Goal: Task Accomplishment & Management: Use online tool/utility

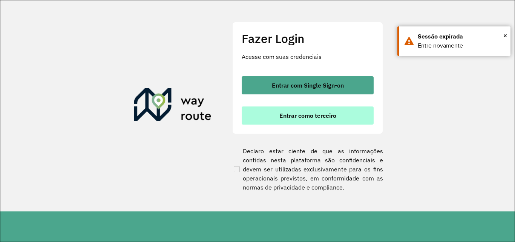
click at [297, 115] on span "Entrar como terceiro" at bounding box center [307, 115] width 57 height 6
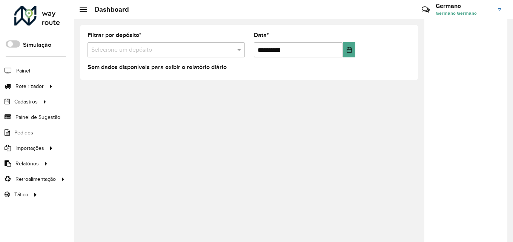
click at [500, 9] on img at bounding box center [499, 9] width 3 height 2
click at [484, 85] on span at bounding box center [488, 83] width 14 height 7
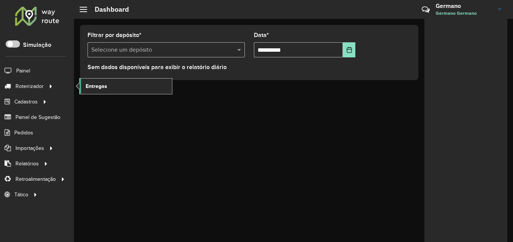
click at [107, 90] on link "Entregas" at bounding box center [126, 85] width 92 height 15
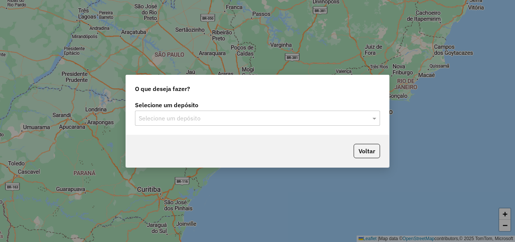
click at [192, 126] on div "Selecione um depósito Selecione um depósito" at bounding box center [257, 116] width 263 height 35
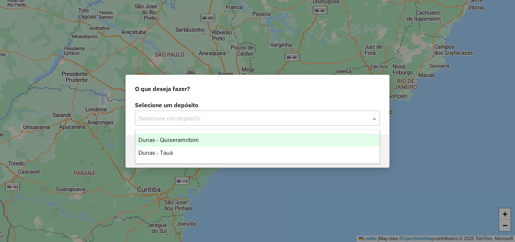
click at [194, 123] on div "Selecione um depósito" at bounding box center [257, 117] width 245 height 15
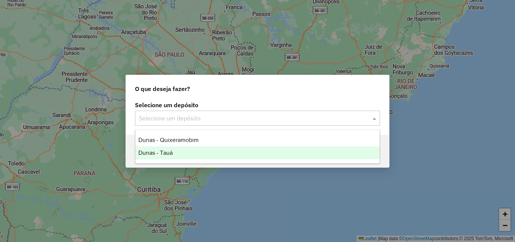
click at [170, 151] on span "Dunas - Tauá" at bounding box center [155, 152] width 34 height 6
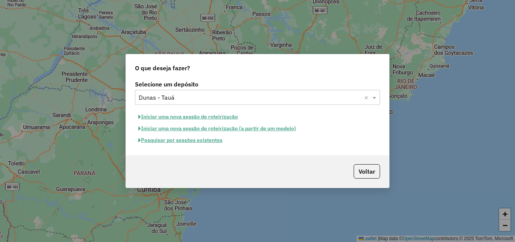
click at [210, 142] on button "Pesquisar por sessões existentes" at bounding box center [180, 140] width 91 height 12
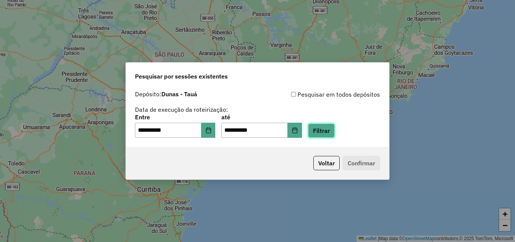
click at [324, 129] on button "Filtrar" at bounding box center [321, 130] width 27 height 14
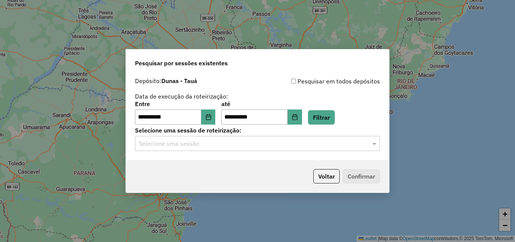
click at [339, 151] on div "**********" at bounding box center [257, 117] width 263 height 86
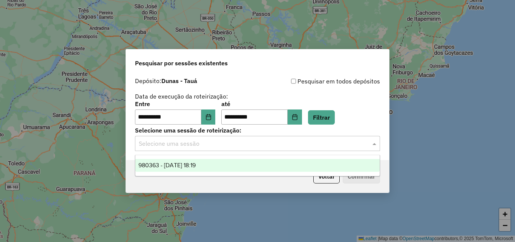
click at [339, 146] on input "text" at bounding box center [250, 143] width 223 height 9
click at [214, 162] on div "980363 - 16/08/2025 18:19" at bounding box center [257, 165] width 244 height 13
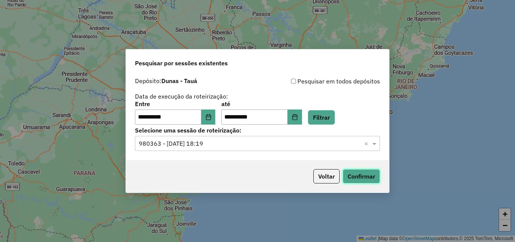
click at [367, 177] on button "Confirmar" at bounding box center [361, 176] width 37 height 14
click at [321, 173] on button "Voltar" at bounding box center [326, 176] width 26 height 14
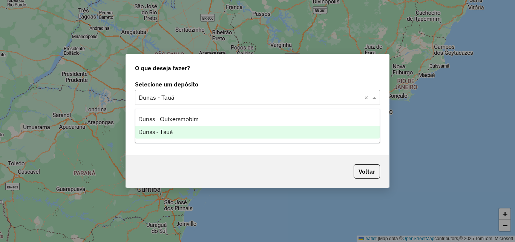
click at [262, 99] on input "text" at bounding box center [250, 97] width 223 height 9
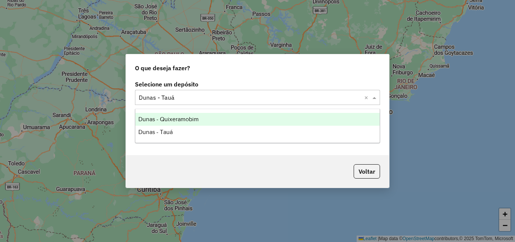
click at [167, 117] on span "Dunas - Quixeramobim" at bounding box center [168, 119] width 60 height 6
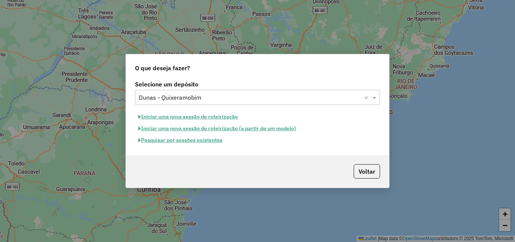
click at [208, 138] on button "Pesquisar por sessões existentes" at bounding box center [180, 140] width 91 height 12
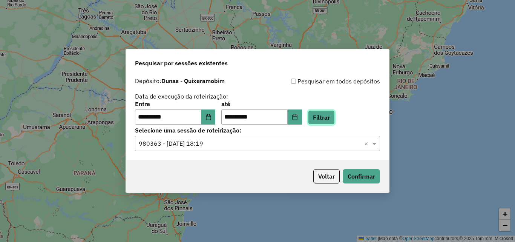
click at [335, 119] on button "Filtrar" at bounding box center [321, 117] width 27 height 14
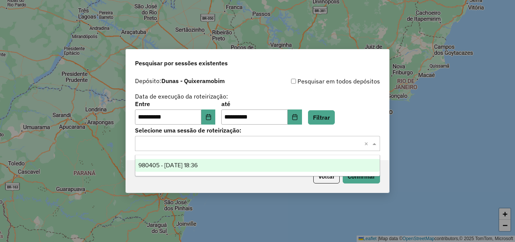
click at [374, 143] on span at bounding box center [375, 143] width 9 height 9
click at [251, 163] on div "980405 - 16/08/2025 18:36" at bounding box center [257, 165] width 244 height 13
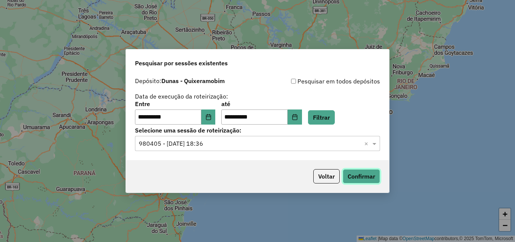
click at [369, 175] on button "Confirmar" at bounding box center [361, 176] width 37 height 14
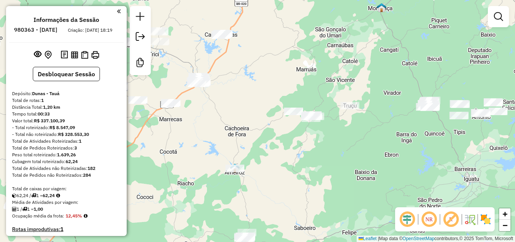
drag, startPoint x: 325, startPoint y: 163, endPoint x: 270, endPoint y: 126, distance: 65.9
click at [270, 126] on div "Janela de atendimento Grade de atendimento Capacidade Transportadoras Veículos …" at bounding box center [257, 121] width 515 height 242
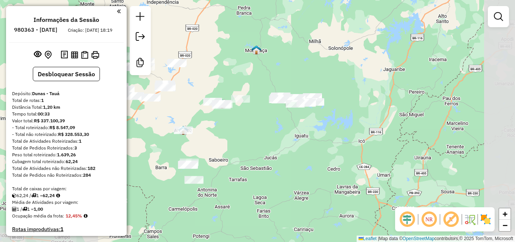
drag, startPoint x: 316, startPoint y: 151, endPoint x: 248, endPoint y: 134, distance: 70.6
click at [248, 134] on div "Janela de atendimento Grade de atendimento Capacidade Transportadoras Veículos …" at bounding box center [257, 121] width 515 height 242
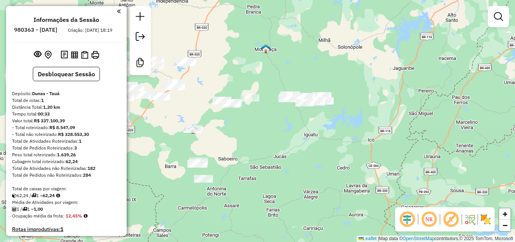
drag, startPoint x: 239, startPoint y: 132, endPoint x: 267, endPoint y: 123, distance: 29.0
click at [267, 123] on div "Janela de atendimento Grade de atendimento Capacidade Transportadoras Veículos …" at bounding box center [257, 121] width 515 height 242
drag, startPoint x: 292, startPoint y: 117, endPoint x: 253, endPoint y: 135, distance: 42.7
click at [253, 135] on div "Janela de atendimento Grade de atendimento Capacidade Transportadoras Veículos …" at bounding box center [257, 121] width 515 height 242
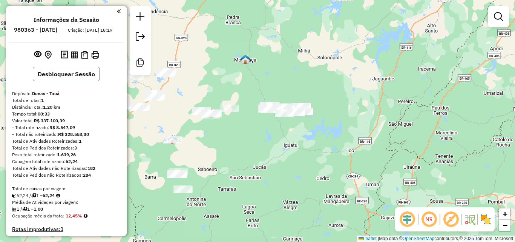
click at [81, 79] on button "Desbloquear Sessão" at bounding box center [66, 74] width 67 height 14
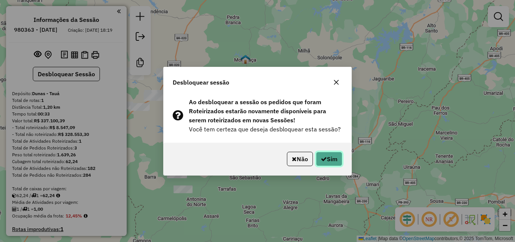
click at [329, 157] on button "Sim" at bounding box center [329, 159] width 26 height 14
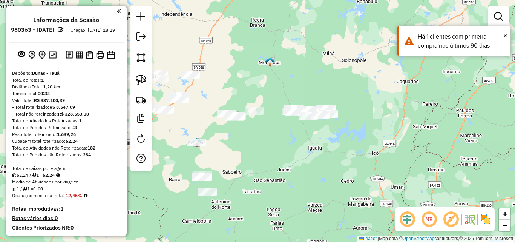
drag, startPoint x: 232, startPoint y: 148, endPoint x: 281, endPoint y: 155, distance: 49.9
click at [281, 155] on div "Janela de atendimento Grade de atendimento Capacidade Transportadoras Veículos …" at bounding box center [257, 121] width 515 height 242
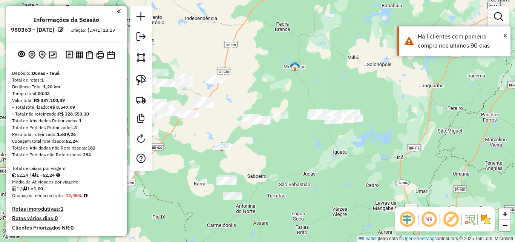
drag, startPoint x: 140, startPoint y: 73, endPoint x: 342, endPoint y: 134, distance: 210.9
click at [140, 74] on link at bounding box center [141, 80] width 17 height 17
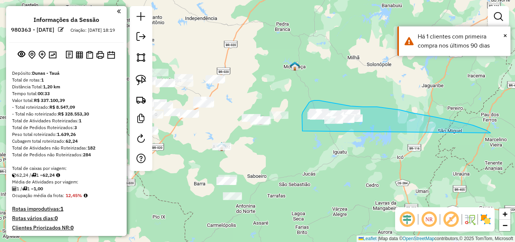
drag, startPoint x: 483, startPoint y: 129, endPoint x: 314, endPoint y: 144, distance: 169.6
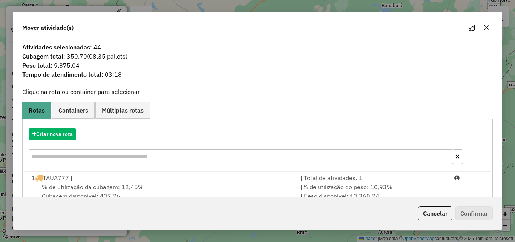
click at [431, 208] on button "Cancelar" at bounding box center [435, 213] width 34 height 14
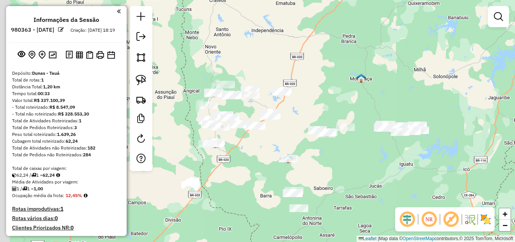
drag, startPoint x: 344, startPoint y: 163, endPoint x: 376, endPoint y: 167, distance: 32.0
click at [376, 167] on div "Janela de atendimento Grade de atendimento Capacidade Transportadoras Veículos …" at bounding box center [257, 121] width 515 height 242
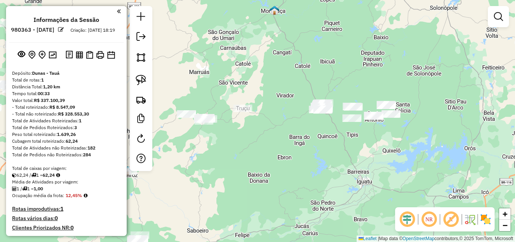
drag, startPoint x: 402, startPoint y: 126, endPoint x: 332, endPoint y: 125, distance: 69.4
click at [334, 125] on div "Janela de atendimento Grade de atendimento Capacidade Transportadoras Veículos …" at bounding box center [257, 121] width 515 height 242
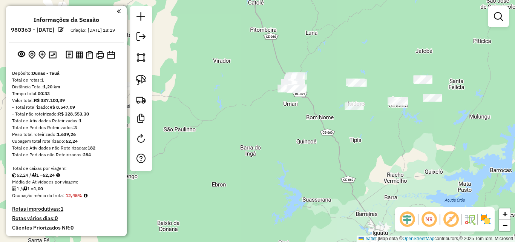
drag, startPoint x: 320, startPoint y: 123, endPoint x: 317, endPoint y: 130, distance: 8.6
click at [317, 130] on div "Janela de atendimento Grade de atendimento Capacidade Transportadoras Veículos …" at bounding box center [257, 121] width 515 height 242
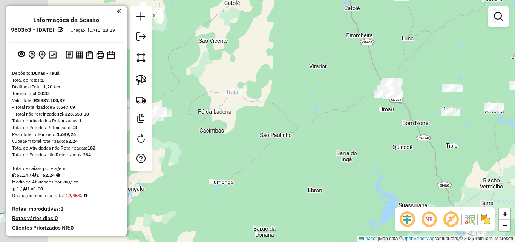
drag, startPoint x: 296, startPoint y: 127, endPoint x: 393, endPoint y: 132, distance: 97.1
click at [393, 132] on div "Janela de atendimento Grade de atendimento Capacidade Transportadoras Veículos …" at bounding box center [257, 121] width 515 height 242
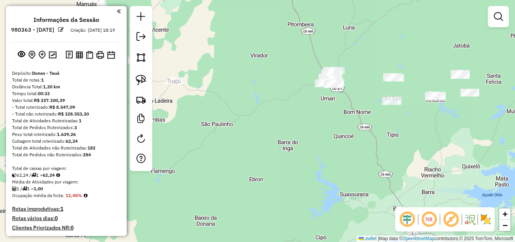
drag, startPoint x: 343, startPoint y: 120, endPoint x: 315, endPoint y: 120, distance: 28.3
click at [312, 116] on div "Janela de atendimento Grade de atendimento Capacidade Transportadoras Veículos …" at bounding box center [257, 121] width 515 height 242
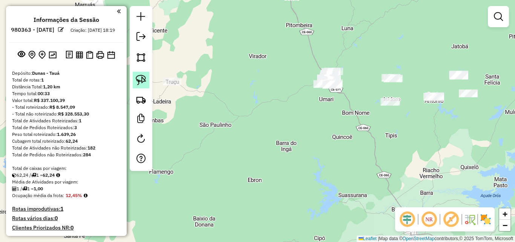
click at [138, 81] on img at bounding box center [141, 80] width 11 height 11
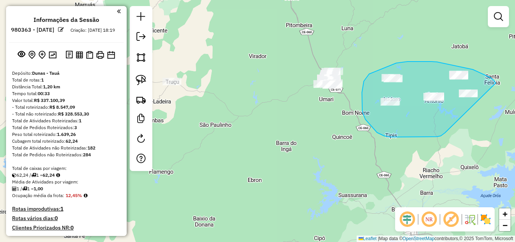
drag, startPoint x: 495, startPoint y: 81, endPoint x: 454, endPoint y: 120, distance: 56.0
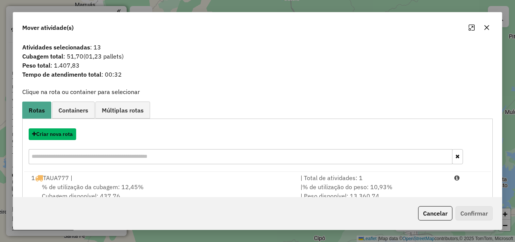
click at [62, 134] on button "Criar nova rota" at bounding box center [53, 134] width 48 height 12
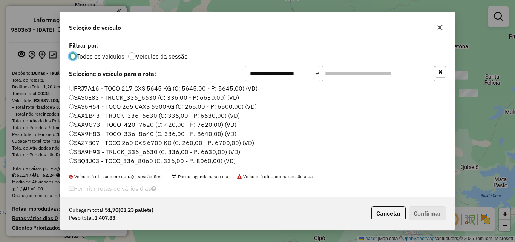
scroll to position [4, 2]
click at [357, 75] on input "text" at bounding box center [378, 73] width 113 height 15
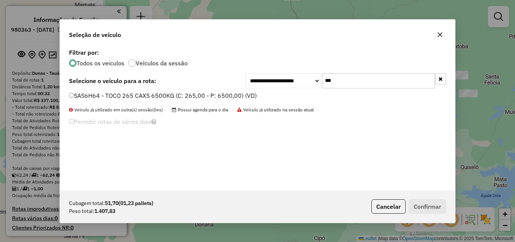
type input "***"
click at [212, 97] on label "SAS6H64 - TOCO 265 CAXS 6500KG (C: 265,00 - P: 6500,00) (VD)" at bounding box center [163, 95] width 188 height 9
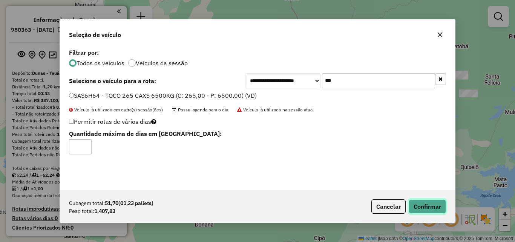
click at [436, 208] on button "Confirmar" at bounding box center [427, 206] width 37 height 14
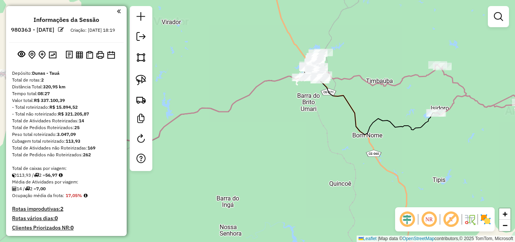
drag, startPoint x: 342, startPoint y: 79, endPoint x: 354, endPoint y: 107, distance: 30.3
click at [354, 106] on icon at bounding box center [193, 103] width 490 height 77
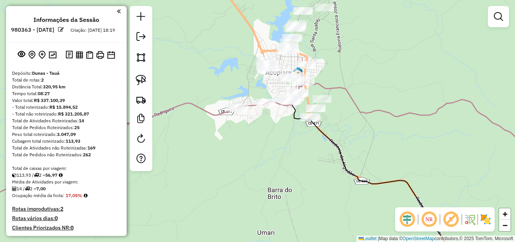
drag, startPoint x: 316, startPoint y: 92, endPoint x: 373, endPoint y: 120, distance: 63.4
click at [377, 118] on div "Janela de atendimento Grade de atendimento Capacidade Transportadoras Veículos …" at bounding box center [257, 121] width 515 height 242
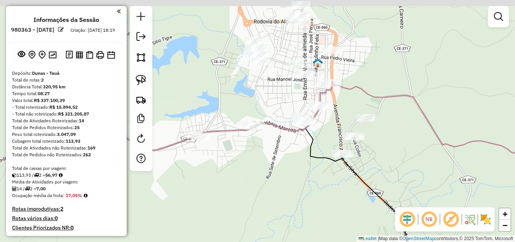
drag, startPoint x: 369, startPoint y: 121, endPoint x: 401, endPoint y: 143, distance: 38.7
click at [402, 143] on div "Janela de atendimento Grade de atendimento Capacidade Transportadoras Veículos …" at bounding box center [257, 121] width 515 height 242
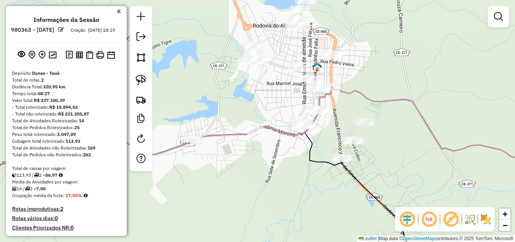
drag, startPoint x: 407, startPoint y: 122, endPoint x: 404, endPoint y: 132, distance: 10.0
click at [405, 132] on div "Janela de atendimento Grade de atendimento Capacidade Transportadoras Veículos …" at bounding box center [257, 121] width 515 height 242
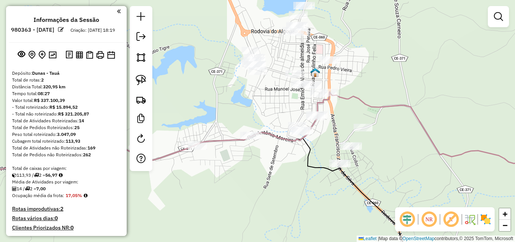
drag, startPoint x: 142, startPoint y: 82, endPoint x: 241, endPoint y: 101, distance: 101.0
click at [143, 82] on img at bounding box center [141, 80] width 11 height 11
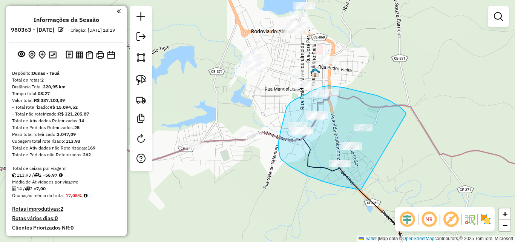
drag, startPoint x: 406, startPoint y: 113, endPoint x: 363, endPoint y: 183, distance: 81.8
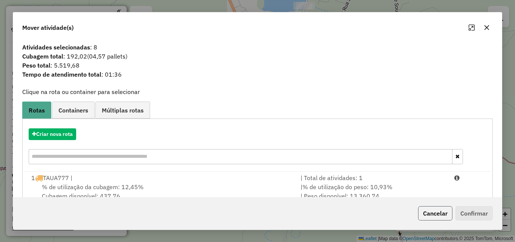
click at [439, 216] on button "Cancelar" at bounding box center [435, 213] width 34 height 14
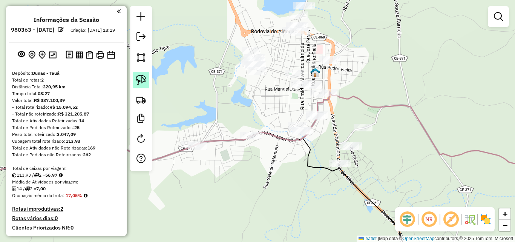
click at [144, 82] on img at bounding box center [141, 80] width 11 height 11
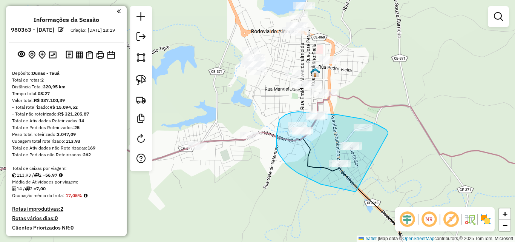
drag, startPoint x: 388, startPoint y: 134, endPoint x: 371, endPoint y: 187, distance: 55.9
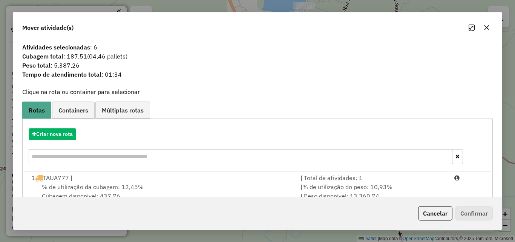
click at [416, 214] on div "Cancelar Confirmar" at bounding box center [454, 213] width 78 height 14
drag, startPoint x: 419, startPoint y: 214, endPoint x: 429, endPoint y: 215, distance: 9.5
click at [420, 213] on button "Cancelar" at bounding box center [435, 213] width 34 height 14
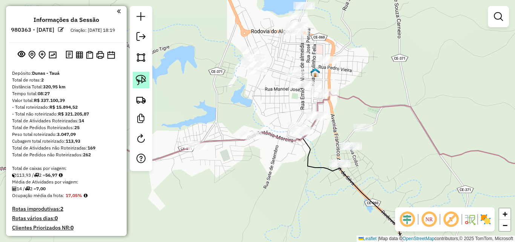
click at [140, 77] on img at bounding box center [141, 80] width 11 height 11
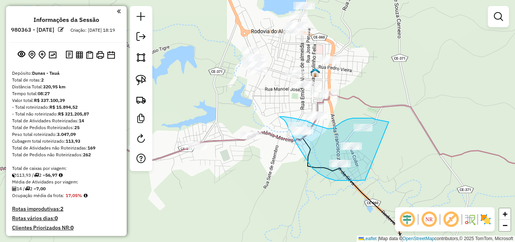
drag, startPoint x: 365, startPoint y: 179, endPoint x: 390, endPoint y: 122, distance: 62.2
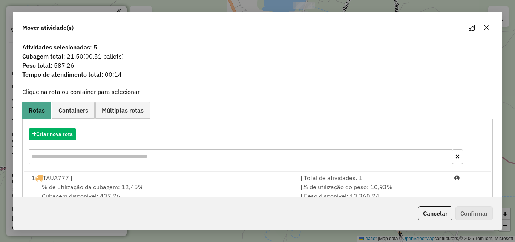
click at [442, 219] on button "Cancelar" at bounding box center [435, 213] width 34 height 14
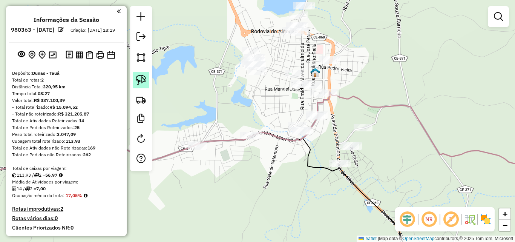
click at [148, 75] on link at bounding box center [141, 80] width 17 height 17
drag, startPoint x: 335, startPoint y: 113, endPoint x: 327, endPoint y: 127, distance: 16.0
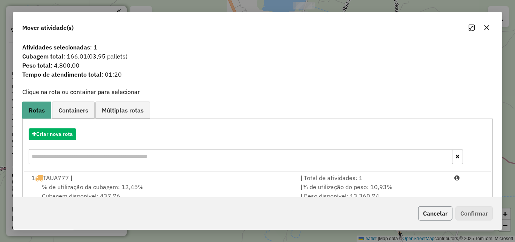
click at [428, 210] on button "Cancelar" at bounding box center [435, 213] width 34 height 14
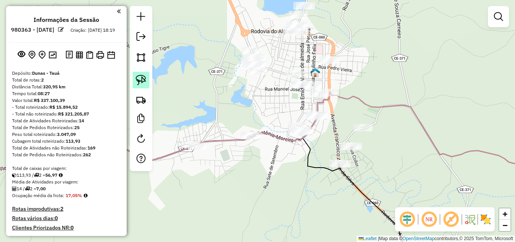
click at [146, 80] on img at bounding box center [141, 80] width 11 height 11
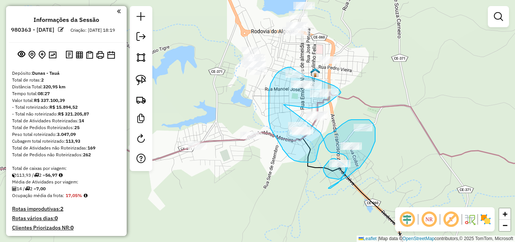
drag, startPoint x: 284, startPoint y: 104, endPoint x: 319, endPoint y: 130, distance: 43.4
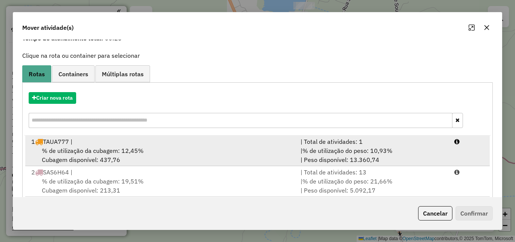
scroll to position [49, 0]
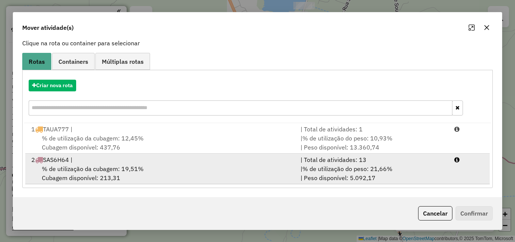
click at [333, 168] on span "% de utilização do peso: 21,66%" at bounding box center [347, 169] width 90 height 8
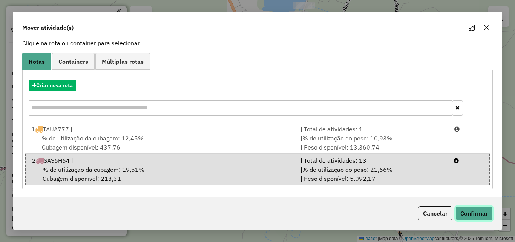
click at [466, 207] on button "Confirmar" at bounding box center [474, 213] width 37 height 14
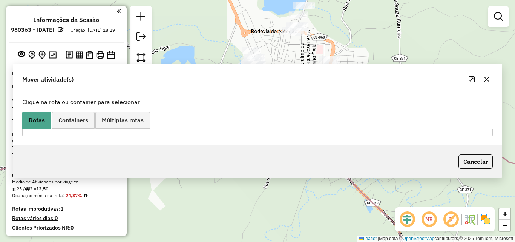
scroll to position [0, 0]
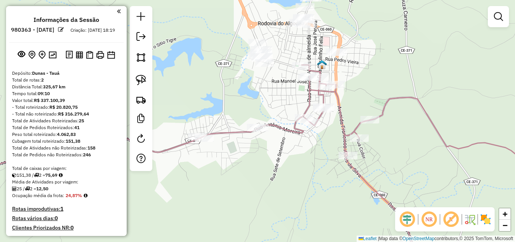
drag, startPoint x: 262, startPoint y: 160, endPoint x: 270, endPoint y: 147, distance: 14.4
click at [271, 148] on div "Janela de atendimento Grade de atendimento Capacidade Transportadoras Veículos …" at bounding box center [257, 121] width 515 height 242
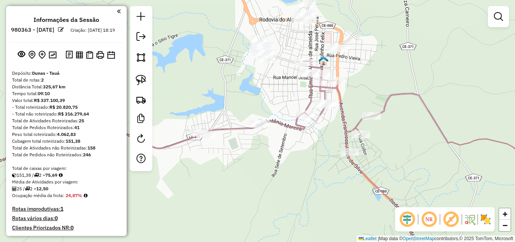
drag, startPoint x: 137, startPoint y: 76, endPoint x: 271, endPoint y: 103, distance: 137.3
click at [137, 76] on img at bounding box center [141, 80] width 11 height 11
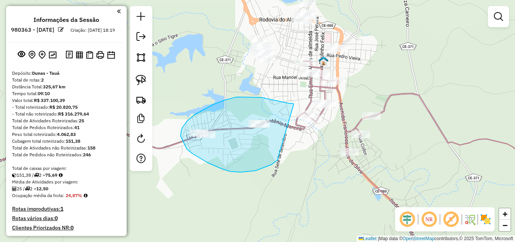
drag, startPoint x: 290, startPoint y: 103, endPoint x: 278, endPoint y: 158, distance: 55.9
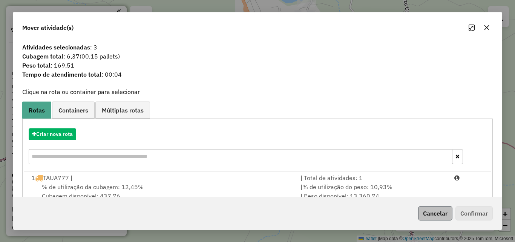
click at [440, 220] on div "Cancelar Confirmar" at bounding box center [257, 213] width 489 height 32
click at [443, 213] on button "Cancelar" at bounding box center [435, 213] width 34 height 14
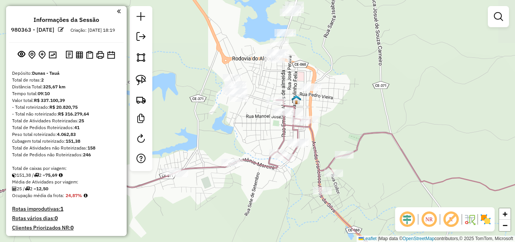
drag, startPoint x: 379, startPoint y: 91, endPoint x: 350, endPoint y: 133, distance: 51.3
click at [350, 133] on div "Janela de atendimento Grade de atendimento Capacidade Transportadoras Veículos …" at bounding box center [257, 121] width 515 height 242
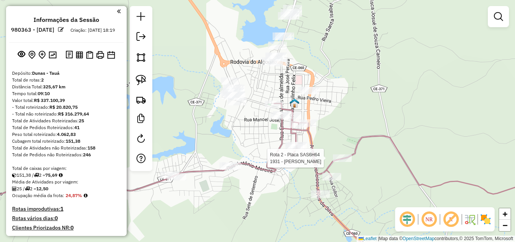
click at [345, 162] on div at bounding box center [342, 158] width 19 height 8
select select "**********"
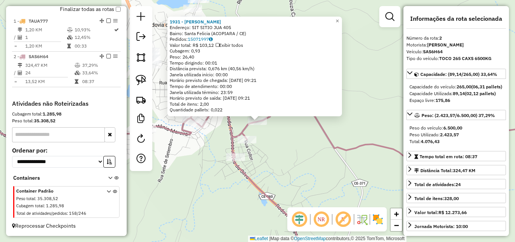
drag, startPoint x: 315, startPoint y: 156, endPoint x: 307, endPoint y: 156, distance: 8.7
click at [315, 156] on div "1931 - GEREMIAS ALVES DE AL Endereço: SIT SITIO JUA 405 Bairro: Santa Felicia (…" at bounding box center [257, 121] width 515 height 242
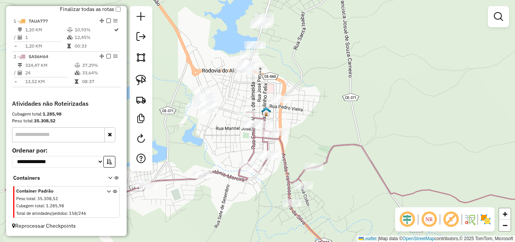
drag, startPoint x: 292, startPoint y: 146, endPoint x: 354, endPoint y: 192, distance: 77.4
click at [353, 192] on div "Janela de atendimento Grade de atendimento Capacidade Transportadoras Veículos …" at bounding box center [257, 121] width 515 height 242
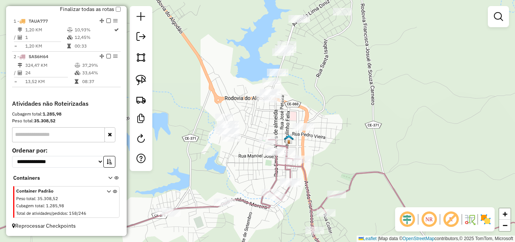
drag, startPoint x: 327, startPoint y: 127, endPoint x: 344, endPoint y: 154, distance: 32.0
click at [344, 154] on div "Janela de atendimento Grade de atendimento Capacidade Transportadoras Veículos …" at bounding box center [257, 121] width 515 height 242
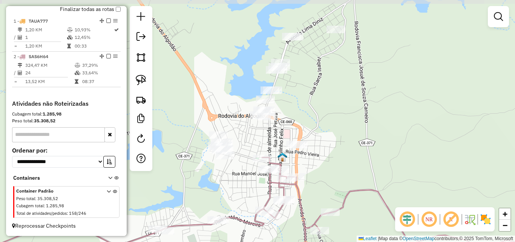
drag, startPoint x: 357, startPoint y: 118, endPoint x: 351, endPoint y: 122, distance: 7.4
click at [351, 122] on div "Janela de atendimento Grade de atendimento Capacidade Transportadoras Veículos …" at bounding box center [257, 121] width 515 height 242
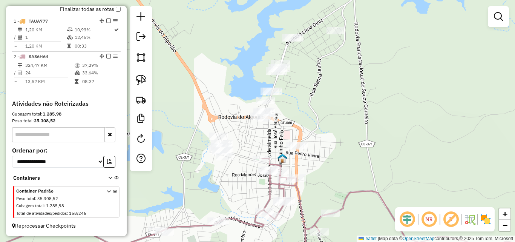
drag, startPoint x: 354, startPoint y: 103, endPoint x: 354, endPoint y: 118, distance: 15.1
click at [354, 118] on div "Janela de atendimento Grade de atendimento Capacidade Transportadoras Veículos …" at bounding box center [257, 121] width 515 height 242
drag, startPoint x: 143, startPoint y: 82, endPoint x: 147, endPoint y: 83, distance: 3.9
click at [143, 81] on img at bounding box center [141, 80] width 11 height 11
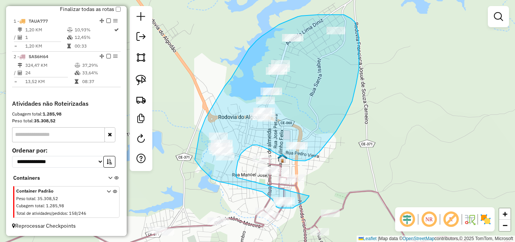
drag, startPoint x: 309, startPoint y: 196, endPoint x: 236, endPoint y: 177, distance: 75.1
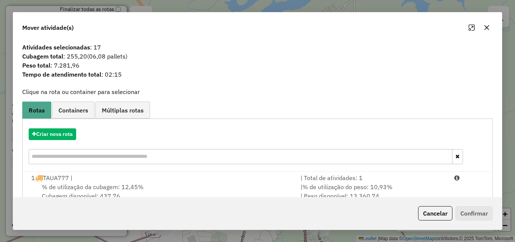
click at [80, 157] on input "text" at bounding box center [241, 156] width 424 height 15
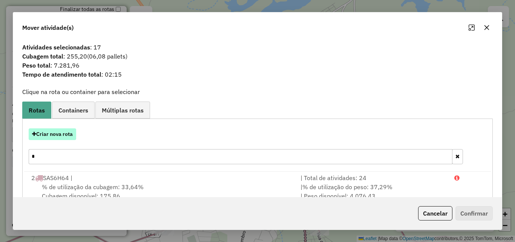
type input "*"
click at [44, 130] on button "Criar nova rota" at bounding box center [53, 134] width 48 height 12
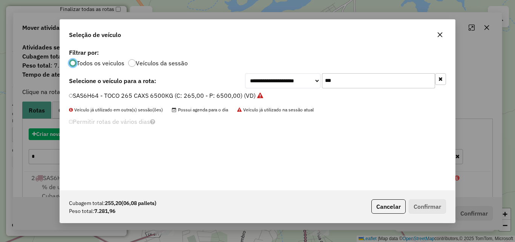
scroll to position [4, 2]
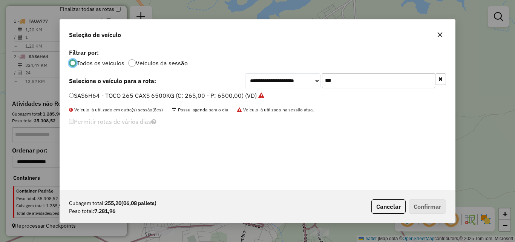
click at [362, 74] on input "***" at bounding box center [378, 80] width 113 height 15
type input "****"
click at [215, 93] on label "SBQ4B33 - TOCO_336_8060 (C: 336,00 - P: 8060,00) (VD)" at bounding box center [152, 95] width 167 height 9
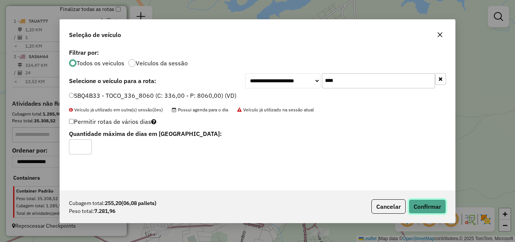
click at [433, 207] on button "Confirmar" at bounding box center [427, 206] width 37 height 14
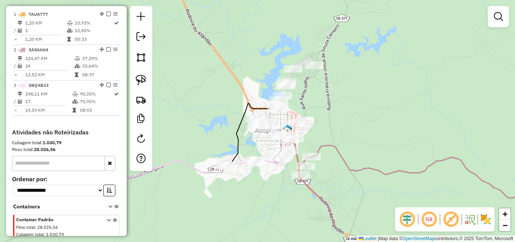
drag, startPoint x: 284, startPoint y: 215, endPoint x: 284, endPoint y: 176, distance: 38.1
click at [284, 176] on div "Janela de atendimento Grade de atendimento Capacidade Transportadoras Veículos …" at bounding box center [257, 121] width 515 height 242
click at [140, 77] on img at bounding box center [141, 80] width 11 height 11
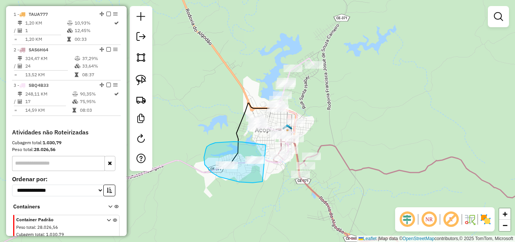
drag, startPoint x: 266, startPoint y: 145, endPoint x: 264, endPoint y: 181, distance: 36.3
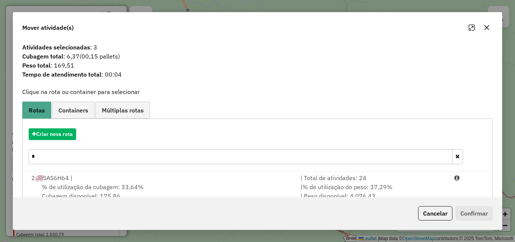
click at [100, 155] on input "*" at bounding box center [241, 156] width 424 height 15
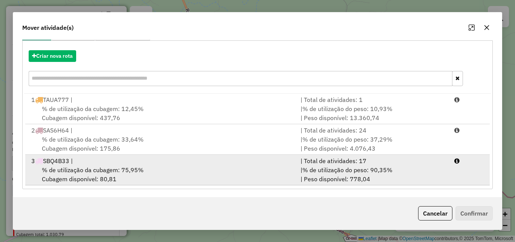
scroll to position [79, 0]
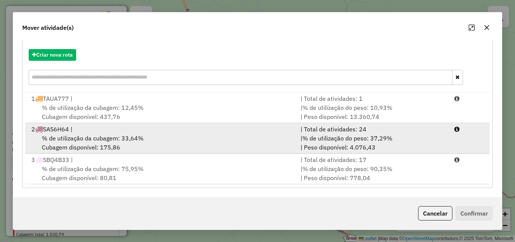
click at [242, 140] on div "% de utilização da cubagem: 33,64% Cubagem disponível: 175,86" at bounding box center [161, 143] width 269 height 18
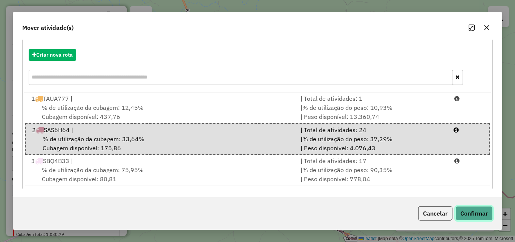
click at [483, 213] on button "Confirmar" at bounding box center [474, 213] width 37 height 14
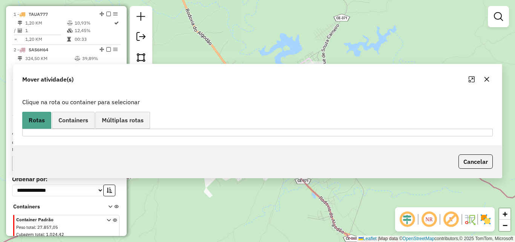
scroll to position [0, 0]
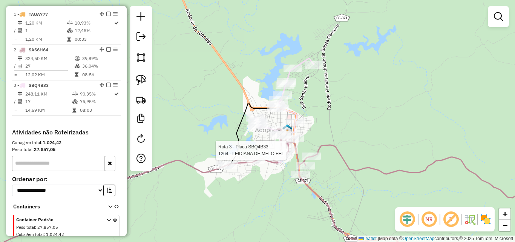
select select "**********"
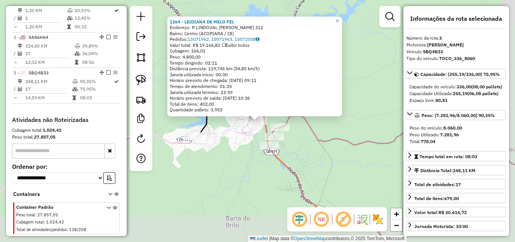
scroll to position [317, 0]
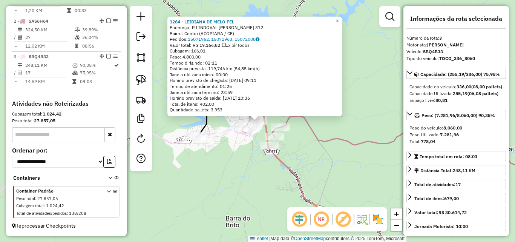
click at [230, 160] on div "1264 - LEIDIANA DE MELO FEL Endereço: R LINDOVAL JOSE DE LIMA 312 Bairro: Centr…" at bounding box center [257, 121] width 515 height 242
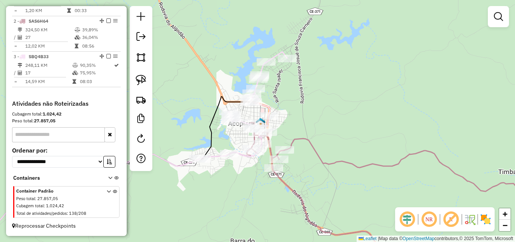
drag, startPoint x: 279, startPoint y: 102, endPoint x: 283, endPoint y: 125, distance: 23.1
click at [283, 125] on div "Janela de atendimento Grade de atendimento Capacidade Transportadoras Veículos …" at bounding box center [257, 121] width 515 height 242
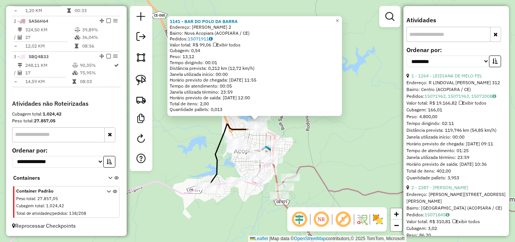
scroll to position [226, 0]
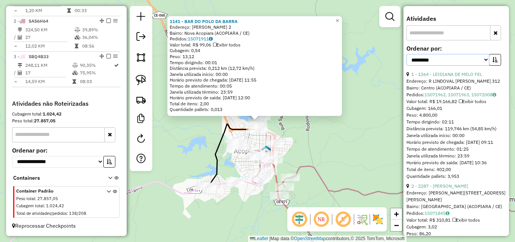
click at [479, 66] on select "**********" at bounding box center [448, 60] width 83 height 12
select select "*********"
click at [407, 66] on select "**********" at bounding box center [448, 60] width 83 height 12
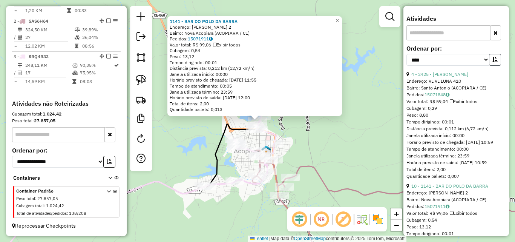
click at [493, 62] on icon "button" at bounding box center [495, 59] width 5 height 5
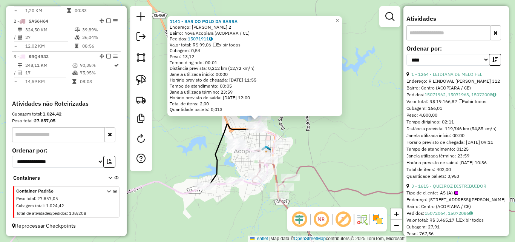
click at [322, 149] on div "1141 - BAR DO POLO DA BARRA Endereço: LIMA DINIZ 2 Bairro: Nova Acopiara (ACOPI…" at bounding box center [257, 121] width 515 height 242
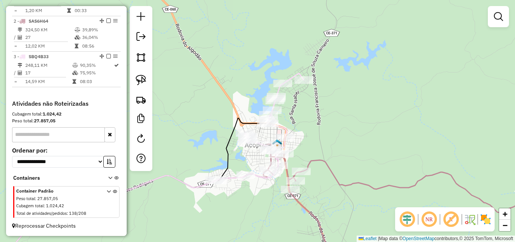
drag, startPoint x: 314, startPoint y: 140, endPoint x: 326, endPoint y: 132, distance: 14.4
click at [326, 132] on div "Janela de atendimento Grade de atendimento Capacidade Transportadoras Veículos …" at bounding box center [257, 121] width 515 height 242
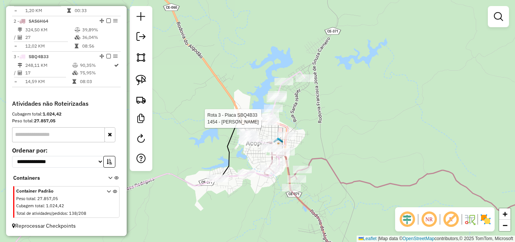
select select "*********"
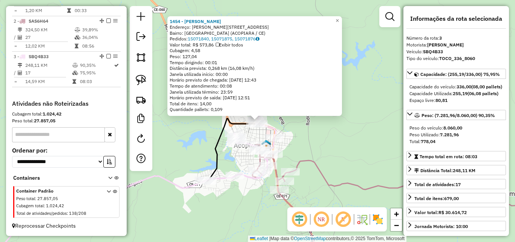
click at [353, 143] on div "1454 - Wdanrley Costa Felip Endereço: R Vanda Pinho Cavalcante 820 Bairro: Sao …" at bounding box center [257, 121] width 515 height 242
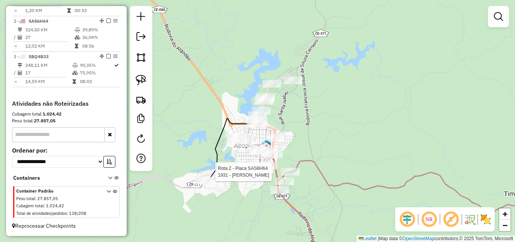
select select "*********"
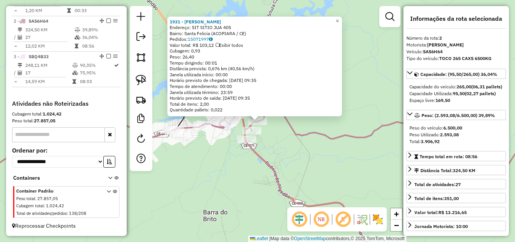
click at [304, 154] on div "1931 - GEREMIAS ALVES DE AL Endereço: SIT SITIO JUA 405 Bairro: Santa Felicia (…" at bounding box center [257, 121] width 515 height 242
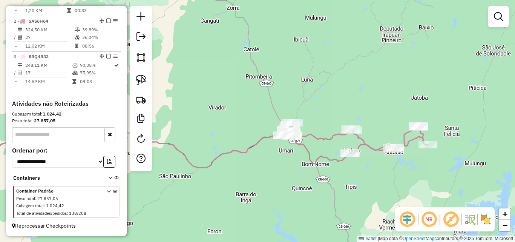
click at [331, 94] on div "Janela de atendimento Grade de atendimento Capacidade Transportadoras Veículos …" at bounding box center [257, 121] width 515 height 242
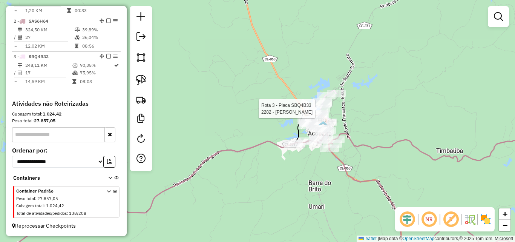
select select "*********"
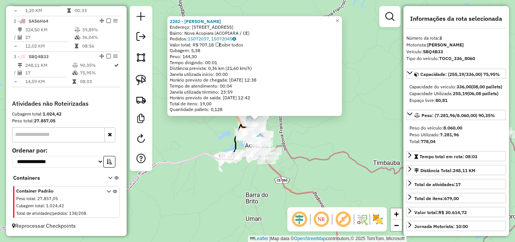
click at [344, 135] on div "2282 - ADRIANA BORGES Endereço: AV Avenida Lima Diniz 1140 Bairro: Nova Acopiar…" at bounding box center [257, 121] width 515 height 242
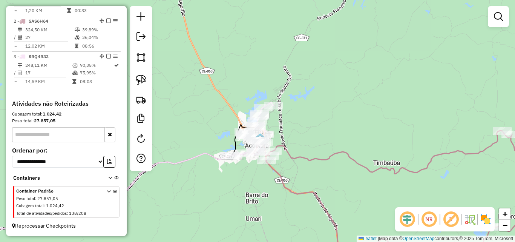
drag, startPoint x: 241, startPoint y: 181, endPoint x: 351, endPoint y: 125, distance: 123.8
click at [351, 126] on div "Janela de atendimento Grade de atendimento Capacidade Transportadoras Veículos …" at bounding box center [257, 121] width 515 height 242
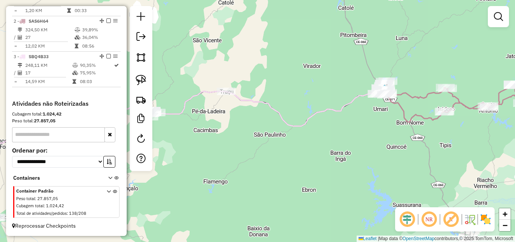
drag, startPoint x: 282, startPoint y: 169, endPoint x: 343, endPoint y: 126, distance: 74.3
click at [343, 126] on div "Janela de atendimento Grade de atendimento Capacidade Transportadoras Veículos …" at bounding box center [257, 121] width 515 height 242
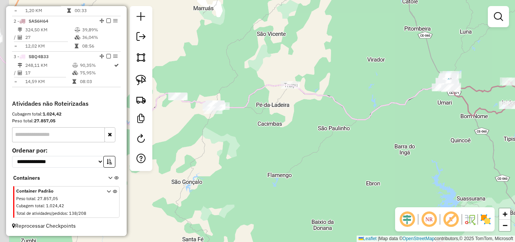
drag, startPoint x: 237, startPoint y: 113, endPoint x: 346, endPoint y: 122, distance: 109.4
click at [341, 124] on div "Janela de atendimento Grade de atendimento Capacidade Transportadoras Veículos …" at bounding box center [257, 121] width 515 height 242
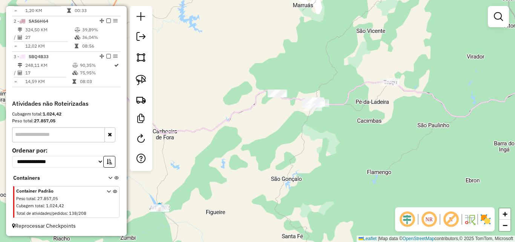
click at [394, 76] on div "Janela de atendimento Grade de atendimento Capacidade Transportadoras Veículos …" at bounding box center [257, 121] width 515 height 242
drag, startPoint x: 141, startPoint y: 81, endPoint x: 347, endPoint y: 107, distance: 207.6
click at [141, 81] on img at bounding box center [141, 80] width 11 height 11
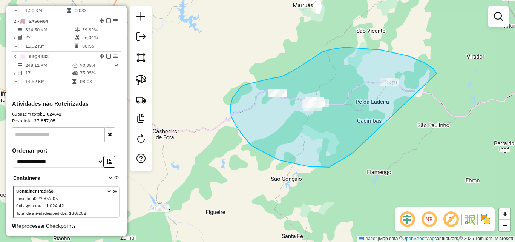
drag, startPoint x: 433, startPoint y: 69, endPoint x: 358, endPoint y: 146, distance: 108.3
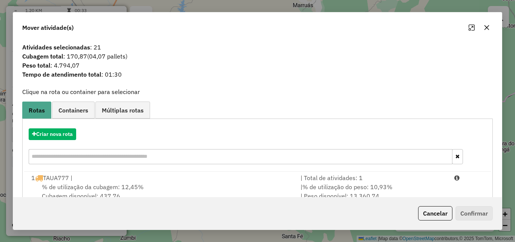
click at [442, 212] on button "Cancelar" at bounding box center [435, 213] width 34 height 14
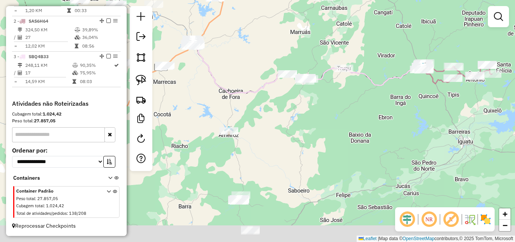
drag, startPoint x: 279, startPoint y: 191, endPoint x: 297, endPoint y: 105, distance: 87.4
click at [295, 106] on div "Janela de atendimento Grade de atendimento Capacidade Transportadoras Veículos …" at bounding box center [257, 121] width 515 height 242
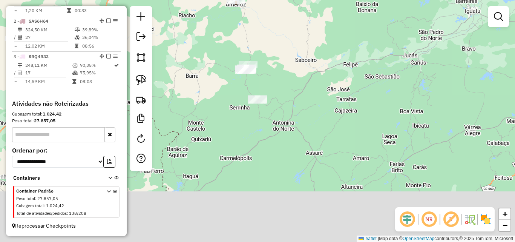
drag, startPoint x: 310, startPoint y: 170, endPoint x: 303, endPoint y: 60, distance: 109.6
click at [303, 61] on div "Janela de atendimento Grade de atendimento Capacidade Transportadoras Veículos …" at bounding box center [257, 121] width 515 height 242
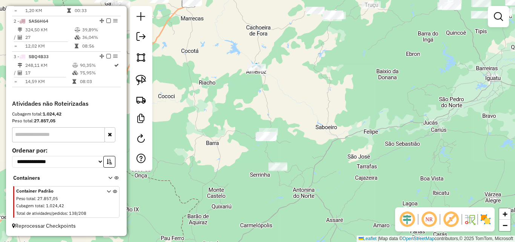
drag, startPoint x: 317, startPoint y: 137, endPoint x: 319, endPoint y: 147, distance: 10.1
click at [319, 147] on div "Janela de atendimento Grade de atendimento Capacidade Transportadoras Veículos …" at bounding box center [257, 121] width 515 height 242
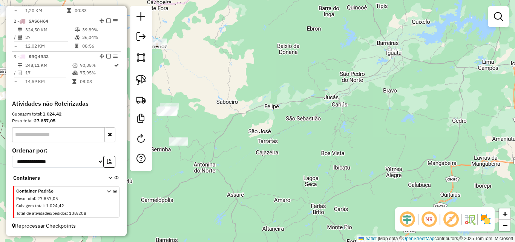
drag, startPoint x: 365, startPoint y: 67, endPoint x: 399, endPoint y: 69, distance: 34.8
click at [407, 70] on div "Janela de atendimento Grade de atendimento Capacidade Transportadoras Veículos …" at bounding box center [257, 121] width 515 height 242
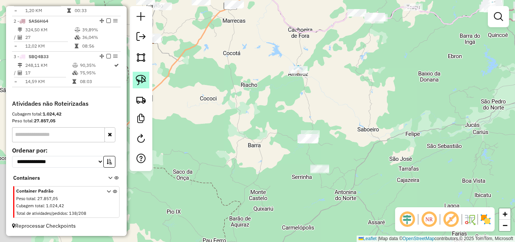
click at [143, 80] on img at bounding box center [141, 80] width 11 height 11
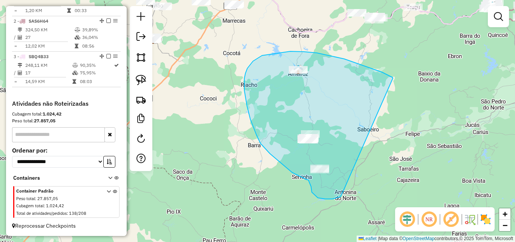
drag, startPoint x: 382, startPoint y: 72, endPoint x: 345, endPoint y: 187, distance: 121.3
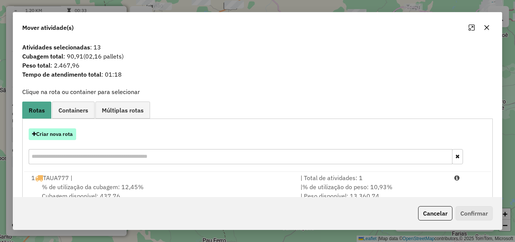
click at [44, 132] on button "Criar nova rota" at bounding box center [53, 134] width 48 height 12
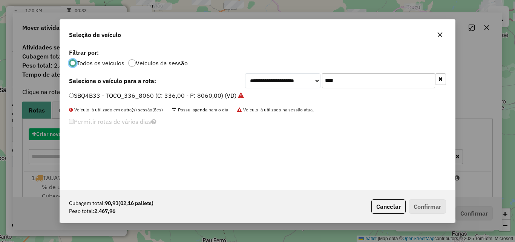
scroll to position [4, 2]
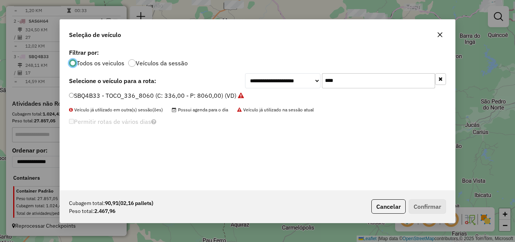
click at [346, 79] on input "****" at bounding box center [378, 80] width 113 height 15
type input "**"
click at [224, 94] on label "THO9B29 - TRUCK 280 CXS 6780 (C: 280,00 - P: 6780,00) (VD)" at bounding box center [159, 95] width 180 height 9
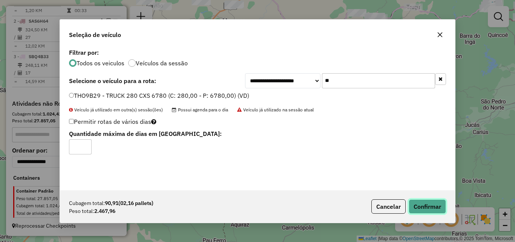
click at [419, 211] on button "Confirmar" at bounding box center [427, 206] width 37 height 14
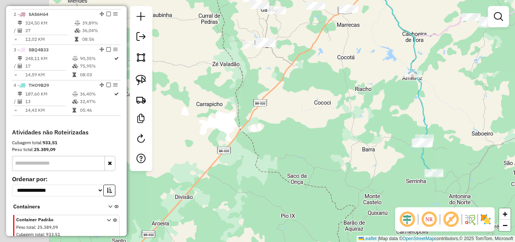
drag, startPoint x: 228, startPoint y: 141, endPoint x: 300, endPoint y: 142, distance: 72.0
click at [300, 142] on div "Janela de atendimento Grade de atendimento Capacidade Transportadoras Veículos …" at bounding box center [257, 121] width 515 height 242
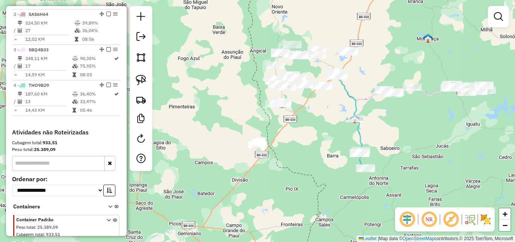
drag, startPoint x: 290, startPoint y: 143, endPoint x: 290, endPoint y: 170, distance: 26.8
click at [290, 170] on div "Janela de atendimento Grade de atendimento Capacidade Transportadoras Veículos …" at bounding box center [257, 121] width 515 height 242
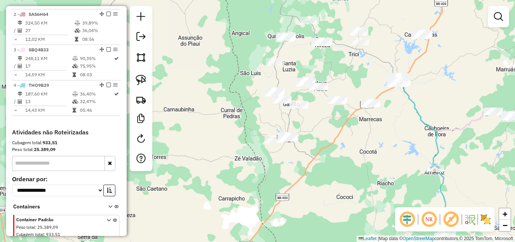
drag, startPoint x: 300, startPoint y: 135, endPoint x: 313, endPoint y: 199, distance: 65.5
click at [313, 199] on div "Janela de atendimento Grade de atendimento Capacidade Transportadoras Veículos …" at bounding box center [257, 121] width 515 height 242
click at [144, 82] on img at bounding box center [141, 80] width 11 height 11
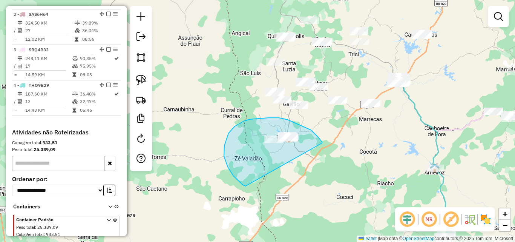
drag, startPoint x: 316, startPoint y: 135, endPoint x: 270, endPoint y: 188, distance: 70.3
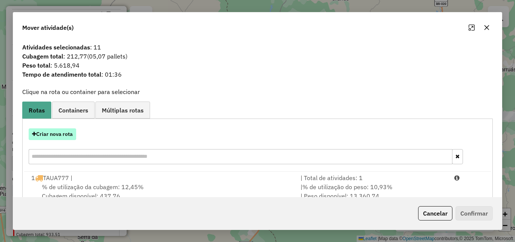
click at [62, 133] on button "Criar nova rota" at bounding box center [53, 134] width 48 height 12
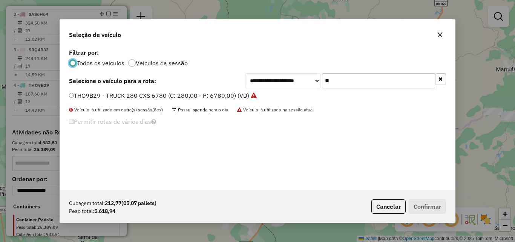
click at [356, 85] on input "**" at bounding box center [378, 80] width 113 height 15
type input "***"
drag, startPoint x: 210, startPoint y: 95, endPoint x: 226, endPoint y: 106, distance: 19.1
click at [209, 96] on label "SAS0E83 - TRUCK_336_6630 (C: 336,00 - P: 6630,00) (VD)" at bounding box center [154, 95] width 170 height 9
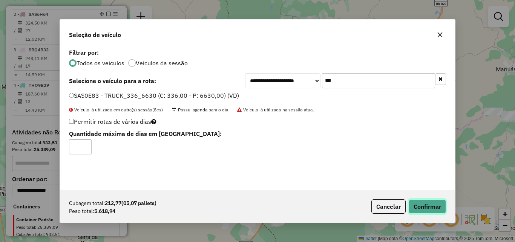
click at [431, 202] on button "Confirmar" at bounding box center [427, 206] width 37 height 14
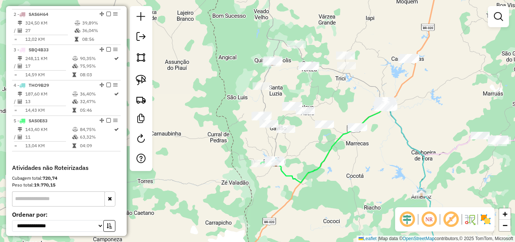
drag, startPoint x: 344, startPoint y: 129, endPoint x: 240, endPoint y: 134, distance: 104.2
click at [328, 157] on icon at bounding box center [332, 143] width 112 height 78
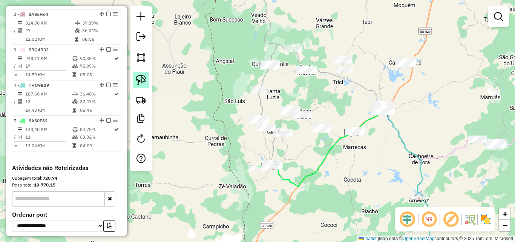
click at [147, 80] on link at bounding box center [141, 80] width 17 height 17
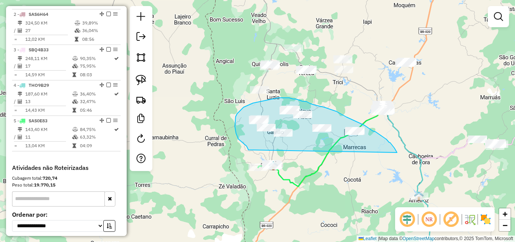
drag, startPoint x: 394, startPoint y: 148, endPoint x: 249, endPoint y: 150, distance: 146.0
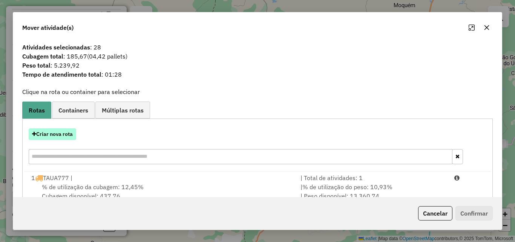
click at [56, 136] on button "Criar nova rota" at bounding box center [53, 134] width 48 height 12
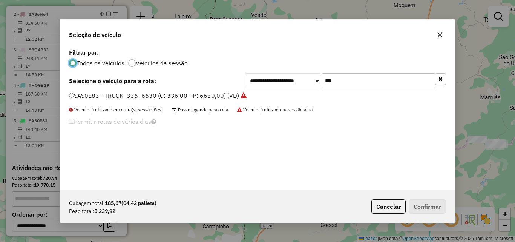
click at [346, 83] on input "***" at bounding box center [378, 80] width 113 height 15
type input "**"
click at [194, 98] on label "SAX1B43 - TRUCK_336_6630 (C: 336,00 - P: 6630,00) (VD)" at bounding box center [154, 95] width 171 height 9
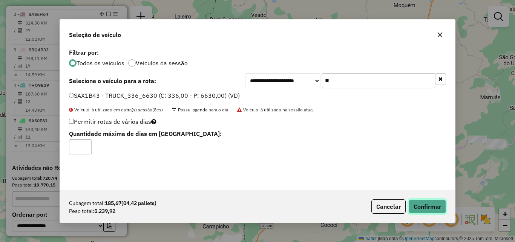
click at [426, 207] on button "Confirmar" at bounding box center [427, 206] width 37 height 14
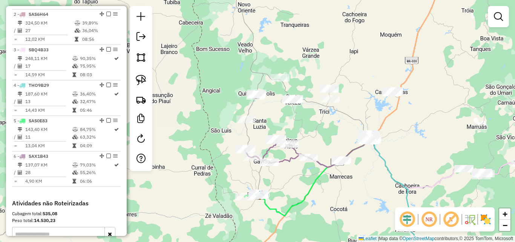
drag, startPoint x: 323, startPoint y: 98, endPoint x: 310, endPoint y: 147, distance: 51.0
click at [310, 147] on div "Janela de atendimento Grade de atendimento Capacidade Transportadoras Veículos …" at bounding box center [257, 121] width 515 height 242
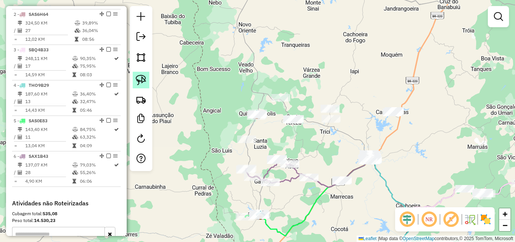
click at [144, 78] on img at bounding box center [141, 80] width 11 height 11
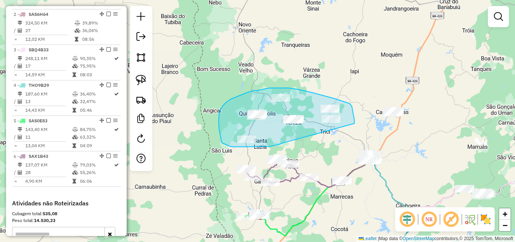
drag, startPoint x: 281, startPoint y: 143, endPoint x: 354, endPoint y: 124, distance: 75.9
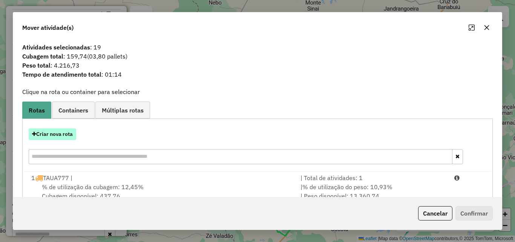
click at [73, 131] on button "Criar nova rota" at bounding box center [53, 134] width 48 height 12
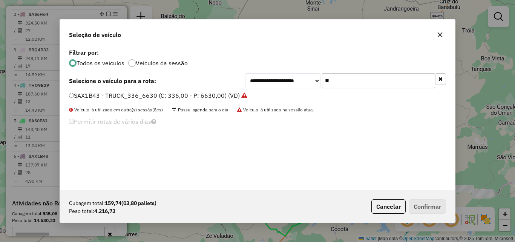
click at [345, 78] on input "**" at bounding box center [378, 80] width 113 height 15
type input "***"
click at [134, 97] on label "SBA9H93 - TRUCK_336_6630 (C: 336,00 - P: 6630,00) (VD)" at bounding box center [154, 95] width 171 height 9
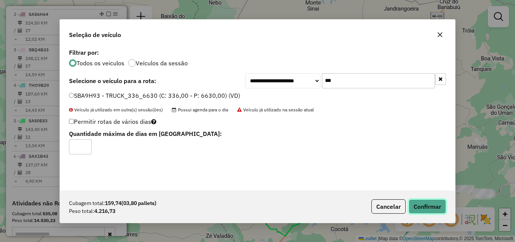
click at [420, 204] on button "Confirmar" at bounding box center [427, 206] width 37 height 14
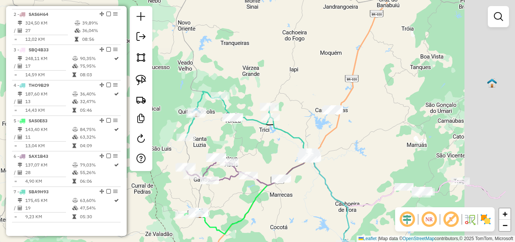
drag, startPoint x: 382, startPoint y: 184, endPoint x: 292, endPoint y: 174, distance: 90.3
click at [311, 176] on icon at bounding box center [330, 200] width 38 height 88
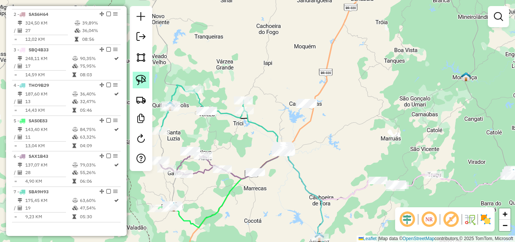
click at [143, 75] on img at bounding box center [141, 80] width 11 height 11
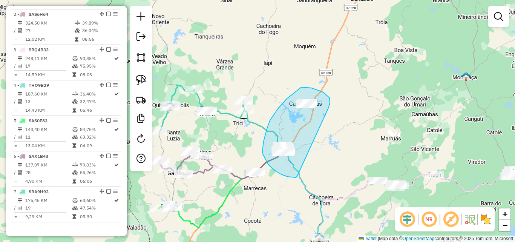
drag, startPoint x: 328, startPoint y: 108, endPoint x: 298, endPoint y: 175, distance: 73.8
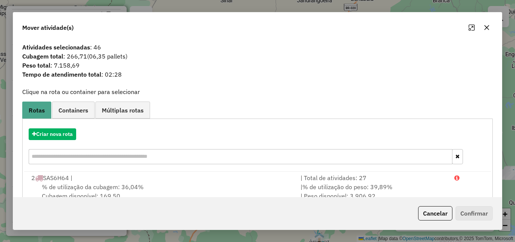
drag, startPoint x: 436, startPoint y: 215, endPoint x: 417, endPoint y: 211, distance: 19.8
click at [436, 215] on button "Cancelar" at bounding box center [435, 213] width 34 height 14
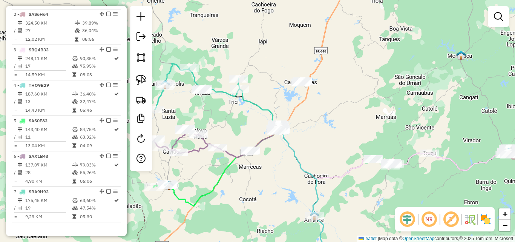
drag, startPoint x: 330, startPoint y: 175, endPoint x: 325, endPoint y: 140, distance: 35.5
click at [325, 140] on div "Janela de atendimento Grade de atendimento Capacidade Transportadoras Veículos …" at bounding box center [257, 121] width 515 height 242
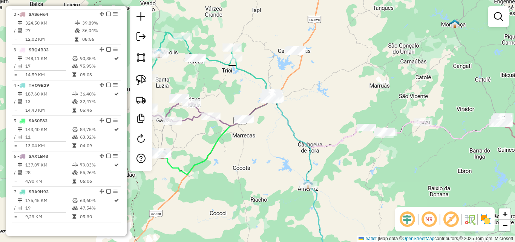
drag, startPoint x: 315, startPoint y: 124, endPoint x: 308, endPoint y: 104, distance: 20.9
click at [308, 104] on div "Janela de atendimento Grade de atendimento Capacidade Transportadoras Veículos …" at bounding box center [257, 121] width 515 height 242
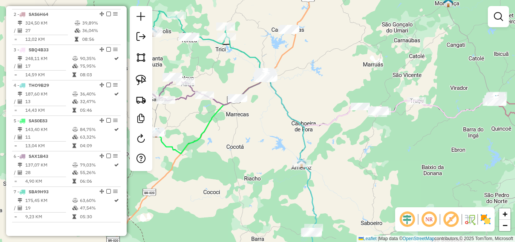
drag, startPoint x: 307, startPoint y: 101, endPoint x: 305, endPoint y: 97, distance: 5.1
click at [305, 97] on div "Janela de atendimento Grade de atendimento Capacidade Transportadoras Veículos …" at bounding box center [257, 121] width 515 height 242
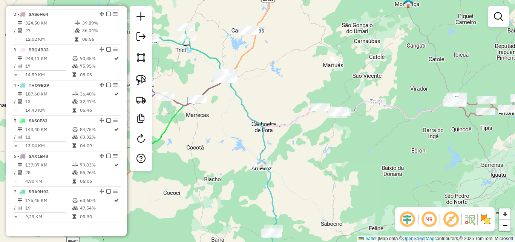
drag, startPoint x: 344, startPoint y: 140, endPoint x: 330, endPoint y: 142, distance: 14.1
click at [330, 142] on div "Janela de atendimento Grade de atendimento Capacidade Transportadoras Veículos …" at bounding box center [257, 121] width 515 height 242
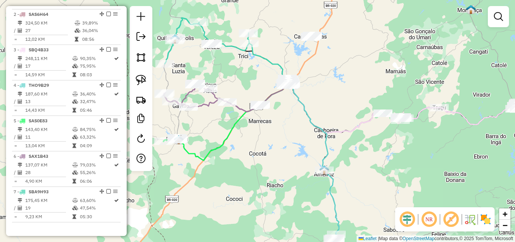
drag, startPoint x: 304, startPoint y: 138, endPoint x: 387, endPoint y: 138, distance: 82.2
click at [387, 138] on div "Janela de atendimento Grade de atendimento Capacidade Transportadoras Veículos …" at bounding box center [257, 121] width 515 height 242
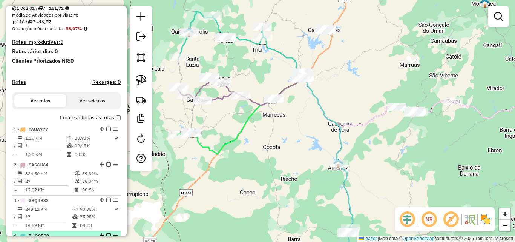
scroll to position [166, 0]
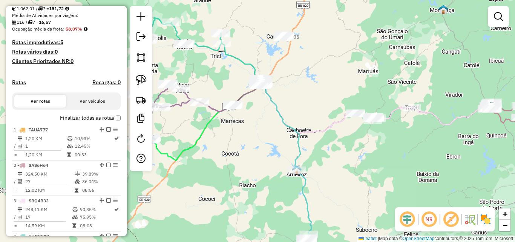
drag, startPoint x: 324, startPoint y: 118, endPoint x: 262, endPoint y: 118, distance: 61.1
click at [262, 118] on icon at bounding box center [281, 126] width 38 height 88
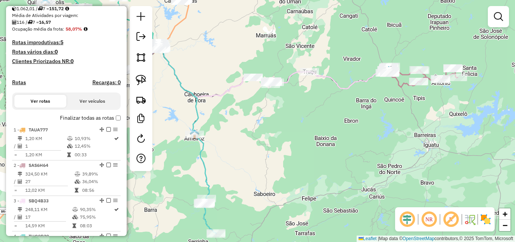
drag, startPoint x: 246, startPoint y: 138, endPoint x: 266, endPoint y: 150, distance: 23.9
click at [266, 150] on div "Janela de atendimento Grade de atendimento Capacidade Transportadoras Veículos …" at bounding box center [257, 121] width 515 height 242
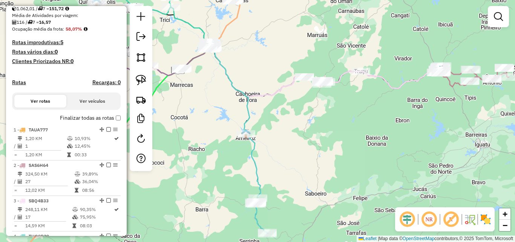
drag, startPoint x: 243, startPoint y: 149, endPoint x: 299, endPoint y: 120, distance: 63.1
click at [299, 120] on div "Janela de atendimento Grade de atendimento Capacidade Transportadoras Veículos …" at bounding box center [257, 121] width 515 height 242
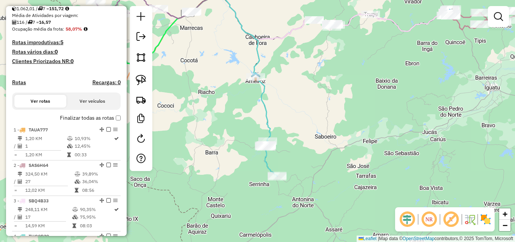
drag, startPoint x: 297, startPoint y: 167, endPoint x: 289, endPoint y: 125, distance: 42.9
click at [289, 126] on div "Janela de atendimento Grade de atendimento Capacidade Transportadoras Veículos …" at bounding box center [257, 121] width 515 height 242
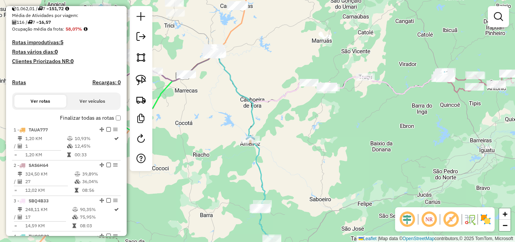
drag, startPoint x: 296, startPoint y: 90, endPoint x: 289, endPoint y: 187, distance: 97.9
click at [289, 187] on div "Janela de atendimento Grade de atendimento Capacidade Transportadoras Veículos …" at bounding box center [257, 121] width 515 height 242
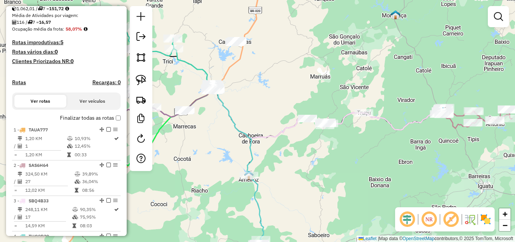
drag, startPoint x: 262, startPoint y: 99, endPoint x: 267, endPoint y: 114, distance: 15.9
click at [267, 114] on div "Janela de atendimento Grade de atendimento Capacidade Transportadoras Veículos …" at bounding box center [257, 121] width 515 height 242
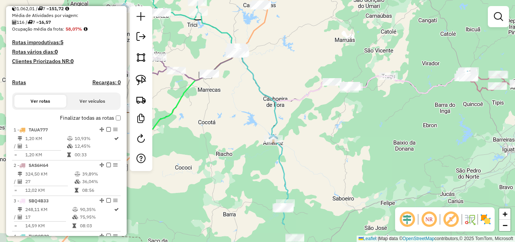
drag, startPoint x: 198, startPoint y: 175, endPoint x: 212, endPoint y: 138, distance: 39.9
click at [213, 138] on div "Janela de atendimento Grade de atendimento Capacidade Transportadoras Veículos …" at bounding box center [257, 121] width 515 height 242
click at [144, 77] on img at bounding box center [141, 80] width 11 height 11
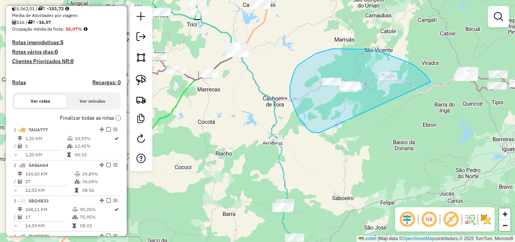
drag, startPoint x: 425, startPoint y: 74, endPoint x: 322, endPoint y: 133, distance: 118.9
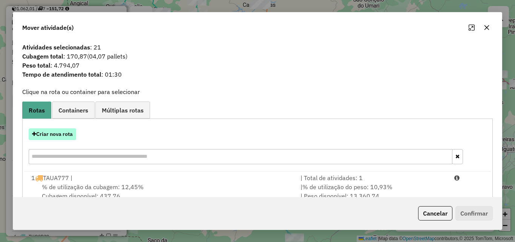
click at [69, 138] on button "Criar nova rota" at bounding box center [53, 134] width 48 height 12
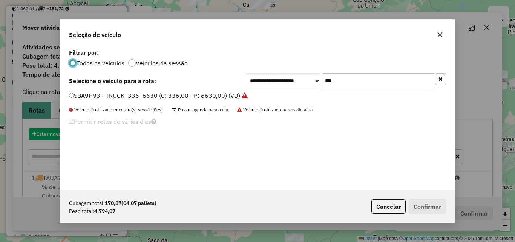
scroll to position [4, 2]
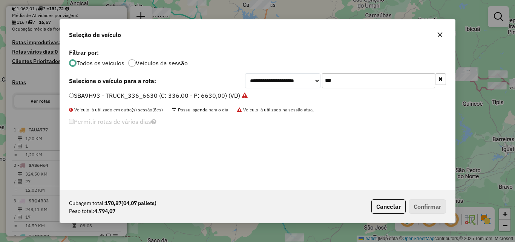
click at [365, 79] on input "***" at bounding box center [378, 80] width 113 height 15
drag, startPoint x: 365, startPoint y: 79, endPoint x: 361, endPoint y: 80, distance: 3.8
click at [364, 79] on input "***" at bounding box center [378, 80] width 113 height 15
type input "*"
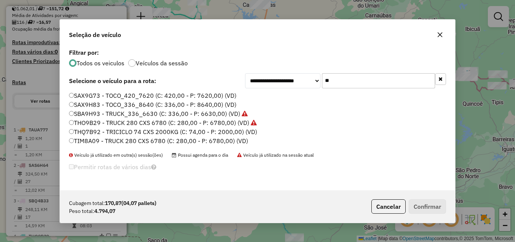
type input "***"
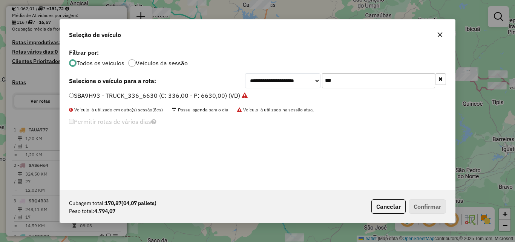
click at [219, 94] on label "SBA9H93 - TRUCK_336_6630 (C: 336,00 - P: 6630,00) (VD)" at bounding box center [158, 95] width 179 height 9
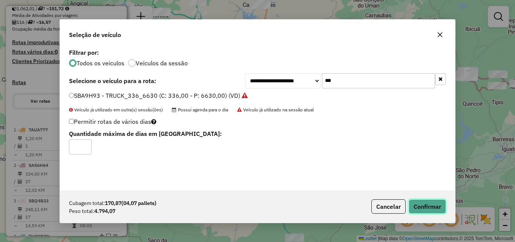
click at [425, 203] on button "Confirmar" at bounding box center [427, 206] width 37 height 14
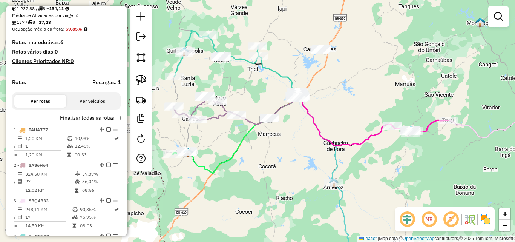
drag, startPoint x: 232, startPoint y: 106, endPoint x: 317, endPoint y: 155, distance: 98.3
click at [319, 158] on div "Janela de atendimento Grade de atendimento Capacidade Transportadoras Veículos …" at bounding box center [257, 121] width 515 height 242
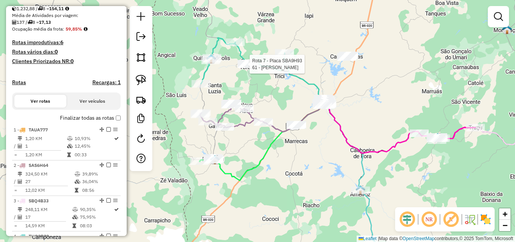
select select "*********"
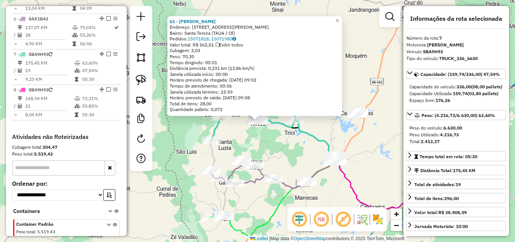
scroll to position [494, 0]
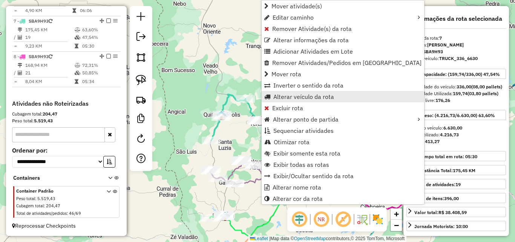
click at [290, 94] on span "Alterar veículo da rota" at bounding box center [303, 97] width 61 height 6
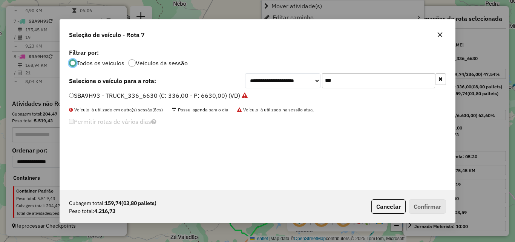
scroll to position [4, 2]
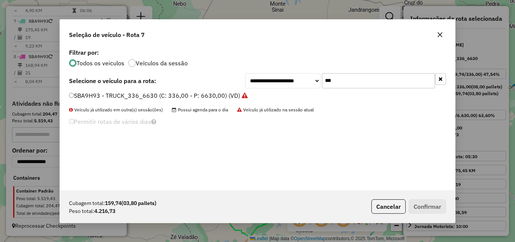
click at [353, 86] on input "***" at bounding box center [378, 80] width 113 height 15
type input "**"
click at [233, 99] on label "TIM8A09 - TRUCK 280 CXS 6780 (C: 280,00 - P: 6780,00) (VD)" at bounding box center [158, 95] width 179 height 9
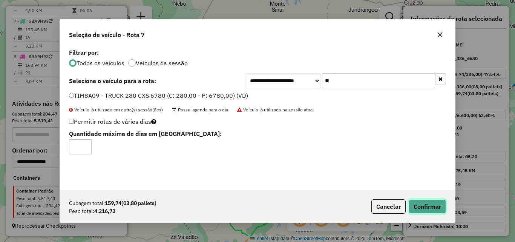
click at [436, 206] on button "Confirmar" at bounding box center [427, 206] width 37 height 14
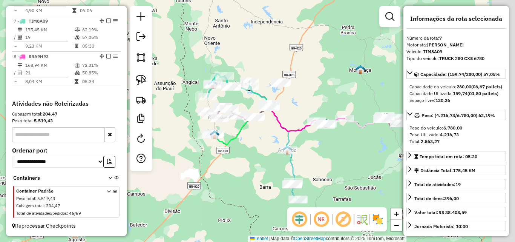
drag, startPoint x: 350, startPoint y: 98, endPoint x: 273, endPoint y: 72, distance: 80.4
click at [293, 73] on div "Janela de atendimento Grade de atendimento Capacidade Transportadoras Veículos …" at bounding box center [257, 121] width 515 height 242
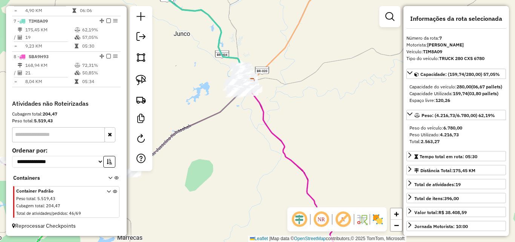
drag, startPoint x: 275, startPoint y: 79, endPoint x: 276, endPoint y: 87, distance: 8.4
click at [276, 87] on div "Janela de atendimento Grade de atendimento Capacidade Transportadoras Veículos …" at bounding box center [257, 121] width 515 height 242
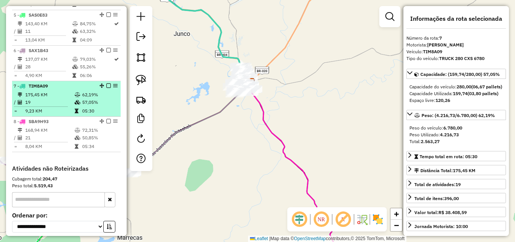
scroll to position [419, 0]
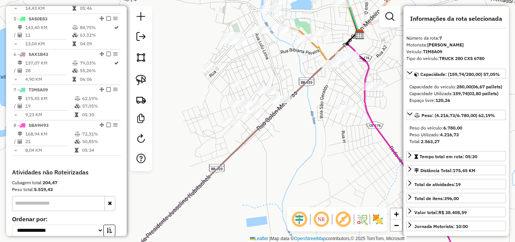
drag, startPoint x: 238, startPoint y: 108, endPoint x: 287, endPoint y: 118, distance: 50.8
click at [287, 118] on div "Janela de atendimento Grade de atendimento Capacidade Transportadoras Veículos …" at bounding box center [257, 121] width 515 height 242
drag, startPoint x: 141, startPoint y: 77, endPoint x: 169, endPoint y: 81, distance: 28.2
click at [141, 78] on img at bounding box center [141, 80] width 11 height 11
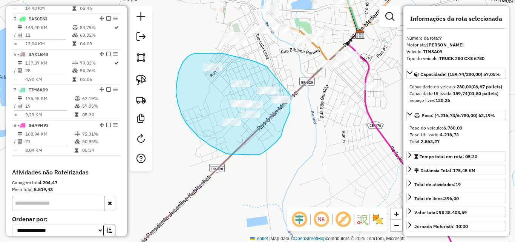
click at [292, 97] on div "Janela de atendimento Grade de atendimento Capacidade Transportadoras Veículos …" at bounding box center [257, 121] width 515 height 242
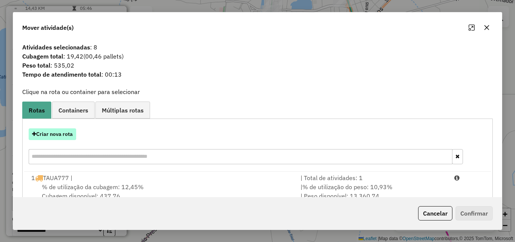
click at [68, 134] on button "Criar nova rota" at bounding box center [53, 134] width 48 height 12
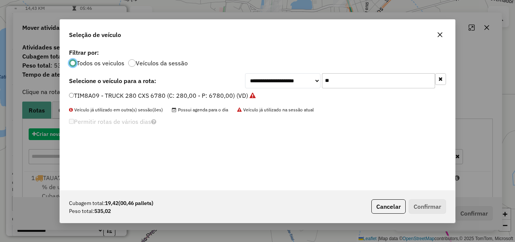
scroll to position [4, 2]
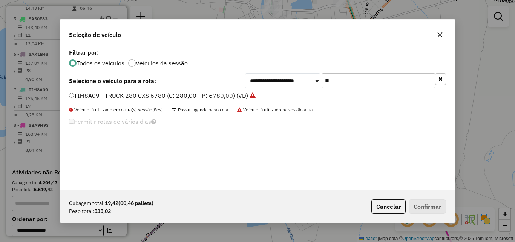
click at [337, 84] on input "**" at bounding box center [378, 80] width 113 height 15
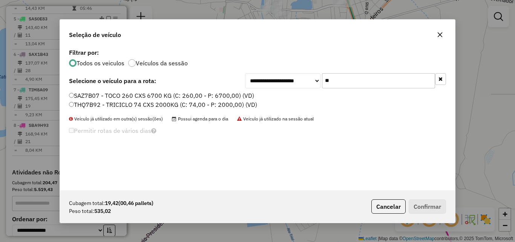
type input "**"
click at [242, 104] on label "THQ7B92 - TRICICLO 74 CXS 2000KG (C: 74,00 - P: 2000,00) (VD)" at bounding box center [163, 104] width 188 height 9
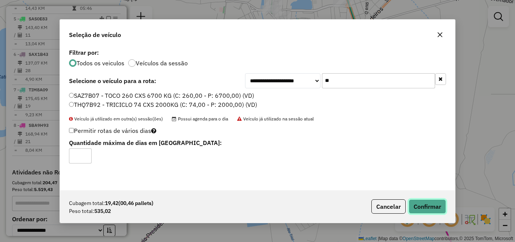
click at [434, 207] on button "Confirmar" at bounding box center [427, 206] width 37 height 14
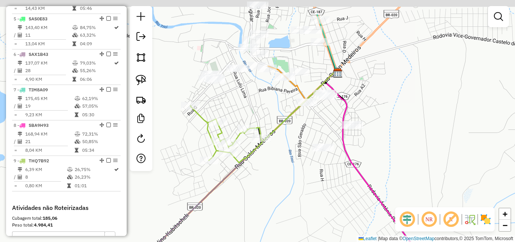
drag, startPoint x: 303, startPoint y: 123, endPoint x: 270, endPoint y: 167, distance: 55.2
click at [270, 167] on div "Janela de atendimento Grade de atendimento Capacidade Transportadoras Veículos …" at bounding box center [257, 121] width 515 height 242
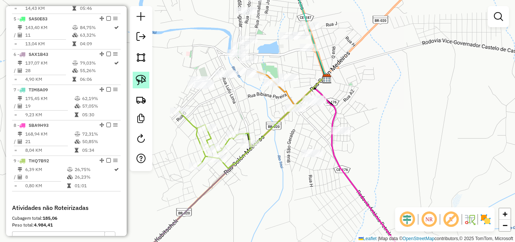
click at [135, 81] on link at bounding box center [141, 80] width 17 height 17
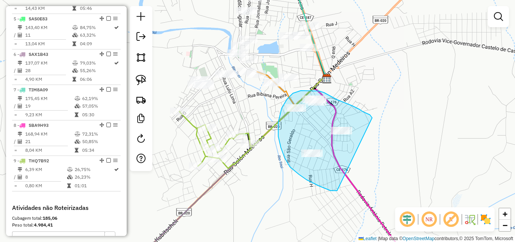
drag, startPoint x: 372, startPoint y: 118, endPoint x: 342, endPoint y: 183, distance: 72.4
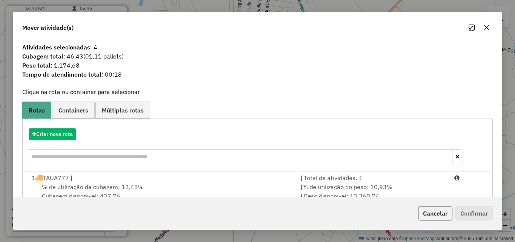
click at [442, 210] on button "Cancelar" at bounding box center [435, 213] width 34 height 14
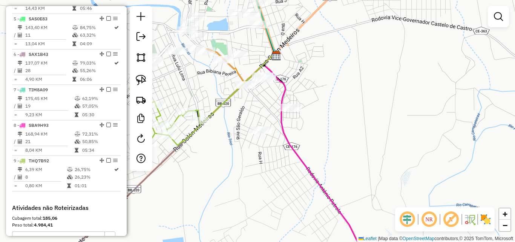
drag, startPoint x: 374, startPoint y: 127, endPoint x: 335, endPoint y: 115, distance: 40.4
click at [335, 115] on div "Janela de atendimento Grade de atendimento Capacidade Transportadoras Veículos …" at bounding box center [257, 121] width 515 height 242
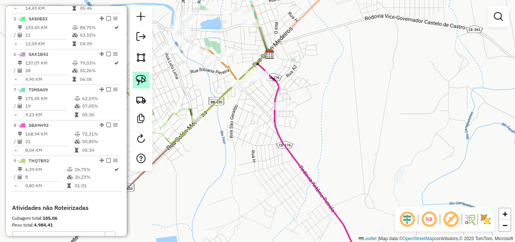
drag, startPoint x: 140, startPoint y: 81, endPoint x: 147, endPoint y: 83, distance: 7.2
click at [140, 80] on img at bounding box center [141, 80] width 11 height 11
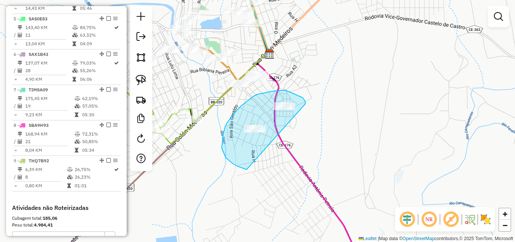
drag, startPoint x: 305, startPoint y: 104, endPoint x: 264, endPoint y: 165, distance: 73.8
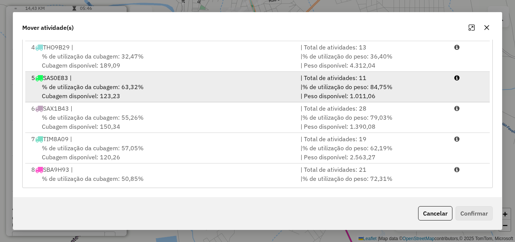
scroll to position [124, 0]
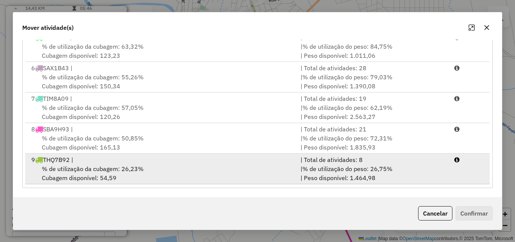
drag, startPoint x: 166, startPoint y: 177, endPoint x: 196, endPoint y: 177, distance: 29.8
click at [167, 177] on div "% de utilização da cubagem: 26,23% Cubagem disponível: 54,59" at bounding box center [161, 173] width 269 height 18
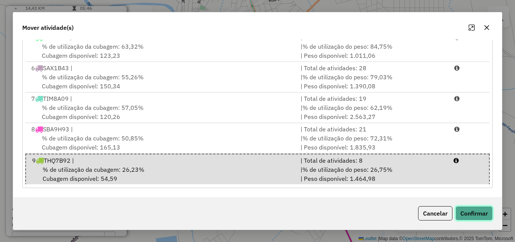
click at [470, 212] on button "Confirmar" at bounding box center [474, 213] width 37 height 14
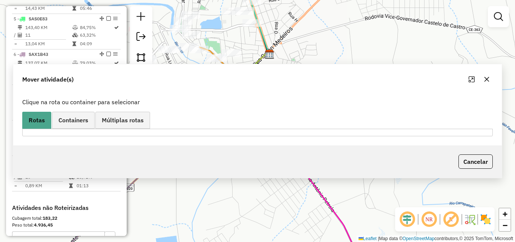
scroll to position [0, 0]
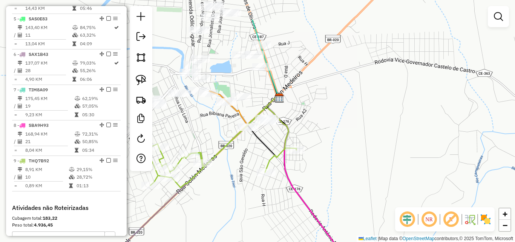
drag, startPoint x: 304, startPoint y: 132, endPoint x: 309, endPoint y: 177, distance: 45.2
click at [314, 177] on div "Janela de atendimento Grade de atendimento Capacidade Transportadoras Veículos …" at bounding box center [257, 121] width 515 height 242
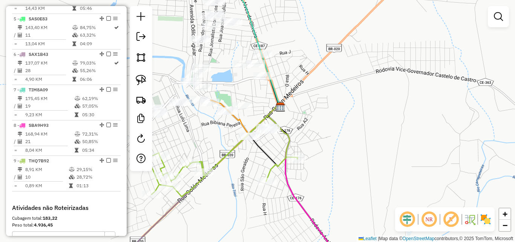
drag, startPoint x: 244, startPoint y: 149, endPoint x: 177, endPoint y: 126, distance: 70.4
click at [241, 158] on div "Janela de atendimento Grade de atendimento Capacidade Transportadoras Veículos …" at bounding box center [257, 121] width 515 height 242
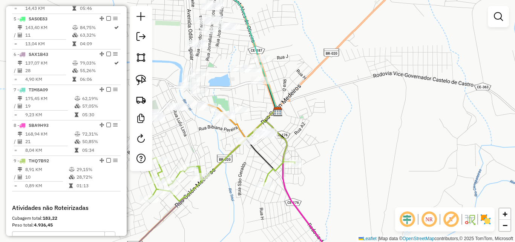
drag, startPoint x: 135, startPoint y: 80, endPoint x: 161, endPoint y: 101, distance: 33.3
click at [136, 80] on link at bounding box center [141, 80] width 17 height 17
drag, startPoint x: 267, startPoint y: 150, endPoint x: 251, endPoint y: 133, distance: 23.7
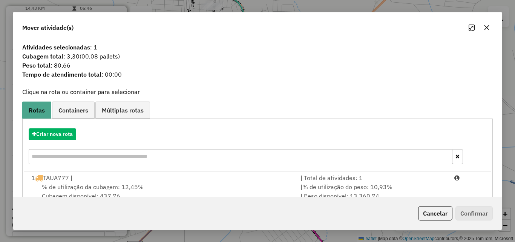
click at [77, 160] on input "text" at bounding box center [241, 156] width 424 height 15
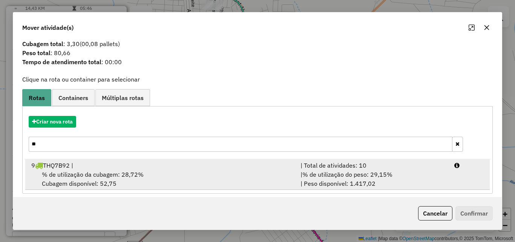
scroll to position [18, 0]
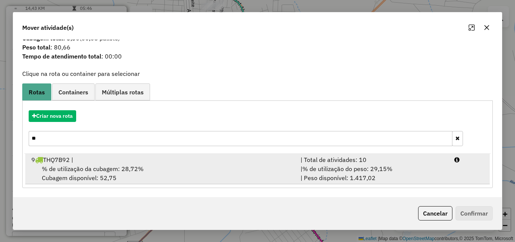
type input "**"
click at [143, 165] on div "% de utilização da cubagem: 28,72% Cubagem disponível: 52,75" at bounding box center [161, 173] width 269 height 18
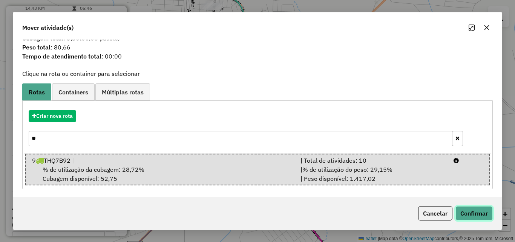
click at [477, 209] on button "Confirmar" at bounding box center [474, 213] width 37 height 14
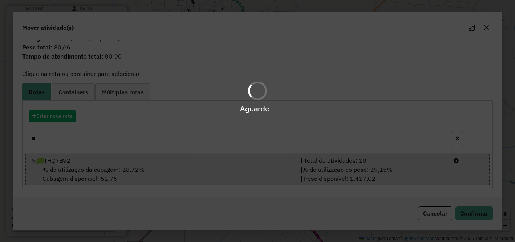
scroll to position [0, 0]
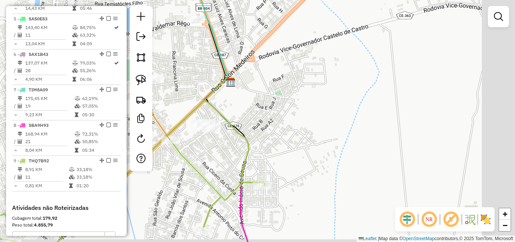
drag, startPoint x: 284, startPoint y: 107, endPoint x: 300, endPoint y: 110, distance: 15.8
click at [301, 111] on div "Janela de atendimento Grade de atendimento Capacidade Transportadoras Veículos …" at bounding box center [257, 121] width 515 height 242
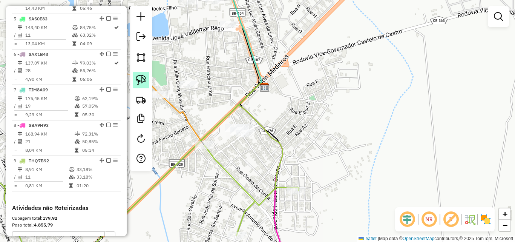
click at [141, 82] on img at bounding box center [141, 80] width 11 height 11
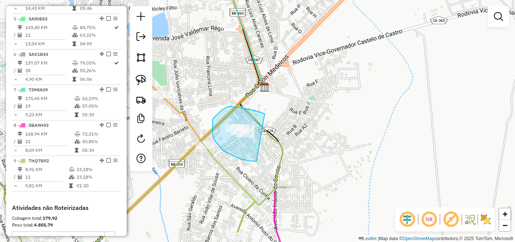
drag, startPoint x: 265, startPoint y: 114, endPoint x: 258, endPoint y: 156, distance: 43.1
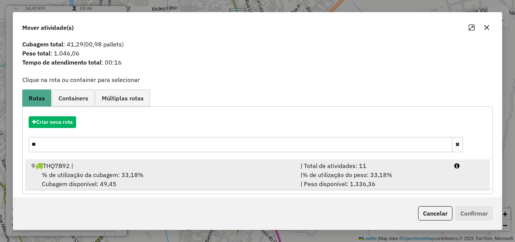
scroll to position [18, 0]
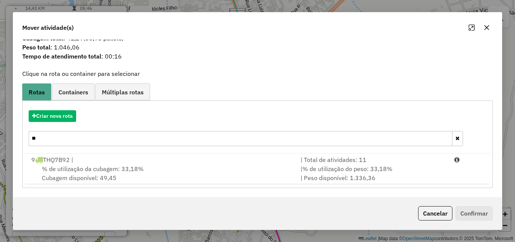
click at [54, 129] on div "Criar nova rota **" at bounding box center [257, 128] width 467 height 49
click at [52, 135] on input "**" at bounding box center [241, 138] width 424 height 15
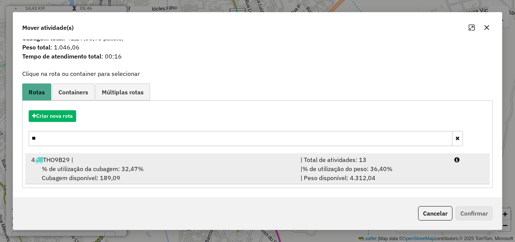
type input "**"
click at [116, 163] on div "4 THO9B29 |" at bounding box center [161, 159] width 269 height 9
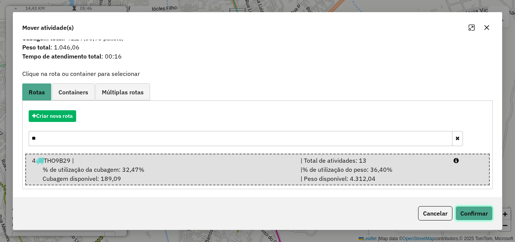
click at [483, 212] on button "Confirmar" at bounding box center [474, 213] width 37 height 14
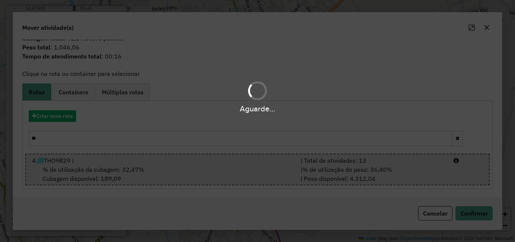
scroll to position [384, 0]
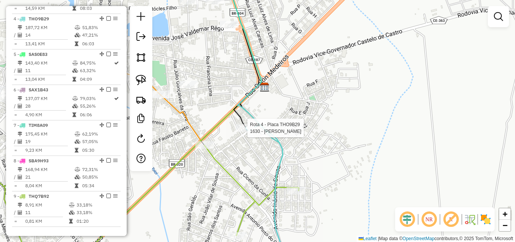
click at [247, 132] on div at bounding box center [245, 128] width 19 height 8
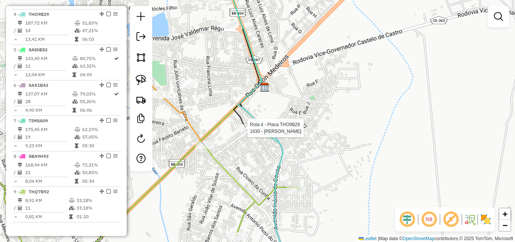
select select "*********"
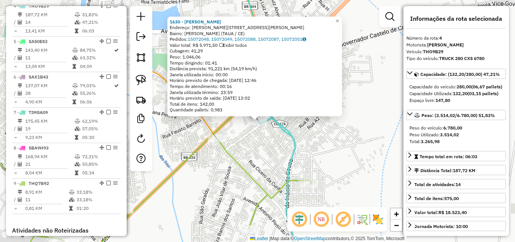
scroll to position [398, 0]
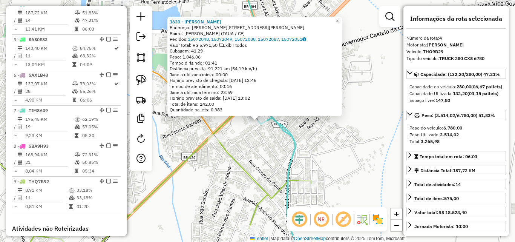
drag, startPoint x: 283, startPoint y: 143, endPoint x: 246, endPoint y: 140, distance: 37.4
click at [283, 143] on div "1630 - MARIA GRAZIELI RODRI Endereço: R Bezerra e sousa 284 Bairro: Manoel Alve…" at bounding box center [257, 121] width 515 height 242
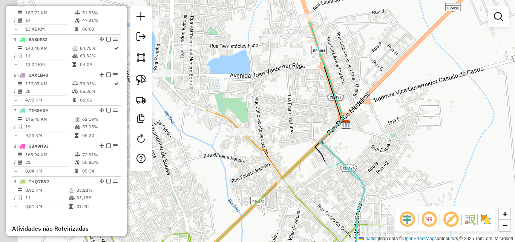
drag, startPoint x: 244, startPoint y: 140, endPoint x: 313, endPoint y: 184, distance: 82.1
click at [313, 184] on div "Janela de atendimento Grade de atendimento Capacidade Transportadoras Veículos …" at bounding box center [257, 121] width 515 height 242
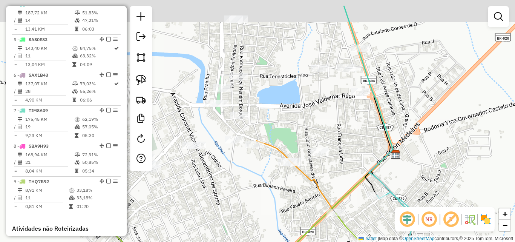
drag, startPoint x: 296, startPoint y: 129, endPoint x: 348, endPoint y: 161, distance: 61.1
click at [348, 161] on div "Janela de atendimento Grade de atendimento Capacidade Transportadoras Veículos …" at bounding box center [257, 121] width 515 height 242
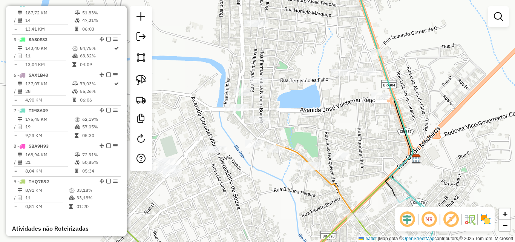
drag, startPoint x: 351, startPoint y: 156, endPoint x: 371, endPoint y: 159, distance: 19.8
click at [374, 158] on div "Janela de atendimento Grade de atendimento Capacidade Transportadoras Veículos …" at bounding box center [257, 121] width 515 height 242
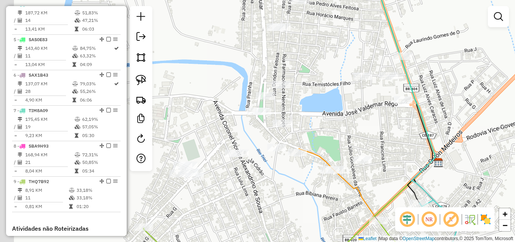
drag, startPoint x: 363, startPoint y: 160, endPoint x: 387, endPoint y: 162, distance: 23.8
click at [387, 162] on div "Janela de atendimento Grade de atendimento Capacidade Transportadoras Veículos …" at bounding box center [257, 121] width 515 height 242
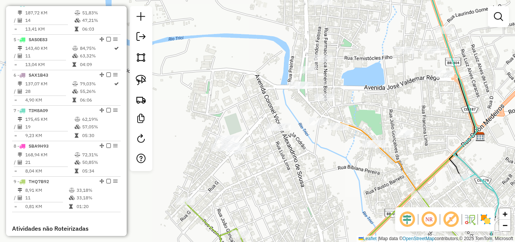
drag, startPoint x: 321, startPoint y: 185, endPoint x: 357, endPoint y: 161, distance: 42.9
click at [357, 161] on div "Janela de atendimento Grade de atendimento Capacidade Transportadoras Veículos …" at bounding box center [257, 121] width 515 height 242
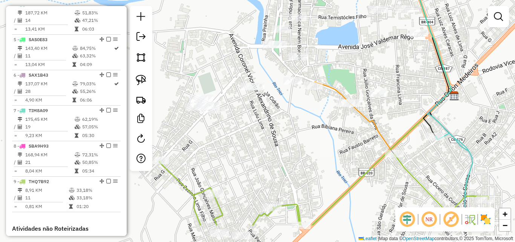
drag, startPoint x: 324, startPoint y: 176, endPoint x: 299, endPoint y: 140, distance: 44.3
click at [299, 140] on div "Janela de atendimento Grade de atendimento Capacidade Transportadoras Veículos …" at bounding box center [257, 121] width 515 height 242
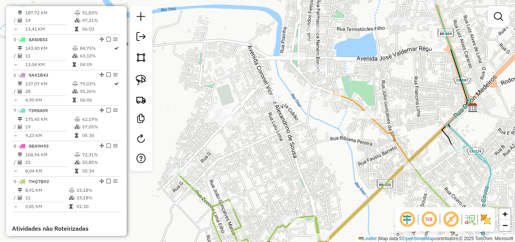
drag, startPoint x: 264, startPoint y: 130, endPoint x: 296, endPoint y: 143, distance: 35.2
click at [296, 143] on div "Janela de atendimento Grade de atendimento Capacidade Transportadoras Veículos …" at bounding box center [257, 121] width 515 height 242
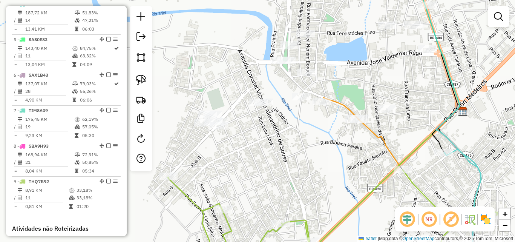
drag, startPoint x: 254, startPoint y: 87, endPoint x: 229, endPoint y: 86, distance: 25.3
click at [229, 86] on div "Janela de atendimento Grade de atendimento Capacidade Transportadoras Veículos …" at bounding box center [257, 121] width 515 height 242
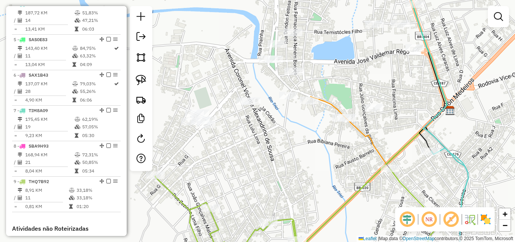
drag, startPoint x: 223, startPoint y: 86, endPoint x: 216, endPoint y: 86, distance: 7.2
click at [217, 86] on div "Janela de atendimento Grade de atendimento Capacidade Transportadoras Veículos …" at bounding box center [257, 121] width 515 height 242
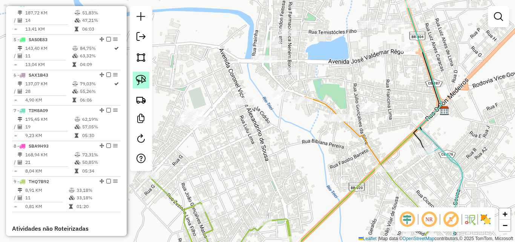
click at [148, 82] on link at bounding box center [141, 80] width 17 height 17
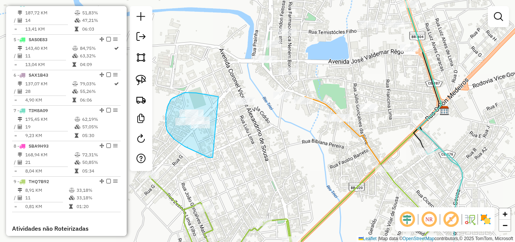
drag, startPoint x: 218, startPoint y: 97, endPoint x: 227, endPoint y: 143, distance: 47.1
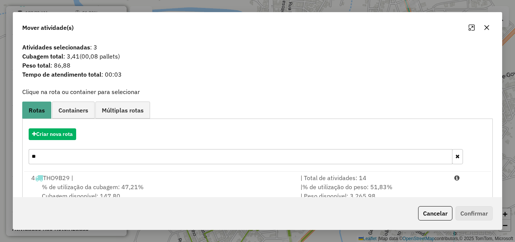
click at [63, 158] on input "**" at bounding box center [241, 156] width 424 height 15
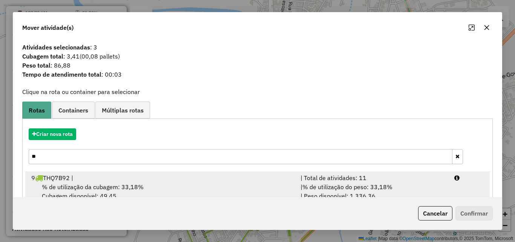
type input "**"
click at [111, 179] on div "9 THQ7B92 |" at bounding box center [161, 177] width 269 height 9
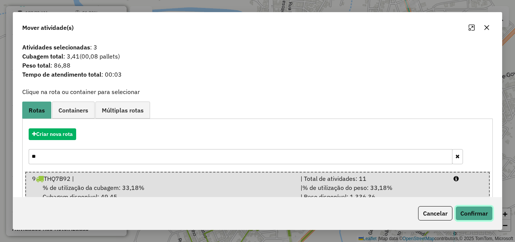
click at [462, 209] on button "Confirmar" at bounding box center [474, 213] width 37 height 14
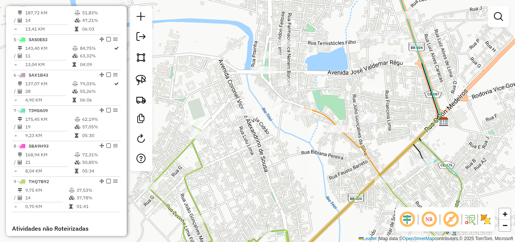
drag, startPoint x: 292, startPoint y: 149, endPoint x: 291, endPoint y: 161, distance: 12.8
click at [291, 161] on div "Janela de atendimento Grade de atendimento Capacidade Transportadoras Veículos …" at bounding box center [257, 121] width 515 height 242
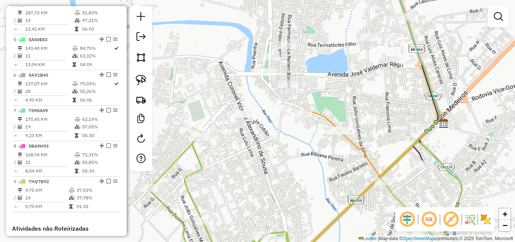
drag, startPoint x: 278, startPoint y: 131, endPoint x: 278, endPoint y: 141, distance: 9.5
click at [278, 141] on div "Janela de atendimento Grade de atendimento Capacidade Transportadoras Veículos …" at bounding box center [257, 121] width 515 height 242
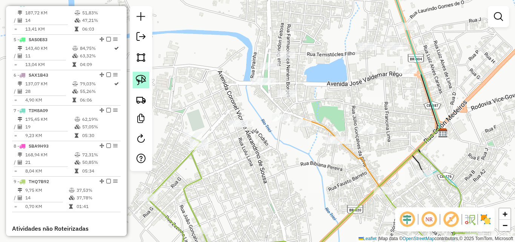
drag, startPoint x: 140, startPoint y: 77, endPoint x: 230, endPoint y: 107, distance: 95.3
click at [141, 77] on img at bounding box center [141, 80] width 11 height 11
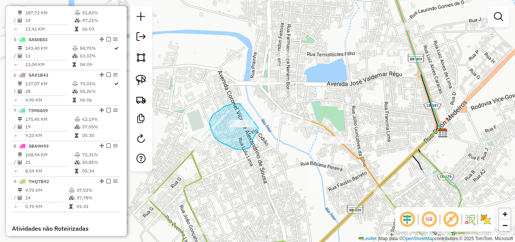
drag, startPoint x: 240, startPoint y: 104, endPoint x: 260, endPoint y: 126, distance: 29.6
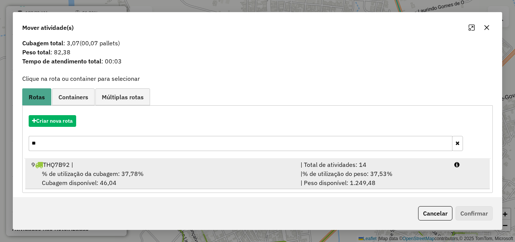
scroll to position [18, 0]
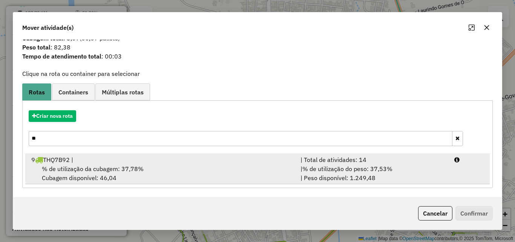
click at [302, 164] on div "| % de utilização do peso: 37,53% | Peso disponível: 1.249,48" at bounding box center [373, 173] width 154 height 18
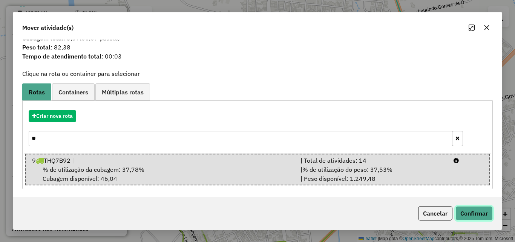
click at [465, 210] on button "Confirmar" at bounding box center [474, 213] width 37 height 14
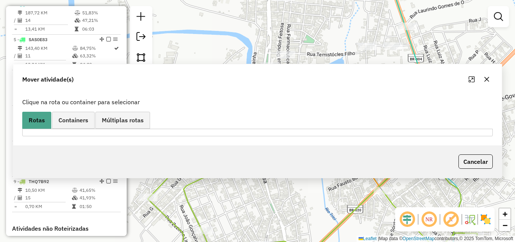
scroll to position [0, 0]
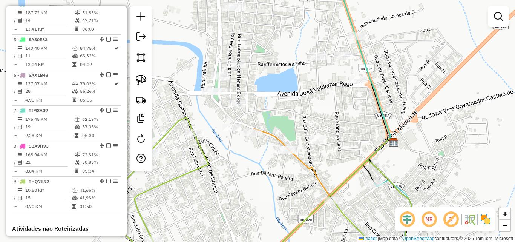
drag, startPoint x: 336, startPoint y: 164, endPoint x: 272, endPoint y: 179, distance: 65.4
click at [272, 179] on div "Janela de atendimento Grade de atendimento Capacidade Transportadoras Veículos …" at bounding box center [257, 121] width 515 height 242
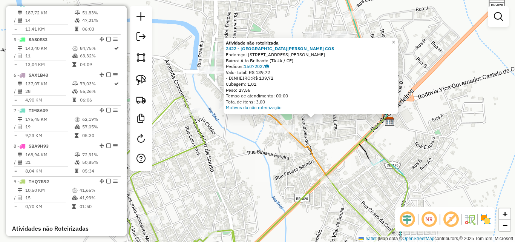
drag, startPoint x: 188, startPoint y: 166, endPoint x: 244, endPoint y: 163, distance: 56.2
click at [244, 163] on div "Atividade não roteirizada 2422 - SEBASTIAO ROZENO COS Endereço: R Rua Joaquim d…" at bounding box center [257, 121] width 515 height 242
drag, startPoint x: 224, startPoint y: 114, endPoint x: 219, endPoint y: 120, distance: 8.0
click at [223, 115] on div "Atividade não roteirizada 2422 - SEBASTIAO ROZENO COS Endereço: R Rua Joaquim d…" at bounding box center [257, 121] width 515 height 242
click at [222, 141] on div "Atividade não roteirizada 2422 - SEBASTIAO ROZENO COS Endereço: R Rua Joaquim d…" at bounding box center [257, 121] width 515 height 242
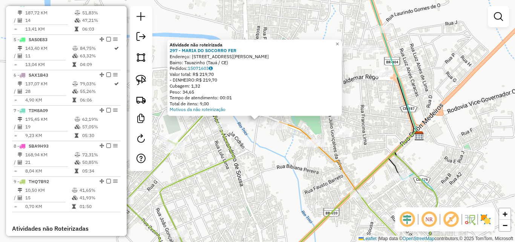
drag, startPoint x: 223, startPoint y: 166, endPoint x: 268, endPoint y: 164, distance: 45.3
click at [223, 166] on icon at bounding box center [289, 187] width 330 height 155
select select "*********"
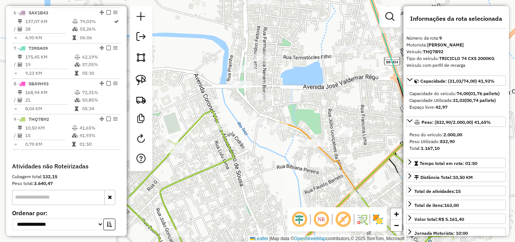
scroll to position [530, 0]
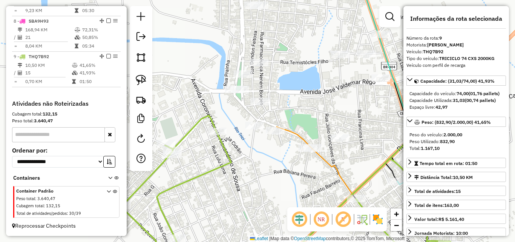
drag, startPoint x: 263, startPoint y: 152, endPoint x: 259, endPoint y: 159, distance: 8.2
click at [259, 159] on div "Janela de atendimento Grade de atendimento Capacidade Transportadoras Veículos …" at bounding box center [257, 121] width 515 height 242
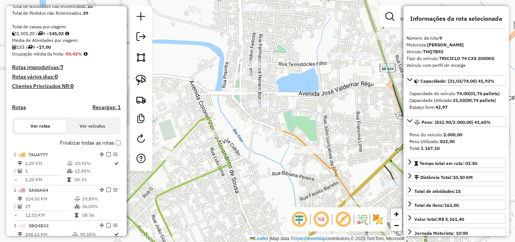
scroll to position [153, 0]
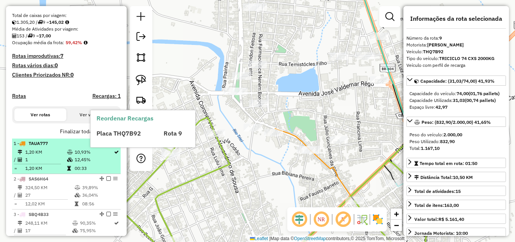
click at [107, 145] on em at bounding box center [108, 143] width 5 height 5
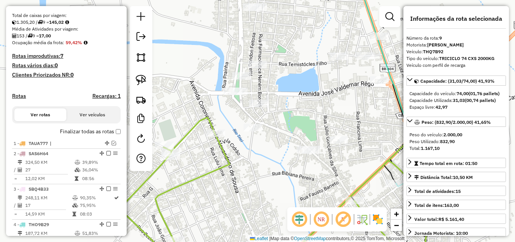
click at [244, 171] on div "Janela de atendimento Grade de atendimento Capacidade Transportadoras Veículos …" at bounding box center [257, 121] width 515 height 242
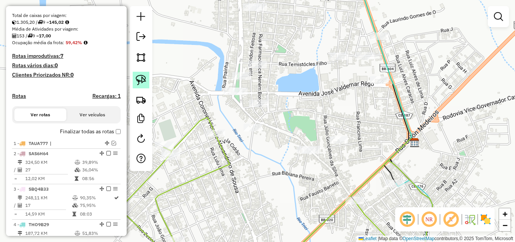
click at [139, 74] on link at bounding box center [141, 80] width 17 height 17
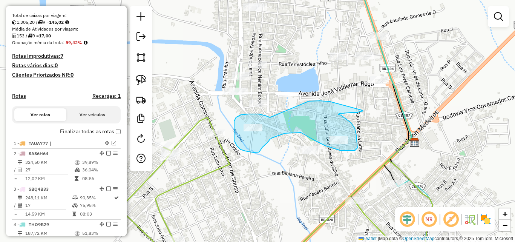
drag, startPoint x: 270, startPoint y: 117, endPoint x: 308, endPoint y: 101, distance: 40.9
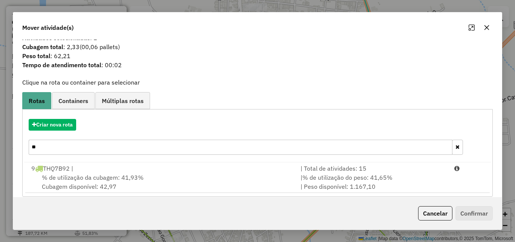
scroll to position [18, 0]
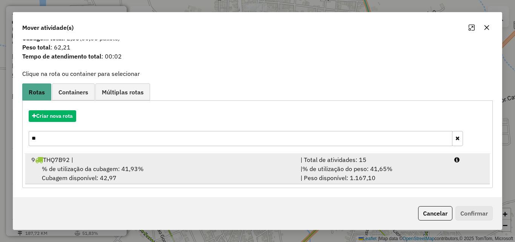
click at [291, 164] on div "% de utilização da cubagem: 41,93% Cubagem disponível: 42,97" at bounding box center [161, 173] width 269 height 18
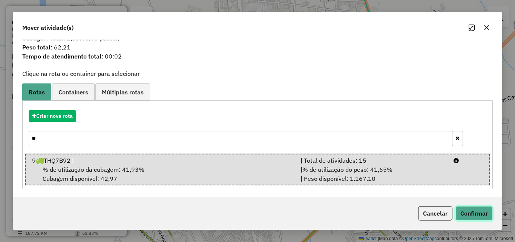
click at [469, 213] on button "Confirmar" at bounding box center [474, 213] width 37 height 14
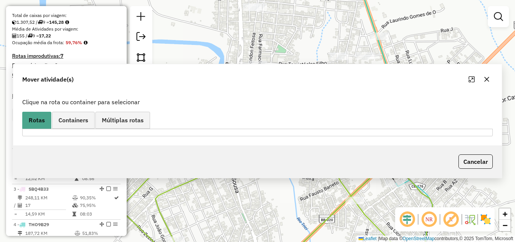
scroll to position [0, 0]
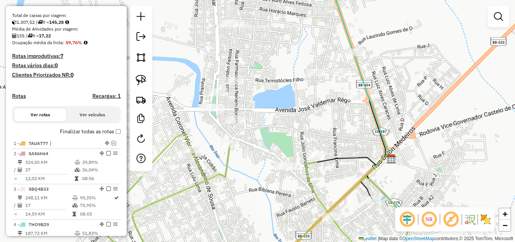
drag, startPoint x: 356, startPoint y: 123, endPoint x: 331, endPoint y: 140, distance: 29.8
click at [331, 140] on div "Janela de atendimento Grade de atendimento Capacidade Transportadoras Veículos …" at bounding box center [257, 121] width 515 height 242
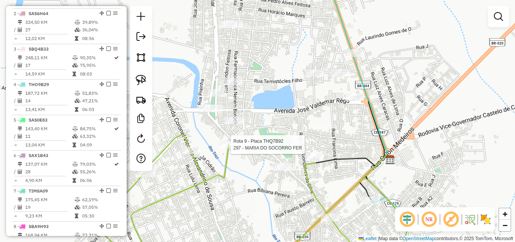
select select "*********"
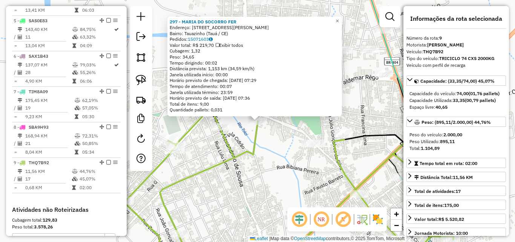
scroll to position [505, 0]
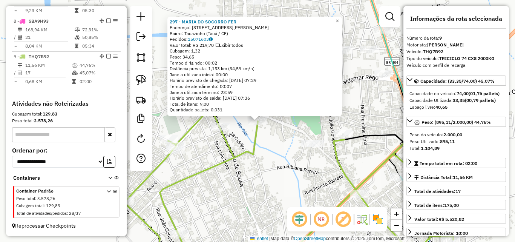
click at [358, 116] on div "297 - MARIA DO SOCORRO FER Endereço: Rua Cícero Alves de Sousa, 9 Bairro: Tauaz…" at bounding box center [257, 121] width 515 height 242
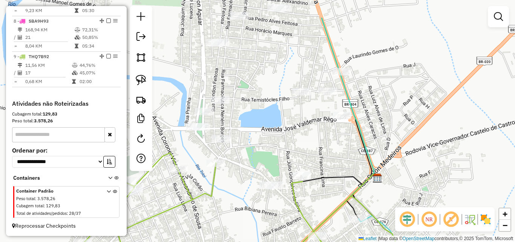
drag, startPoint x: 361, startPoint y: 112, endPoint x: 319, endPoint y: 153, distance: 59.2
click at [319, 153] on div "Janela de atendimento Grade de atendimento Capacidade Transportadoras Veículos …" at bounding box center [257, 121] width 515 height 242
click at [343, 119] on div at bounding box center [342, 116] width 19 height 8
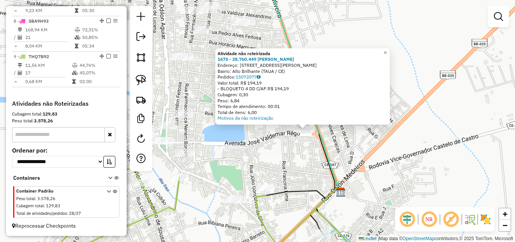
drag, startPoint x: 222, startPoint y: 154, endPoint x: 270, endPoint y: 163, distance: 49.4
click at [270, 163] on div "Atividade não roteirizada 1675 - 28.760.449 DAIANNE A Endereço: AV Avenida Jose…" at bounding box center [257, 121] width 515 height 242
click at [292, 146] on div "Atividade não roteirizada 1675 - 28.760.449 DAIANNE A Endereço: AV Avenida Jose…" at bounding box center [257, 121] width 515 height 242
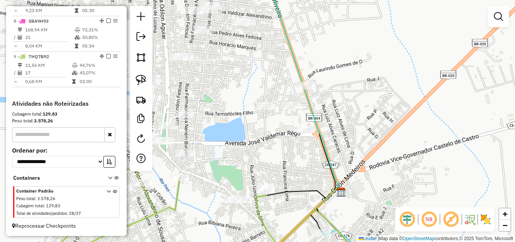
click at [311, 133] on div at bounding box center [305, 130] width 19 height 8
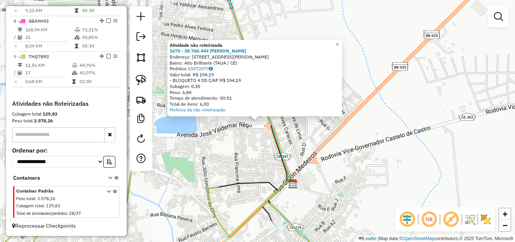
click at [258, 150] on div "Atividade não roteirizada 1675 - 28.760.449 DAIANNE A Endereço: AV Avenida Jose…" at bounding box center [257, 121] width 515 height 242
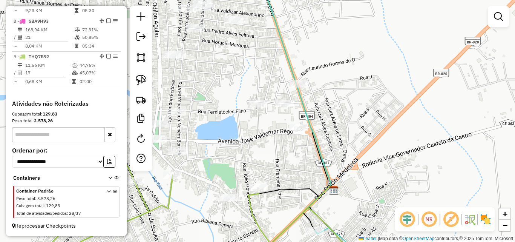
drag, startPoint x: 260, startPoint y: 149, endPoint x: 300, endPoint y: 155, distance: 40.9
click at [300, 155] on div "Janela de atendimento Grade de atendimento Capacidade Transportadoras Veículos …" at bounding box center [257, 121] width 515 height 242
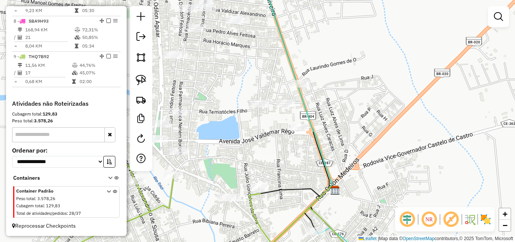
click at [288, 107] on div at bounding box center [285, 104] width 19 height 8
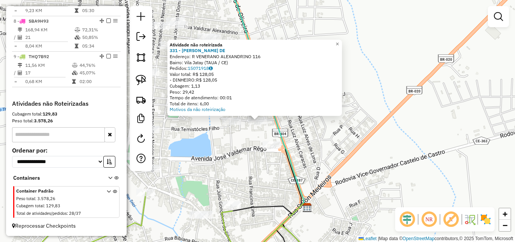
click at [234, 140] on div "Atividade não roteirizada 331 - EMANUELA MARTINS DE Endereço: R VENERANO ALEXAN…" at bounding box center [257, 121] width 515 height 242
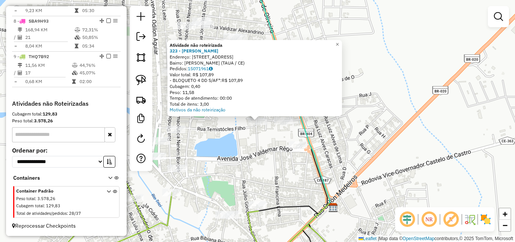
drag, startPoint x: 261, startPoint y: 152, endPoint x: 287, endPoint y: 132, distance: 31.8
click at [262, 152] on div "Atividade não roteirizada 323 - ANTONIO SALES FERREI Endereço: R LICINHO ARAGAO…" at bounding box center [257, 121] width 515 height 242
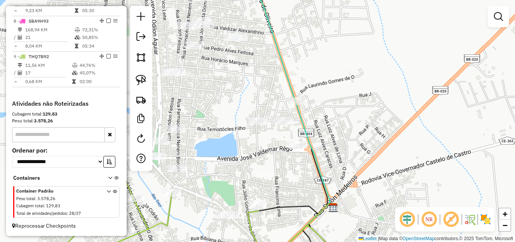
click at [296, 105] on div at bounding box center [297, 101] width 19 height 8
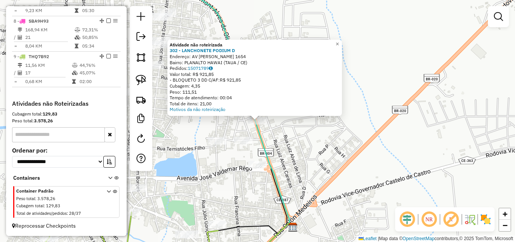
click at [285, 147] on div "Atividade não roteirizada 302 - LANCHONETE PODIUM D Endereço: AV CHERMONT ALVES…" at bounding box center [257, 121] width 515 height 242
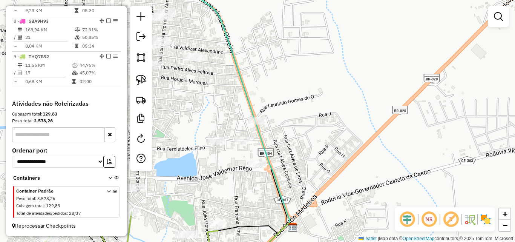
drag, startPoint x: 290, startPoint y: 152, endPoint x: 305, endPoint y: 129, distance: 27.9
click at [305, 129] on div "Janela de atendimento Grade de atendimento Capacidade Transportadoras Veículos …" at bounding box center [257, 121] width 515 height 242
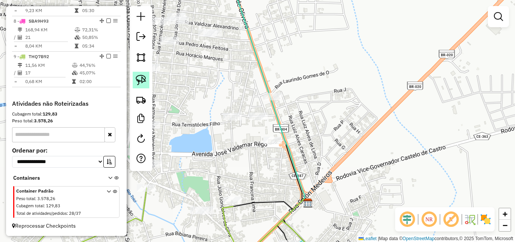
click at [147, 80] on link at bounding box center [141, 80] width 17 height 17
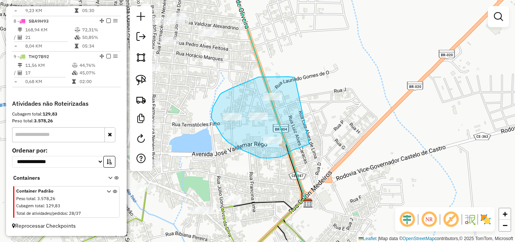
drag, startPoint x: 291, startPoint y: 77, endPoint x: 309, endPoint y: 144, distance: 69.2
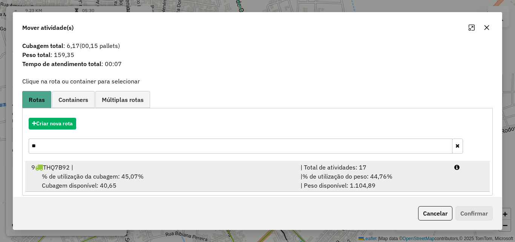
scroll to position [18, 0]
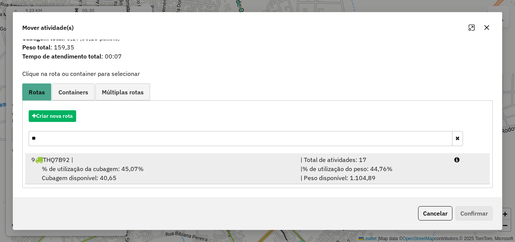
click at [364, 178] on div "| % de utilização do peso: 44,76% | Peso disponível: 1.104,89" at bounding box center [373, 173] width 154 height 18
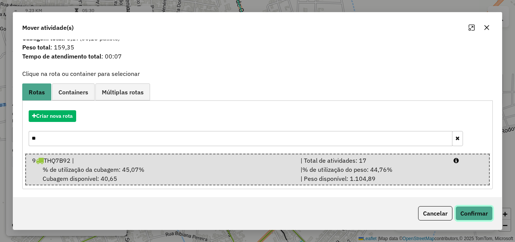
click at [482, 212] on button "Confirmar" at bounding box center [474, 213] width 37 height 14
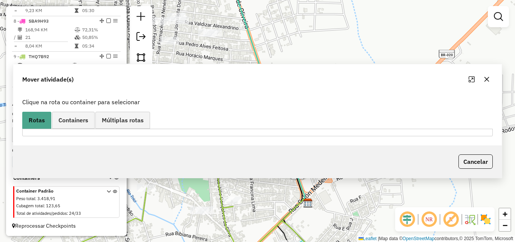
scroll to position [0, 0]
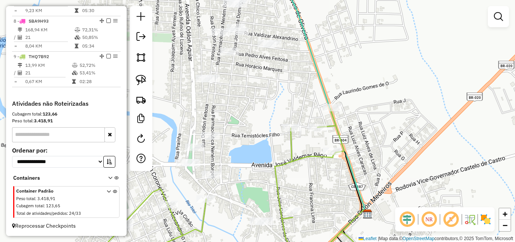
drag, startPoint x: 259, startPoint y: 167, endPoint x: 360, endPoint y: 180, distance: 102.4
click at [356, 180] on div "Janela de atendimento Grade de atendimento Capacidade Transportadoras Veículos …" at bounding box center [257, 121] width 515 height 242
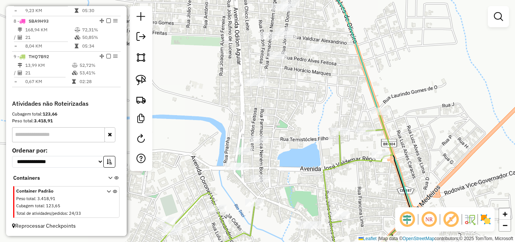
drag, startPoint x: 349, startPoint y: 146, endPoint x: 358, endPoint y: 132, distance: 16.2
click at [357, 132] on div "Janela de atendimento Grade de atendimento Capacidade Transportadoras Veículos …" at bounding box center [257, 121] width 515 height 242
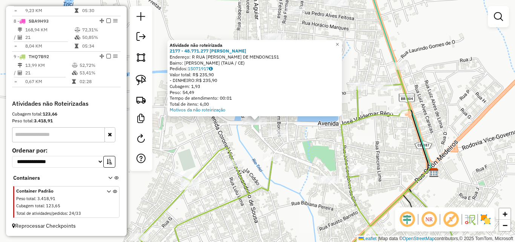
click at [259, 140] on div "Atividade não roteirizada 2177 - 48.771.277 ANTONIO R Endereço: R RUA VALDEMAR …" at bounding box center [257, 121] width 515 height 242
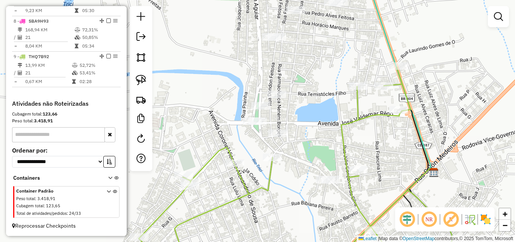
click at [285, 139] on div "Janela de atendimento Grade de atendimento Capacidade Transportadoras Veículos …" at bounding box center [257, 121] width 515 height 242
click at [281, 137] on div at bounding box center [277, 133] width 19 height 8
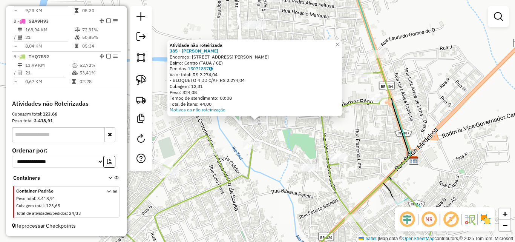
click at [278, 139] on div "Atividade não roteirizada 385 - RAIMUNDO WELTON VELO Endereço: R FARMACEUTICA N…" at bounding box center [257, 121] width 515 height 242
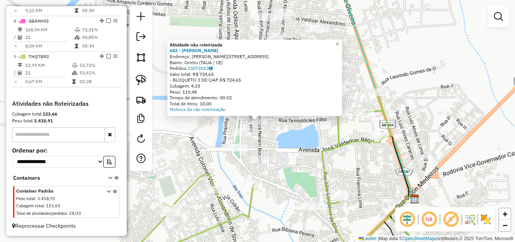
click at [281, 134] on div "Atividade não roteirizada 682 - MARIA VALERIA SARAIV Endereço: R DOMINGOS GOMES…" at bounding box center [257, 121] width 515 height 242
drag, startPoint x: 266, startPoint y: 136, endPoint x: 262, endPoint y: 140, distance: 5.4
click at [266, 137] on div "Atividade não roteirizada 682 - MARIA VALERIA SARAIV Endereço: R DOMINGOS GOMES…" at bounding box center [257, 121] width 515 height 242
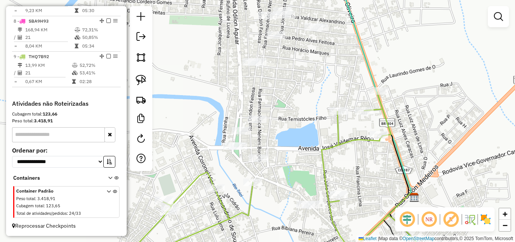
drag, startPoint x: 260, startPoint y: 141, endPoint x: 267, endPoint y: 115, distance: 27.5
click at [267, 115] on div "Janela de atendimento Grade de atendimento Capacidade Transportadoras Veículos …" at bounding box center [257, 121] width 515 height 242
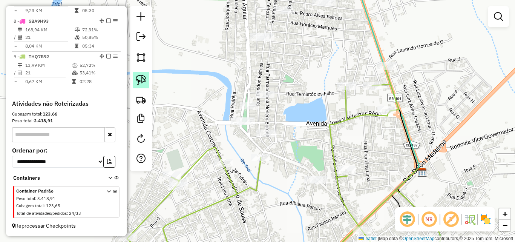
drag, startPoint x: 140, startPoint y: 80, endPoint x: 149, endPoint y: 84, distance: 9.5
click at [141, 80] on img at bounding box center [141, 80] width 11 height 11
drag, startPoint x: 269, startPoint y: 118, endPoint x: 230, endPoint y: 137, distance: 43.0
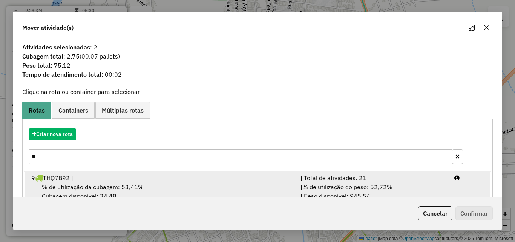
scroll to position [18, 0]
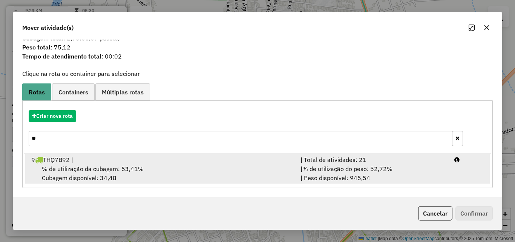
click at [392, 176] on div "| % de utilização do peso: 52,72% | Peso disponível: 945,54" at bounding box center [373, 173] width 154 height 18
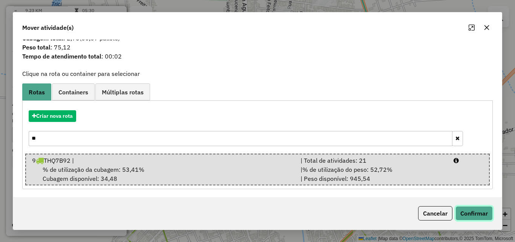
click at [468, 211] on button "Confirmar" at bounding box center [474, 213] width 37 height 14
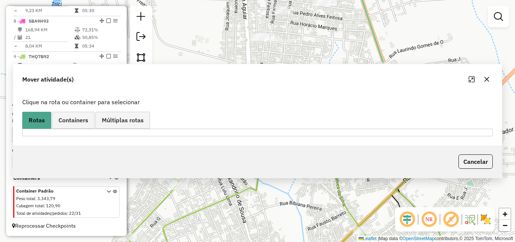
scroll to position [0, 0]
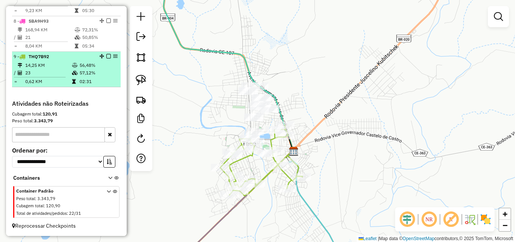
click at [107, 57] on em at bounding box center [108, 56] width 5 height 5
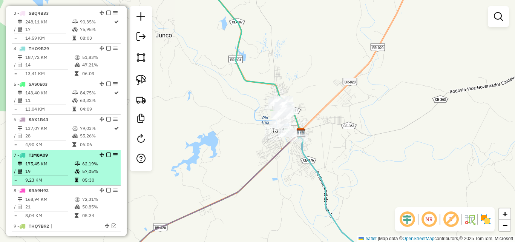
scroll to position [291, 0]
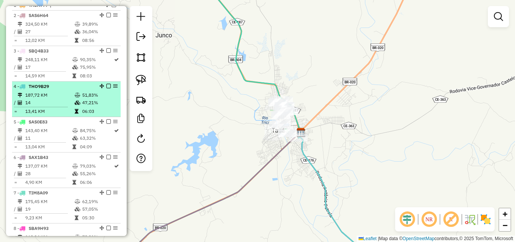
drag, startPoint x: 106, startPoint y: 92, endPoint x: 114, endPoint y: 97, distance: 9.7
click at [106, 88] on em at bounding box center [108, 86] width 5 height 5
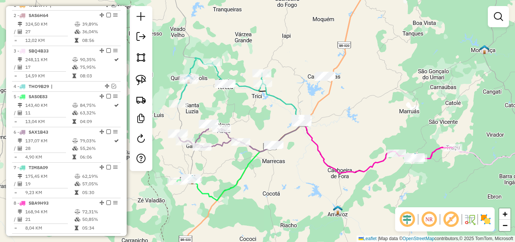
drag, startPoint x: 380, startPoint y: 121, endPoint x: 311, endPoint y: 120, distance: 69.0
click at [325, 121] on div "Janela de atendimento Grade de atendimento Capacidade Transportadoras Veículos …" at bounding box center [257, 121] width 515 height 242
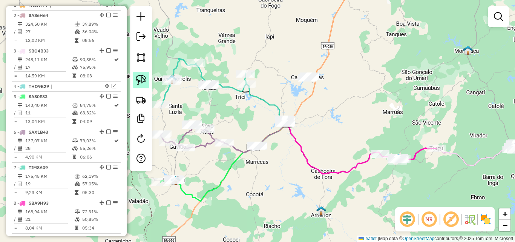
click at [145, 74] on link at bounding box center [141, 80] width 17 height 17
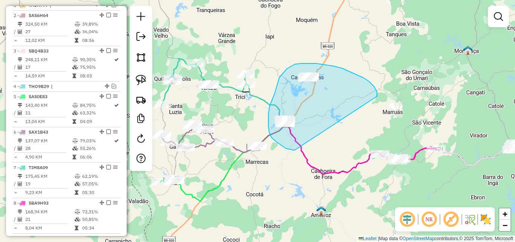
drag, startPoint x: 377, startPoint y: 92, endPoint x: 308, endPoint y: 150, distance: 90.7
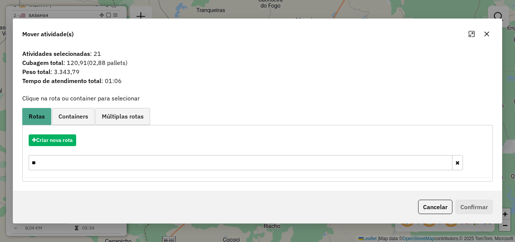
click at [45, 160] on input "**" at bounding box center [241, 162] width 424 height 15
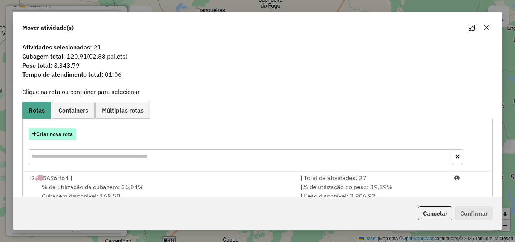
click at [63, 134] on button "Criar nova rota" at bounding box center [53, 134] width 48 height 12
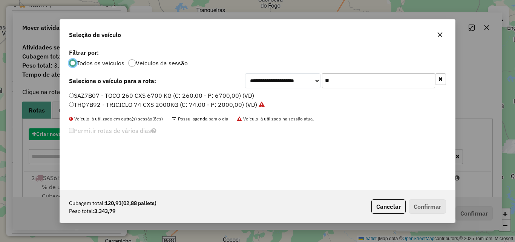
scroll to position [4, 2]
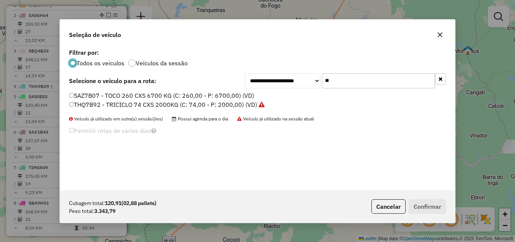
click at [343, 84] on input "**" at bounding box center [378, 80] width 113 height 15
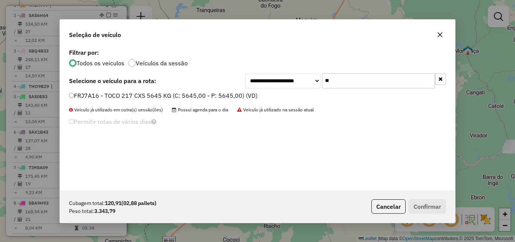
type input "**"
click at [219, 97] on label "FRJ7A16 - TOCO 217 CXS 5645 KG (C: 5645,00 - P: 5645,00) (VD)" at bounding box center [163, 95] width 189 height 9
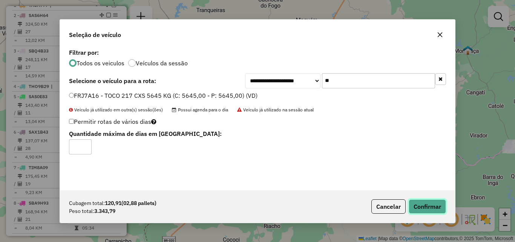
click at [433, 210] on button "Confirmar" at bounding box center [427, 206] width 37 height 14
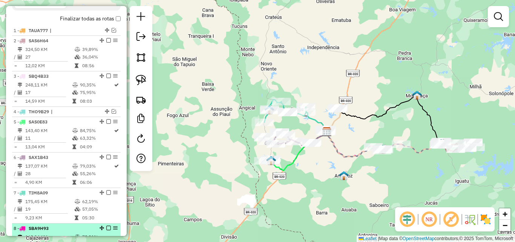
scroll to position [253, 0]
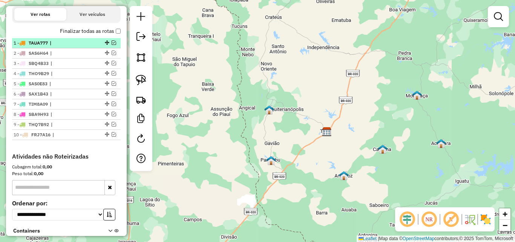
click at [113, 45] on em at bounding box center [114, 42] width 5 height 5
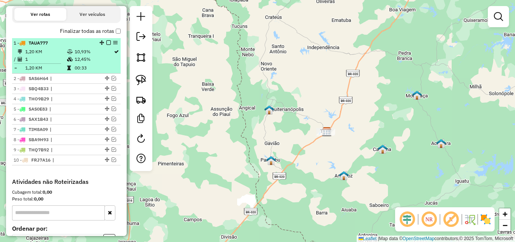
click at [107, 45] on em at bounding box center [108, 42] width 5 height 5
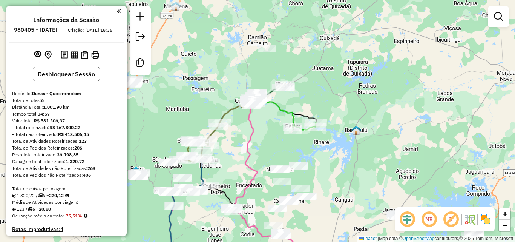
drag, startPoint x: 323, startPoint y: 164, endPoint x: 277, endPoint y: 81, distance: 95.5
click at [281, 82] on div "Janela de atendimento Grade de atendimento Capacidade Transportadoras Veículos …" at bounding box center [257, 121] width 515 height 242
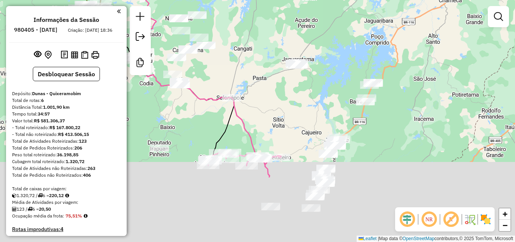
drag, startPoint x: 305, startPoint y: 97, endPoint x: 273, endPoint y: 54, distance: 53.1
click at [275, 54] on div "Rota 5 - Placa SBQ5C13 185 - MERCADINHO BOM LUGAR Janela de atendimento Grade d…" at bounding box center [257, 121] width 515 height 242
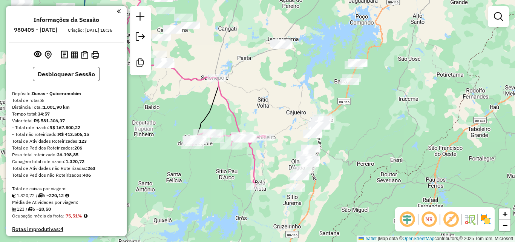
drag, startPoint x: 273, startPoint y: 75, endPoint x: 274, endPoint y: 82, distance: 6.9
click at [274, 82] on div "Rota 5 - Placa SBQ5C13 185 - MERCADINHO BOM LUGAR Janela de atendimento Grade d…" at bounding box center [257, 121] width 515 height 242
click at [79, 81] on button "Desbloquear Sessão" at bounding box center [66, 74] width 67 height 14
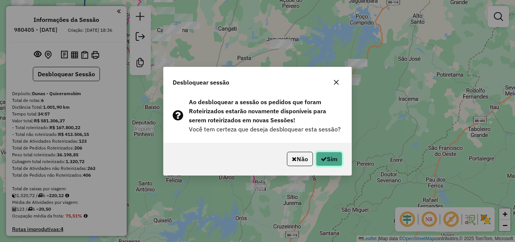
click at [322, 156] on icon "button" at bounding box center [324, 159] width 6 height 6
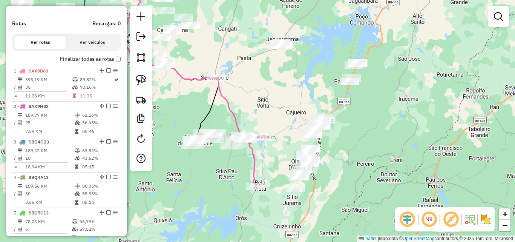
scroll to position [226, 0]
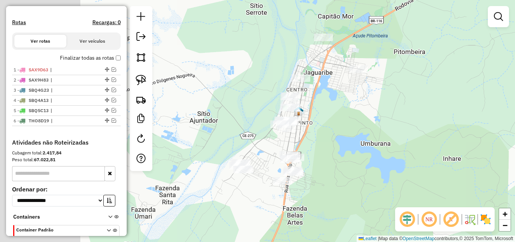
drag, startPoint x: 231, startPoint y: 133, endPoint x: 316, endPoint y: 147, distance: 85.9
click at [316, 147] on div "Janela de atendimento Grade de atendimento Capacidade Transportadoras Veículos …" at bounding box center [257, 121] width 515 height 242
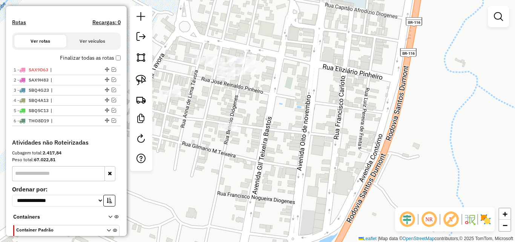
drag, startPoint x: 277, startPoint y: 109, endPoint x: 322, endPoint y: 129, distance: 49.7
click at [322, 129] on div "Janela de atendimento Grade de atendimento Capacidade Transportadoras Veículos …" at bounding box center [257, 121] width 515 height 242
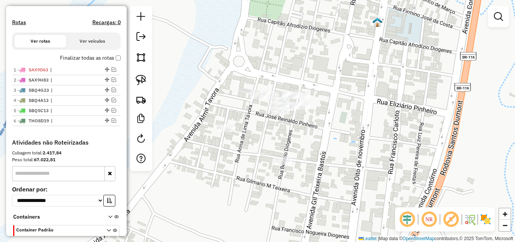
drag, startPoint x: 294, startPoint y: 123, endPoint x: 299, endPoint y: 140, distance: 17.4
click at [303, 140] on div "Janela de atendimento Grade de atendimento Capacidade Transportadoras Veículos …" at bounding box center [257, 121] width 515 height 242
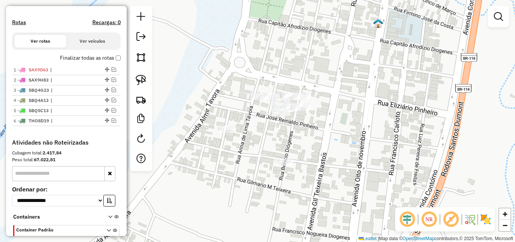
drag, startPoint x: 140, startPoint y: 80, endPoint x: 163, endPoint y: 87, distance: 23.9
click at [140, 81] on img at bounding box center [141, 80] width 11 height 11
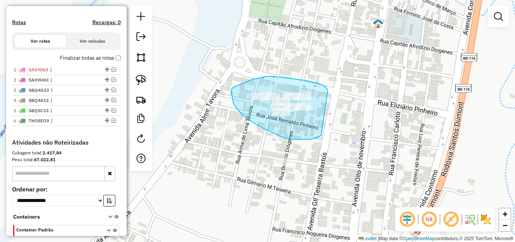
drag, startPoint x: 327, startPoint y: 89, endPoint x: 321, endPoint y: 135, distance: 46.0
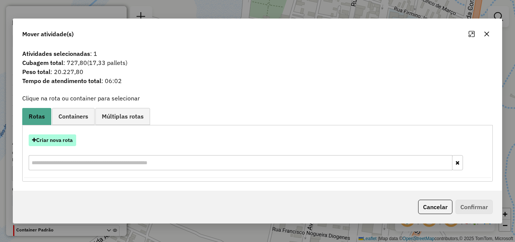
click at [68, 141] on button "Criar nova rota" at bounding box center [53, 140] width 48 height 12
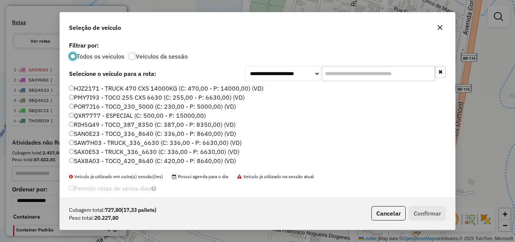
scroll to position [4, 2]
click at [337, 76] on input "text" at bounding box center [378, 73] width 113 height 15
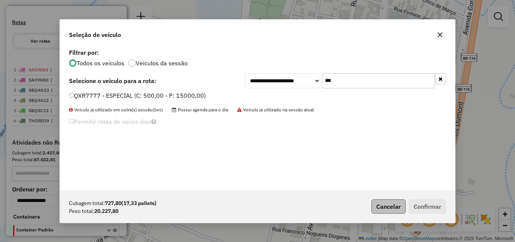
type input "***"
click at [392, 202] on button "Cancelar" at bounding box center [388, 206] width 34 height 14
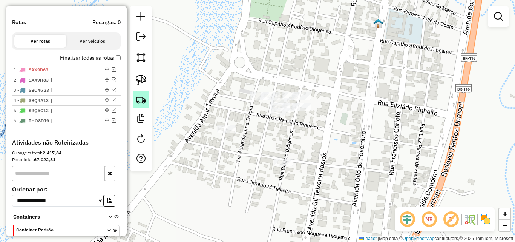
click at [141, 100] on img at bounding box center [141, 99] width 11 height 11
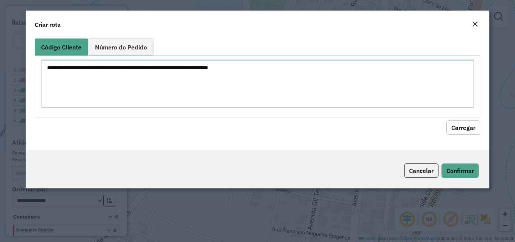
click at [350, 92] on textarea at bounding box center [257, 84] width 433 height 48
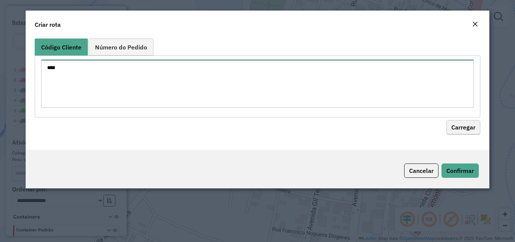
type textarea "****"
click at [477, 127] on button "Carregar" at bounding box center [464, 127] width 34 height 14
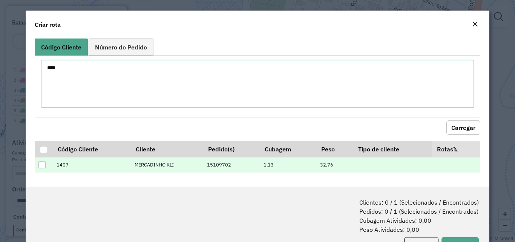
click at [43, 164] on div at bounding box center [41, 164] width 7 height 7
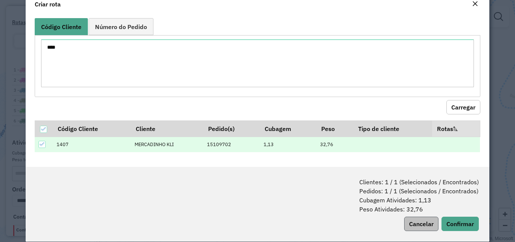
scroll to position [31, 0]
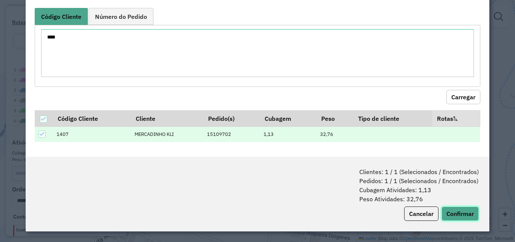
click at [458, 212] on button "Confirmar" at bounding box center [460, 213] width 37 height 14
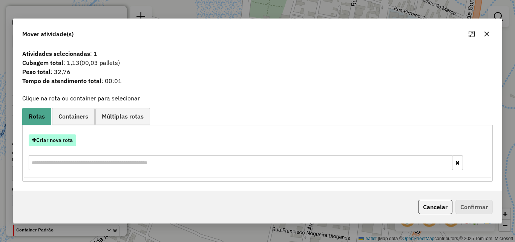
click at [72, 141] on button "Criar nova rota" at bounding box center [53, 140] width 48 height 12
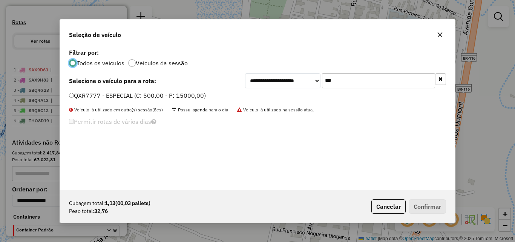
scroll to position [4, 2]
click at [118, 96] on label "QXR7777 - ESPECIAL (C: 500,00 - P: 15000,00)" at bounding box center [137, 95] width 137 height 9
click at [427, 206] on button "Confirmar" at bounding box center [427, 206] width 37 height 14
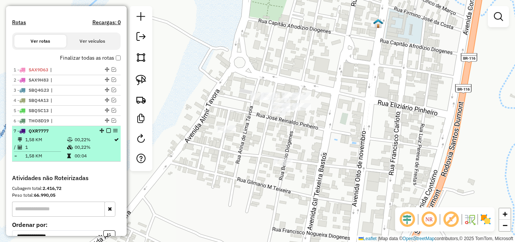
click at [107, 133] on em at bounding box center [108, 130] width 5 height 5
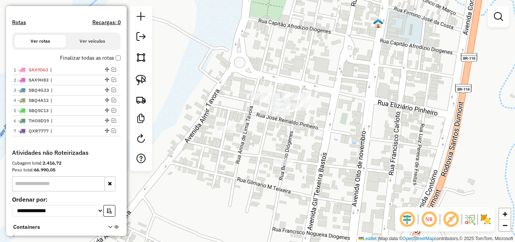
drag, startPoint x: 359, startPoint y: 123, endPoint x: 348, endPoint y: 125, distance: 10.8
click at [358, 123] on div "Janela de atendimento Grade de atendimento Capacidade Transportadoras Veículos …" at bounding box center [257, 121] width 515 height 242
click at [143, 75] on img at bounding box center [141, 80] width 11 height 11
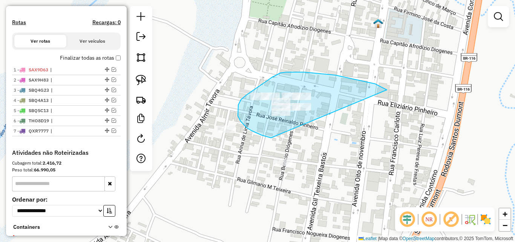
drag, startPoint x: 372, startPoint y: 83, endPoint x: 316, endPoint y: 137, distance: 77.6
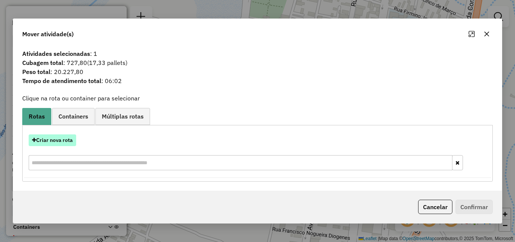
click at [75, 144] on button "Criar nova rota" at bounding box center [53, 140] width 48 height 12
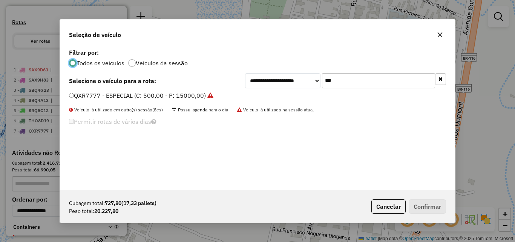
click at [187, 97] on label "QXR7777 - ESPECIAL (C: 500,00 - P: 15000,00)" at bounding box center [141, 95] width 144 height 9
click at [438, 210] on button "Confirmar" at bounding box center [427, 206] width 37 height 14
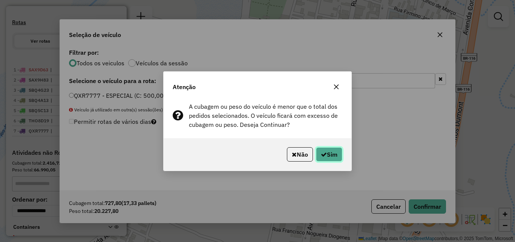
click at [334, 152] on button "Sim" at bounding box center [329, 154] width 26 height 14
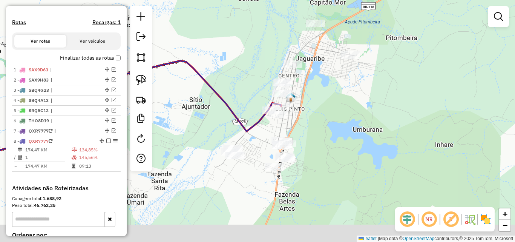
drag, startPoint x: 315, startPoint y: 156, endPoint x: 315, endPoint y: 122, distance: 34.3
click at [315, 122] on div "Janela de atendimento Grade de atendimento Capacidade Transportadoras Veículos …" at bounding box center [257, 121] width 515 height 242
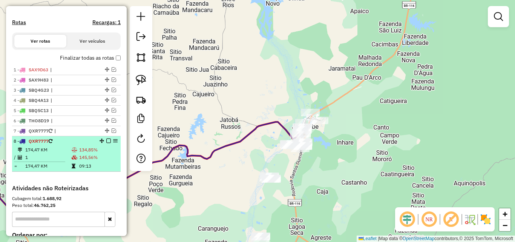
click at [106, 143] on em at bounding box center [108, 140] width 5 height 5
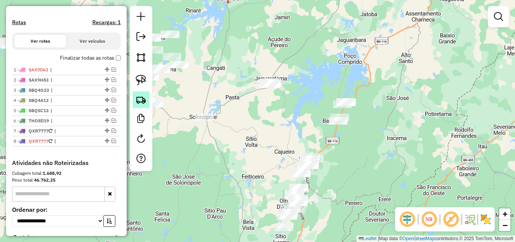
click at [141, 101] on img at bounding box center [141, 99] width 11 height 11
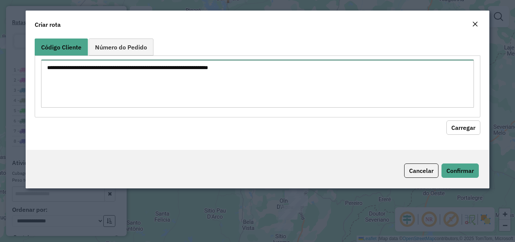
click at [213, 84] on textarea at bounding box center [257, 84] width 433 height 48
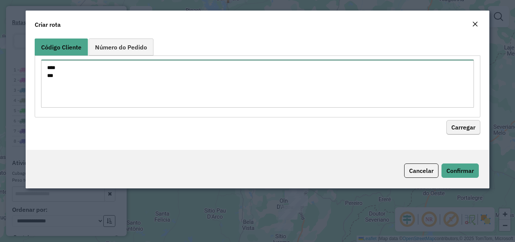
type textarea "**** ***"
click at [467, 127] on button "Carregar" at bounding box center [464, 127] width 34 height 14
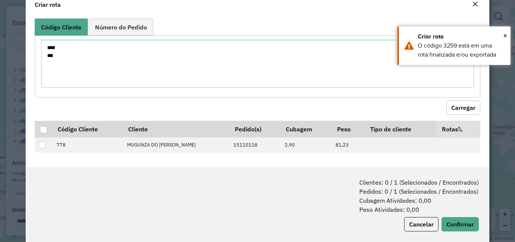
scroll to position [31, 0]
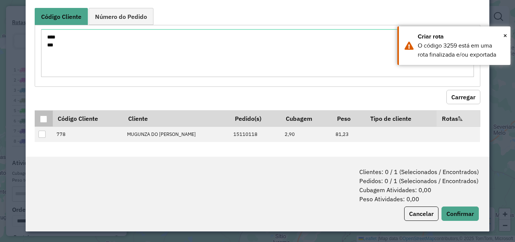
click at [46, 120] on div at bounding box center [43, 118] width 7 height 7
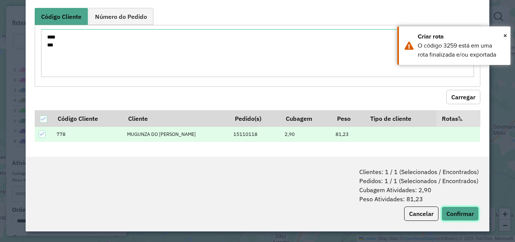
click at [470, 214] on button "Confirmar" at bounding box center [460, 213] width 37 height 14
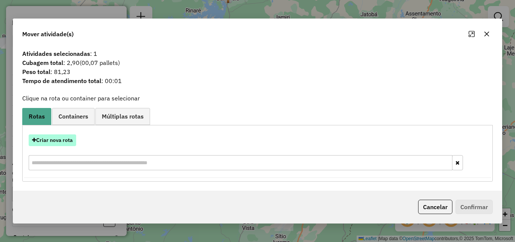
click at [59, 140] on button "Criar nova rota" at bounding box center [53, 140] width 48 height 12
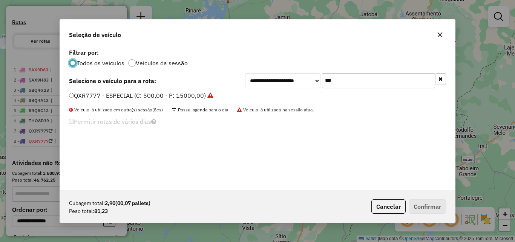
scroll to position [4, 2]
click at [118, 94] on label "QXR7777 - ESPECIAL (C: 500,00 - P: 15000,00)" at bounding box center [141, 95] width 144 height 9
click at [432, 207] on button "Confirmar" at bounding box center [427, 206] width 37 height 14
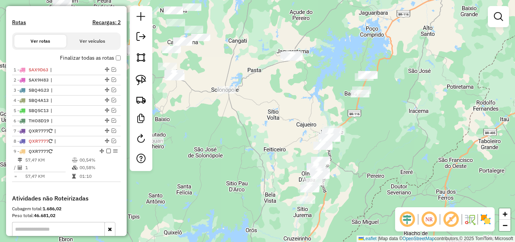
drag, startPoint x: 373, startPoint y: 173, endPoint x: 393, endPoint y: 148, distance: 33.0
click at [393, 148] on div "Janela de atendimento Grade de atendimento Capacidade Transportadoras Veículos …" at bounding box center [257, 121] width 515 height 242
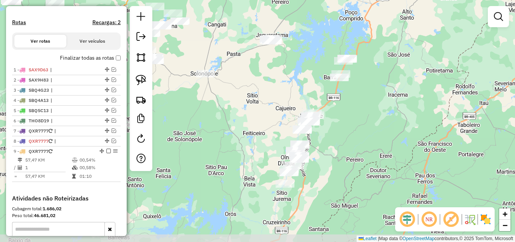
drag, startPoint x: 388, startPoint y: 155, endPoint x: 367, endPoint y: 139, distance: 26.3
click at [367, 139] on div "Janela de atendimento Grade de atendimento Capacidade Transportadoras Veículos …" at bounding box center [257, 121] width 515 height 242
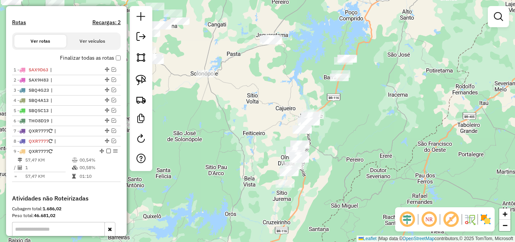
drag, startPoint x: 358, startPoint y: 144, endPoint x: 348, endPoint y: 125, distance: 21.3
click at [348, 125] on div "Janela de atendimento Grade de atendimento Capacidade Transportadoras Veículos …" at bounding box center [257, 121] width 515 height 242
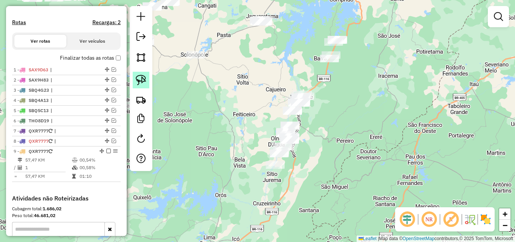
drag, startPoint x: 144, startPoint y: 81, endPoint x: 378, endPoint y: 86, distance: 234.2
click at [144, 81] on img at bounding box center [141, 80] width 11 height 11
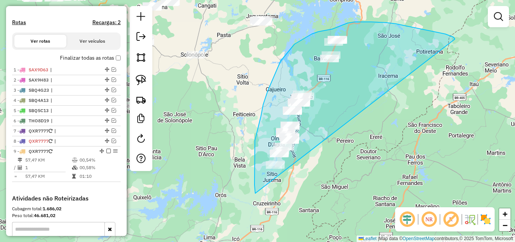
drag, startPoint x: 445, startPoint y: 34, endPoint x: 315, endPoint y: 204, distance: 214.6
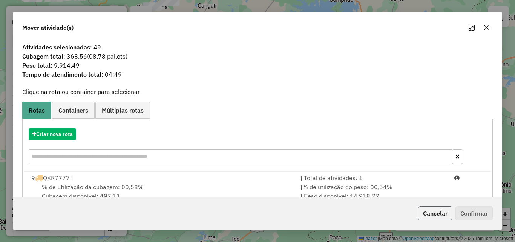
click at [440, 215] on button "Cancelar" at bounding box center [435, 213] width 34 height 14
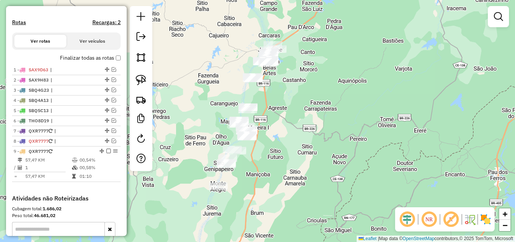
drag, startPoint x: 308, startPoint y: 118, endPoint x: 348, endPoint y: 134, distance: 42.9
click at [353, 140] on div "Janela de atendimento Grade de atendimento Capacidade Transportadoras Veículos …" at bounding box center [257, 121] width 515 height 242
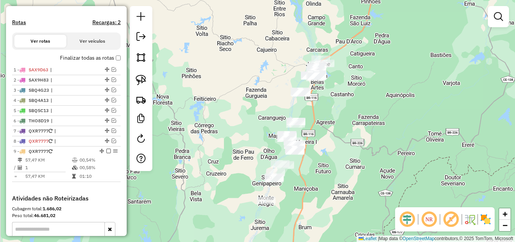
drag, startPoint x: 338, startPoint y: 153, endPoint x: 338, endPoint y: 137, distance: 16.2
click at [338, 137] on div "Janela de atendimento Grade de atendimento Capacidade Transportadoras Veículos …" at bounding box center [257, 121] width 515 height 242
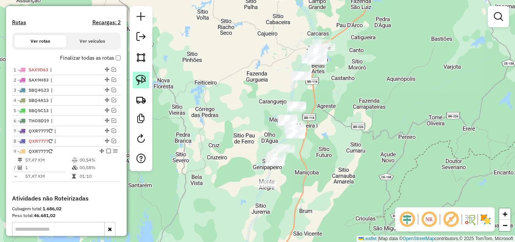
click at [146, 77] on img at bounding box center [141, 80] width 11 height 11
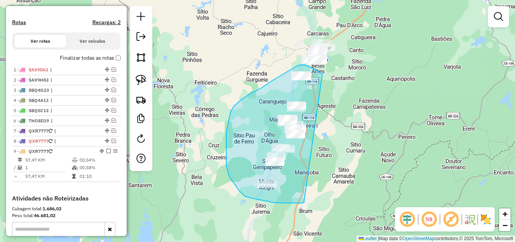
drag, startPoint x: 304, startPoint y: 202, endPoint x: 327, endPoint y: 83, distance: 121.7
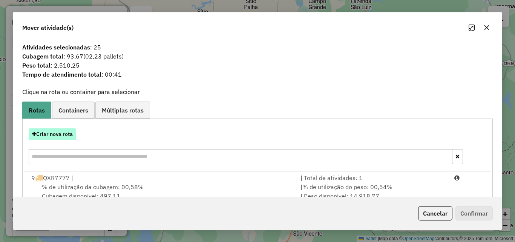
click at [68, 132] on button "Criar nova rota" at bounding box center [53, 134] width 48 height 12
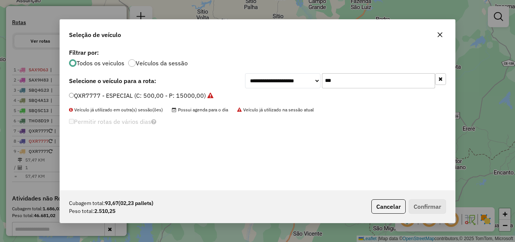
click at [330, 79] on input "***" at bounding box center [378, 80] width 113 height 15
type input "***"
click at [196, 97] on label "SAN0E23 - TOCO_336_8640 (C: 336,00 - P: 8640,00) (VD)" at bounding box center [152, 95] width 167 height 9
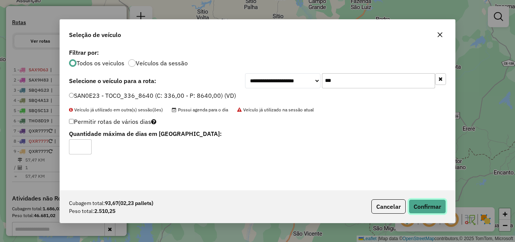
click at [423, 205] on button "Confirmar" at bounding box center [427, 206] width 37 height 14
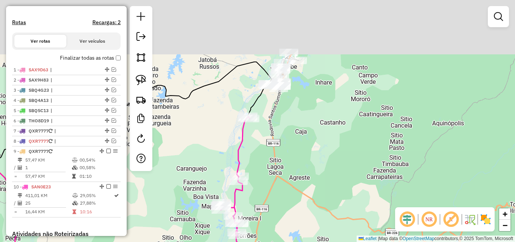
drag, startPoint x: 285, startPoint y: 29, endPoint x: 285, endPoint y: 139, distance: 110.5
click at [285, 139] on div "Janela de atendimento Grade de atendimento Capacidade Transportadoras Veículos …" at bounding box center [257, 121] width 515 height 242
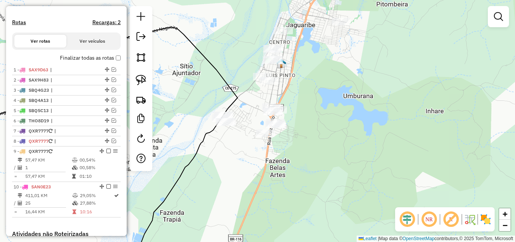
drag, startPoint x: 306, startPoint y: 99, endPoint x: 314, endPoint y: 144, distance: 46.0
click at [315, 141] on div "Janela de atendimento Grade de atendimento Capacidade Transportadoras Veículos …" at bounding box center [257, 121] width 515 height 242
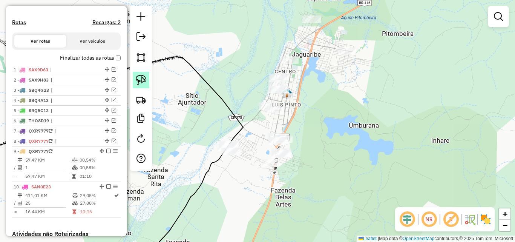
drag, startPoint x: 141, startPoint y: 80, endPoint x: 145, endPoint y: 81, distance: 4.9
click at [141, 80] on img at bounding box center [141, 80] width 11 height 11
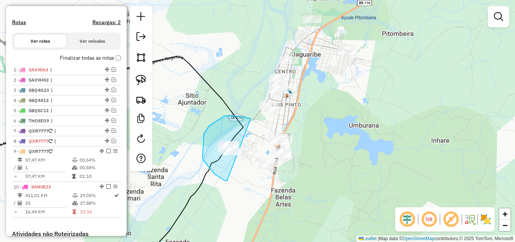
drag, startPoint x: 224, startPoint y: 116, endPoint x: 258, endPoint y: 163, distance: 57.8
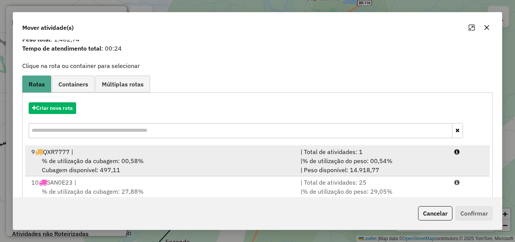
scroll to position [49, 0]
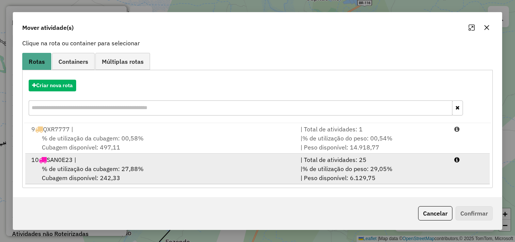
click at [350, 166] on span "% de utilização do peso: 29,05%" at bounding box center [347, 169] width 90 height 8
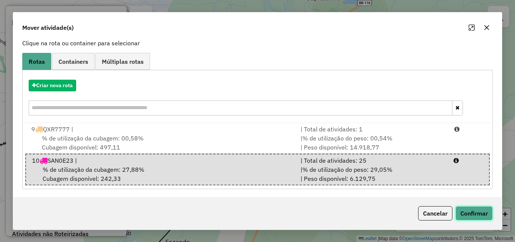
click at [474, 213] on button "Confirmar" at bounding box center [474, 213] width 37 height 14
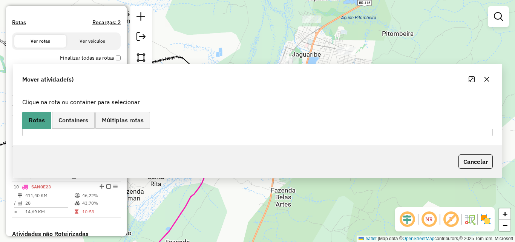
scroll to position [0, 0]
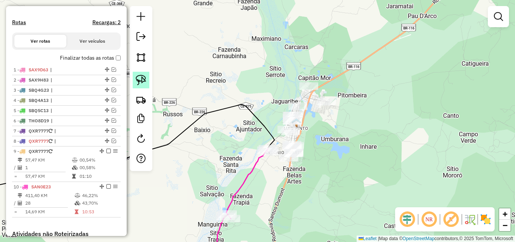
click at [133, 78] on link at bounding box center [141, 80] width 17 height 17
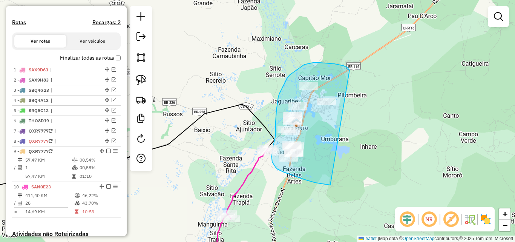
drag, startPoint x: 347, startPoint y: 68, endPoint x: 351, endPoint y: 181, distance: 113.6
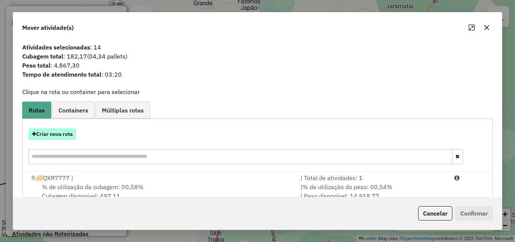
click at [72, 134] on button "Criar nova rota" at bounding box center [53, 134] width 48 height 12
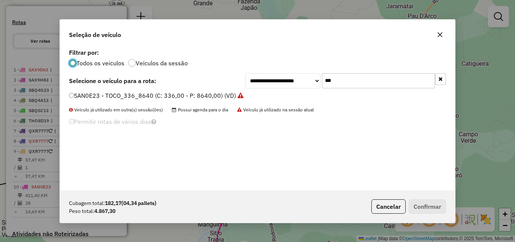
scroll to position [4, 2]
click at [369, 84] on input "***" at bounding box center [378, 80] width 113 height 15
type input "***"
click at [167, 100] on li "SAX8J03 - TOCO_336_8640 (C: 336,00 - P: 8640,00) (VD)" at bounding box center [257, 95] width 377 height 9
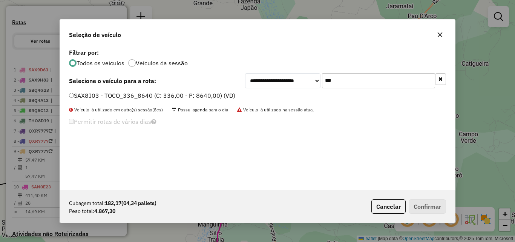
click at [204, 96] on label "SAX8J03 - TOCO_336_8640 (C: 336,00 - P: 8640,00) (VD)" at bounding box center [152, 95] width 166 height 9
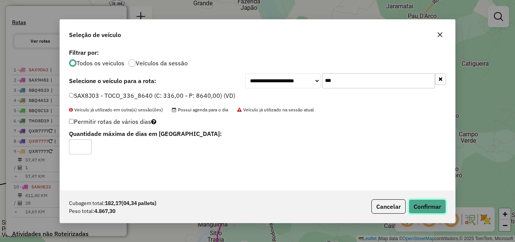
click at [428, 203] on button "Confirmar" at bounding box center [427, 206] width 37 height 14
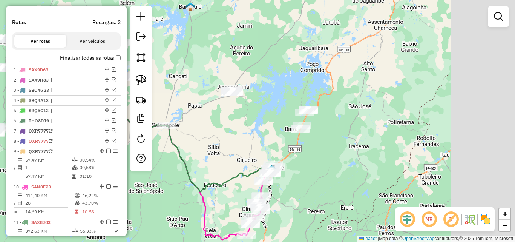
drag, startPoint x: 440, startPoint y: 94, endPoint x: 227, endPoint y: 116, distance: 213.8
click at [339, 135] on div "Janela de atendimento Grade de atendimento Capacidade Transportadoras Veículos …" at bounding box center [257, 121] width 515 height 242
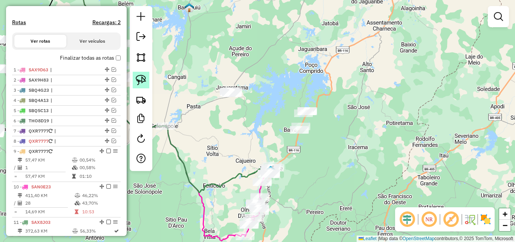
click at [140, 84] on img at bounding box center [141, 80] width 11 height 11
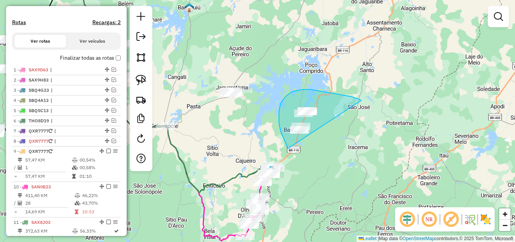
drag, startPoint x: 359, startPoint y: 99, endPoint x: 321, endPoint y: 155, distance: 68.3
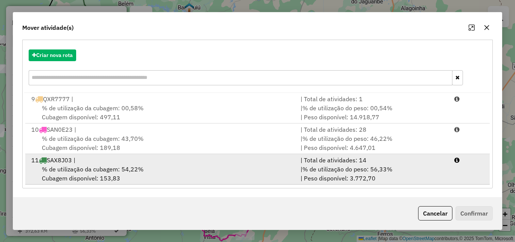
scroll to position [79, 0]
click at [297, 161] on div "| Total de atividades: 14" at bounding box center [373, 159] width 154 height 9
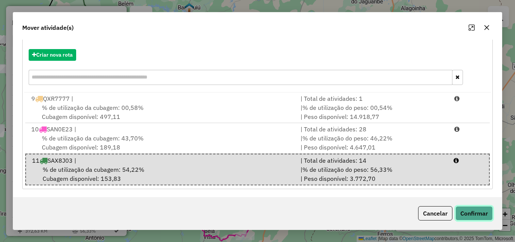
click at [464, 209] on button "Confirmar" at bounding box center [474, 213] width 37 height 14
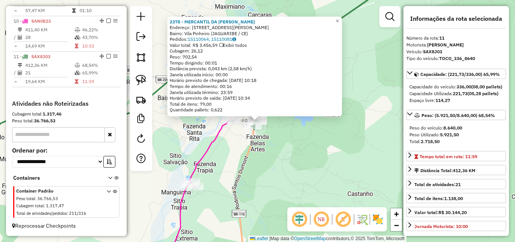
scroll to position [113, 0]
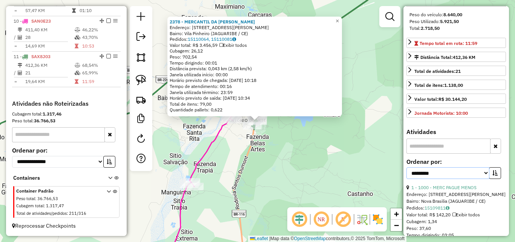
click at [473, 179] on select "**********" at bounding box center [448, 173] width 83 height 12
select select "*********"
click at [407, 179] on select "**********" at bounding box center [448, 173] width 83 height 12
click at [493, 175] on icon "button" at bounding box center [495, 172] width 5 height 5
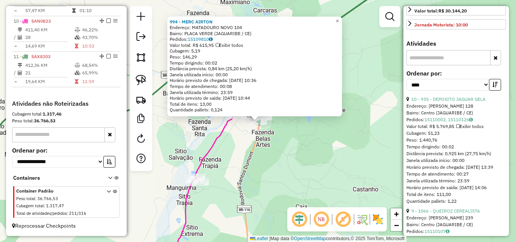
scroll to position [264, 0]
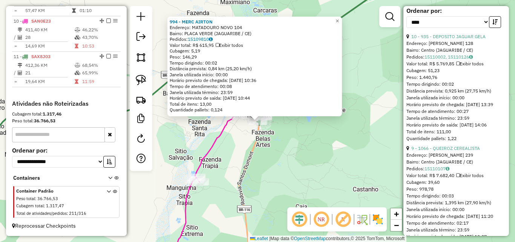
click at [453, 152] on div "9 - 1066 - QUEIROZ CEREALISTA" at bounding box center [457, 148] width 100 height 7
click at [452, 151] on link "9 - 1066 - QUEIROZ CEREALISTA" at bounding box center [445, 148] width 69 height 6
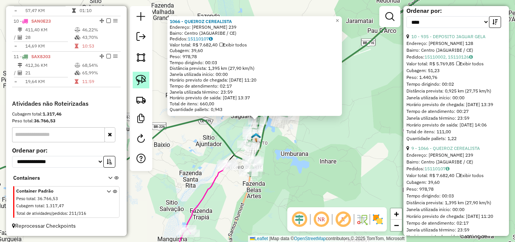
click at [147, 85] on link at bounding box center [141, 80] width 17 height 17
click at [266, 122] on div "Rota 11 - Placa SAX8J03 1066 - QUEIROZ CEREALISTA 1066 - QUEIROZ CEREALISTA End…" at bounding box center [257, 121] width 515 height 242
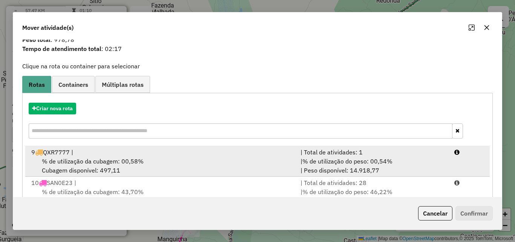
scroll to position [49, 0]
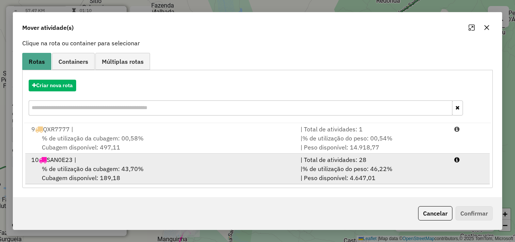
click at [344, 179] on div "| % de utilização do peso: 46,22% | Peso disponível: 4.647,01" at bounding box center [373, 173] width 154 height 18
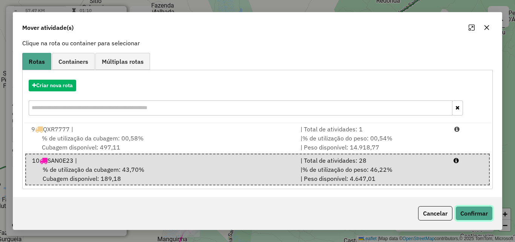
click at [464, 213] on button "Confirmar" at bounding box center [474, 213] width 37 height 14
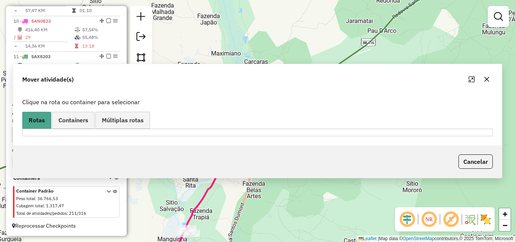
scroll to position [0, 0]
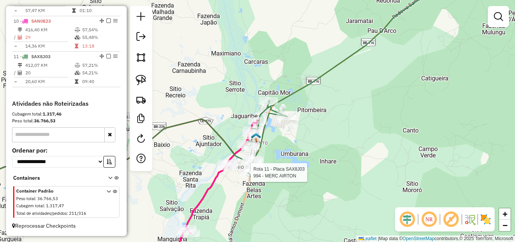
select select "*********"
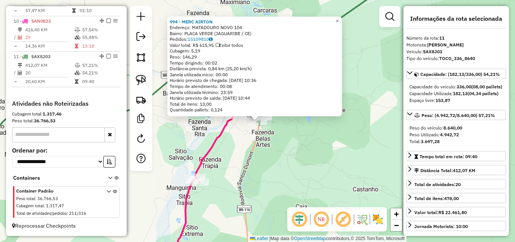
click at [237, 122] on div "994 - MERC AIRTON Endereço: MATADOURO NOVO 104 Bairro: PLACA VERDE (JAGUARIBE /…" at bounding box center [257, 121] width 515 height 242
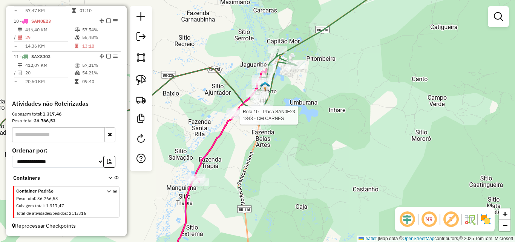
select select "*********"
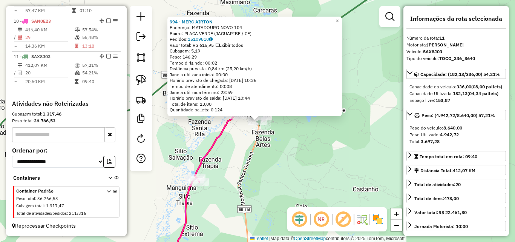
click at [313, 145] on div "994 - MERC AIRTON Endereço: MATADOURO NOVO 104 Bairro: PLACA VERDE (JAGUARIBE /…" at bounding box center [257, 121] width 515 height 242
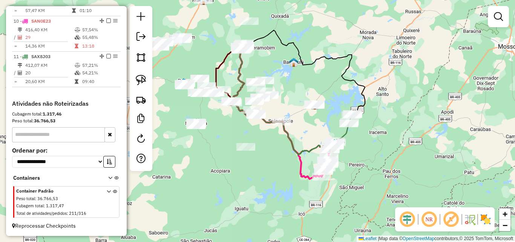
drag, startPoint x: 302, startPoint y: 136, endPoint x: 313, endPoint y: 134, distance: 11.5
click at [328, 128] on div "Janela de atendimento Grade de atendimento Capacidade Transportadoras Veículos …" at bounding box center [257, 121] width 515 height 242
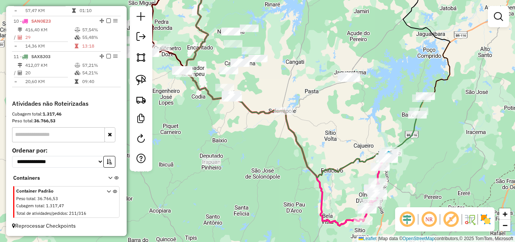
drag, startPoint x: 325, startPoint y: 130, endPoint x: 333, endPoint y: 147, distance: 18.0
click at [339, 140] on div "Janela de atendimento Grade de atendimento Capacidade Transportadoras Veículos …" at bounding box center [257, 121] width 515 height 242
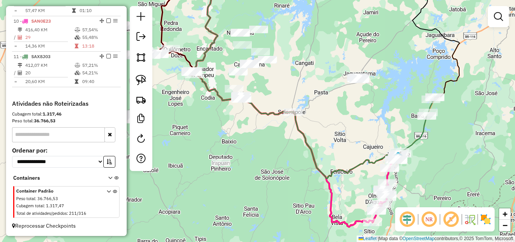
drag, startPoint x: 328, startPoint y: 136, endPoint x: 337, endPoint y: 144, distance: 12.8
click at [337, 144] on div "Janela de atendimento Grade de atendimento Capacidade Transportadoras Veículos …" at bounding box center [257, 121] width 515 height 242
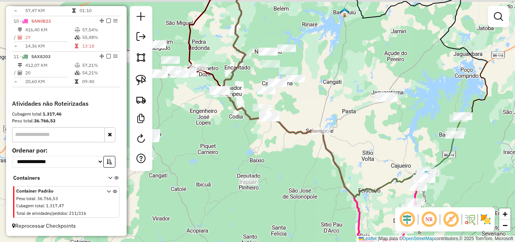
drag, startPoint x: 327, startPoint y: 155, endPoint x: 350, endPoint y: 167, distance: 26.0
click at [350, 167] on div "Janela de atendimento Grade de atendimento Capacidade Transportadoras Veículos …" at bounding box center [257, 121] width 515 height 242
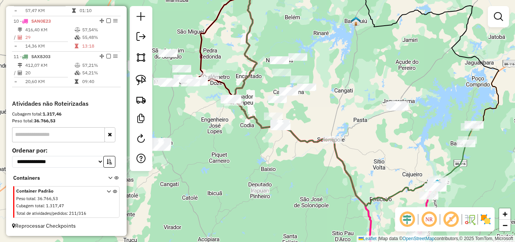
drag, startPoint x: 367, startPoint y: 158, endPoint x: 371, endPoint y: 162, distance: 5.9
click at [371, 162] on div "Janela de atendimento Grade de atendimento Capacidade Transportadoras Veículos …" at bounding box center [257, 121] width 515 height 242
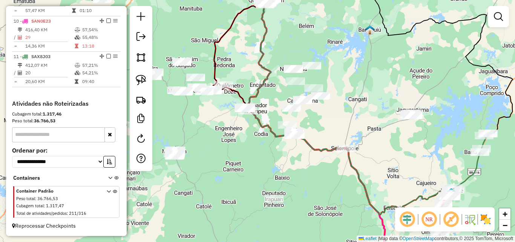
drag, startPoint x: 351, startPoint y: 163, endPoint x: 365, endPoint y: 172, distance: 16.6
click at [365, 172] on div "Janela de atendimento Grade de atendimento Capacidade Transportadoras Veículos …" at bounding box center [257, 121] width 515 height 242
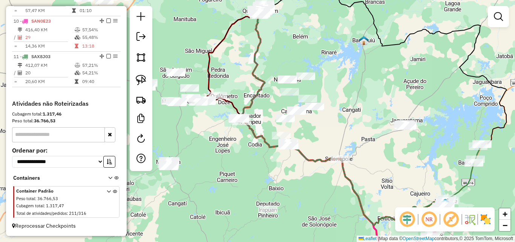
drag, startPoint x: 390, startPoint y: 164, endPoint x: 384, endPoint y: 174, distance: 11.8
click at [384, 174] on div "Janela de atendimento Grade de atendimento Capacidade Transportadoras Veículos …" at bounding box center [257, 121] width 515 height 242
drag, startPoint x: 142, startPoint y: 83, endPoint x: 250, endPoint y: 109, distance: 111.3
click at [143, 83] on img at bounding box center [141, 80] width 11 height 11
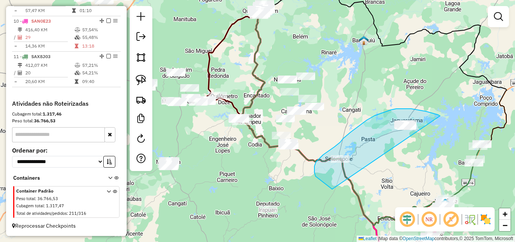
drag, startPoint x: 440, startPoint y: 116, endPoint x: 368, endPoint y: 198, distance: 109.1
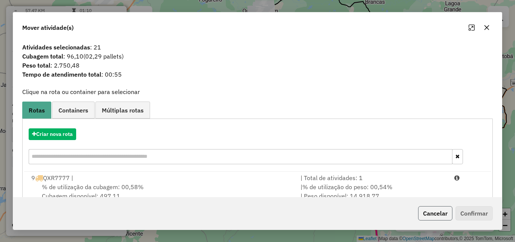
click at [439, 213] on button "Cancelar" at bounding box center [435, 213] width 34 height 14
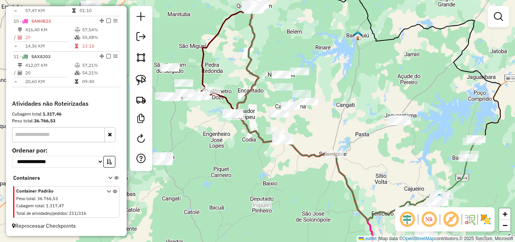
drag, startPoint x: 378, startPoint y: 173, endPoint x: 345, endPoint y: 110, distance: 71.2
click at [345, 112] on div "Janela de atendimento Grade de atendimento Capacidade Transportadoras Veículos …" at bounding box center [257, 121] width 515 height 242
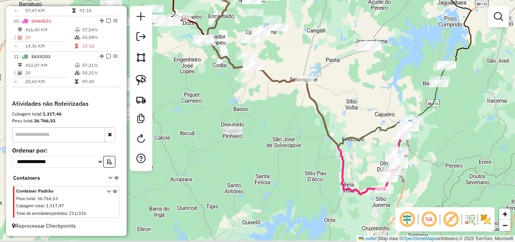
drag, startPoint x: 347, startPoint y: 124, endPoint x: 347, endPoint y: 107, distance: 17.0
click at [347, 107] on div "Janela de atendimento Grade de atendimento Capacidade Transportadoras Veículos …" at bounding box center [257, 121] width 515 height 242
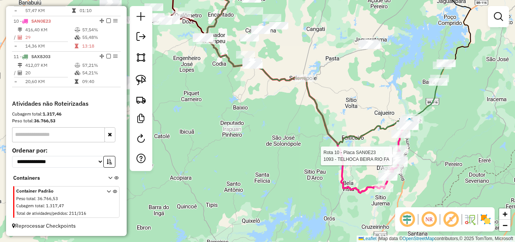
select select "*********"
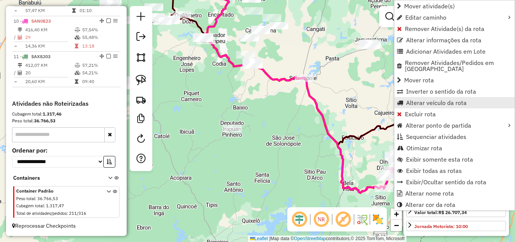
click at [417, 100] on span "Alterar veículo da rota" at bounding box center [436, 103] width 61 height 6
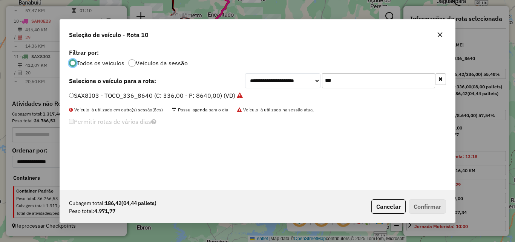
scroll to position [4, 2]
click at [335, 81] on input "***" at bounding box center [378, 80] width 113 height 15
click at [190, 96] on label "SAX8J03 - TOCO_336_8640 (C: 336,00 - P: 8640,00) (VD)" at bounding box center [156, 95] width 174 height 9
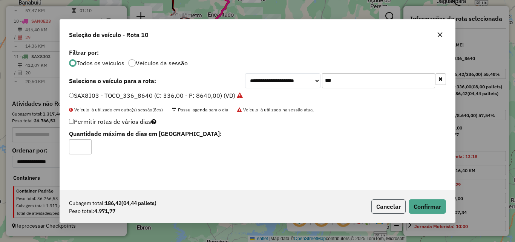
click at [381, 201] on button "Cancelar" at bounding box center [388, 206] width 34 height 14
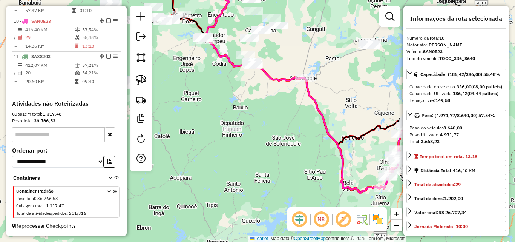
click at [312, 144] on div "Janela de atendimento Grade de atendimento Capacidade Transportadoras Veículos …" at bounding box center [257, 121] width 515 height 242
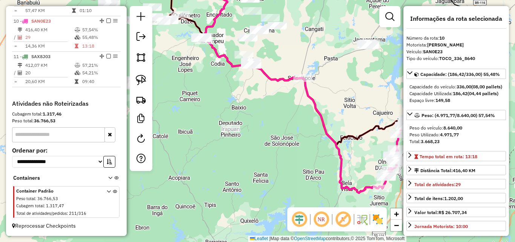
click at [267, 119] on div "Janela de atendimento Grade de atendimento Capacidade Transportadoras Veículos …" at bounding box center [257, 121] width 515 height 242
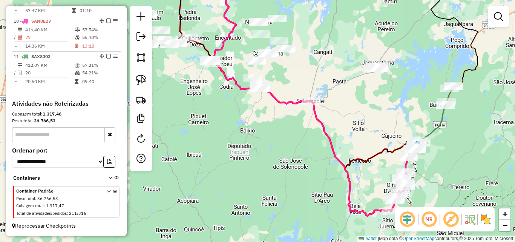
drag, startPoint x: 255, startPoint y: 116, endPoint x: 275, endPoint y: 148, distance: 38.2
click at [275, 149] on div "Janela de atendimento Grade de atendimento Capacidade Transportadoras Veículos …" at bounding box center [257, 121] width 515 height 242
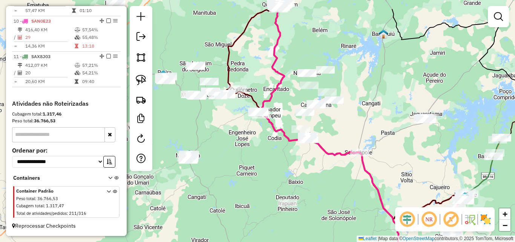
drag, startPoint x: 270, startPoint y: 141, endPoint x: 308, endPoint y: 176, distance: 51.2
click at [308, 176] on div "Janela de atendimento Grade de atendimento Capacidade Transportadoras Veículos …" at bounding box center [257, 121] width 515 height 242
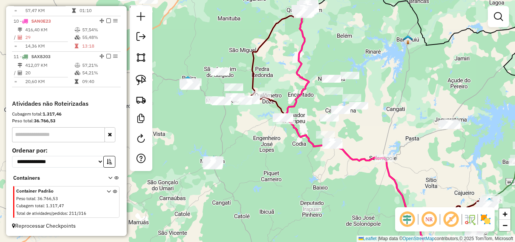
drag, startPoint x: 293, startPoint y: 170, endPoint x: 312, endPoint y: 166, distance: 19.4
click at [320, 166] on div "Janela de atendimento Grade de atendimento Capacidade Transportadoras Veículos …" at bounding box center [257, 121] width 515 height 242
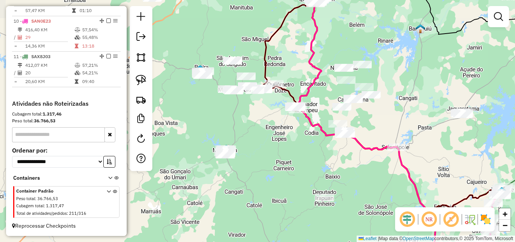
drag, startPoint x: 302, startPoint y: 174, endPoint x: 310, endPoint y: 168, distance: 10.0
click at [310, 168] on div "Janela de atendimento Grade de atendimento Capacidade Transportadoras Veículos …" at bounding box center [257, 121] width 515 height 242
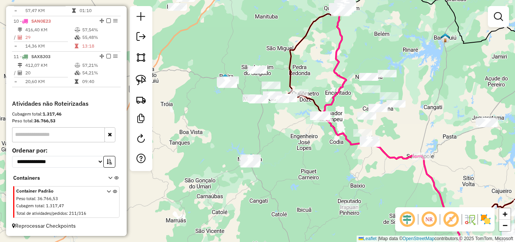
drag, startPoint x: 260, startPoint y: 145, endPoint x: 280, endPoint y: 157, distance: 23.7
click at [280, 157] on div "Janela de atendimento Grade de atendimento Capacidade Transportadoras Veículos …" at bounding box center [257, 121] width 515 height 242
click at [143, 86] on link at bounding box center [141, 80] width 17 height 17
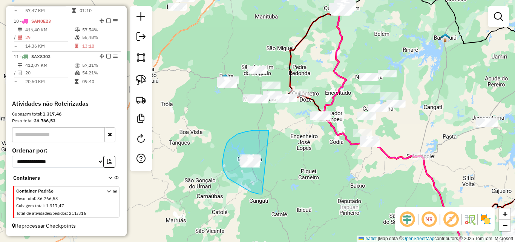
drag, startPoint x: 269, startPoint y: 130, endPoint x: 274, endPoint y: 185, distance: 54.9
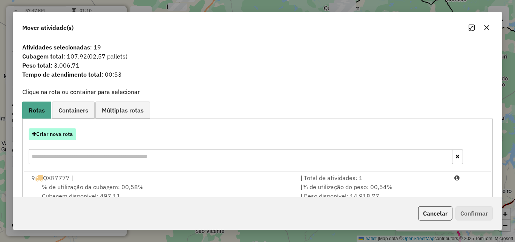
click at [66, 132] on button "Criar nova rota" at bounding box center [53, 134] width 48 height 12
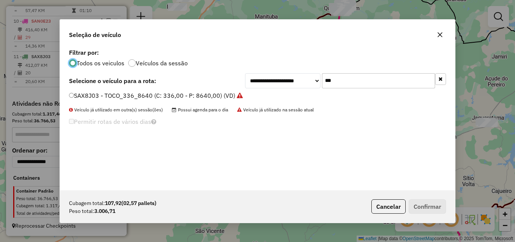
click at [359, 82] on input "***" at bounding box center [378, 80] width 113 height 15
type input "**"
click at [183, 94] on label "SBQ4G23 - TOCO_420_8060 (C: 420,00 - P: 8060,00) (VD)" at bounding box center [156, 95] width 175 height 9
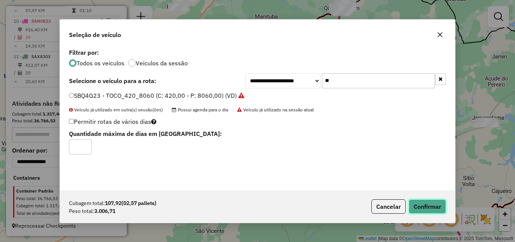
click at [431, 201] on button "Confirmar" at bounding box center [427, 206] width 37 height 14
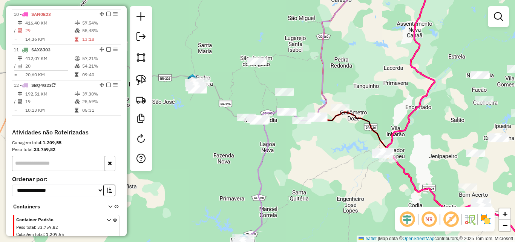
drag, startPoint x: 275, startPoint y: 107, endPoint x: 269, endPoint y: 144, distance: 37.1
click at [271, 140] on div "Janela de atendimento Grade de atendimento Capacidade Transportadoras Veículos …" at bounding box center [257, 121] width 515 height 242
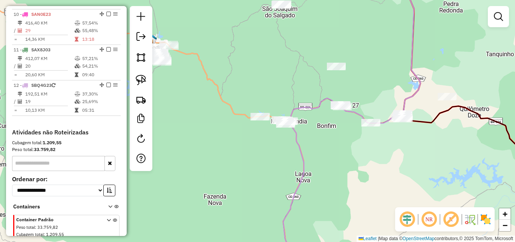
drag, startPoint x: 267, startPoint y: 143, endPoint x: 351, endPoint y: 149, distance: 85.1
click at [351, 149] on icon at bounding box center [351, 127] width 137 height 290
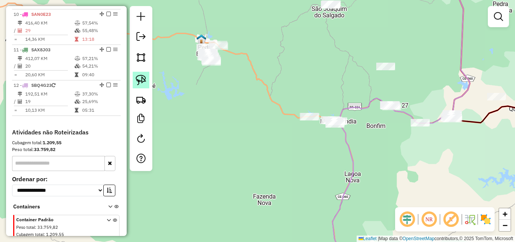
click at [140, 80] on img at bounding box center [141, 80] width 11 height 11
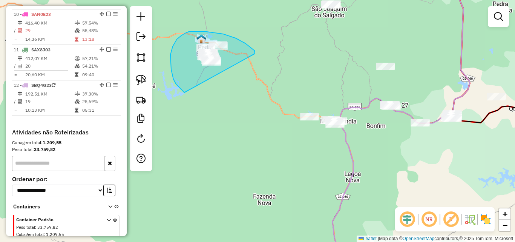
drag, startPoint x: 255, startPoint y: 52, endPoint x: 184, endPoint y: 92, distance: 81.3
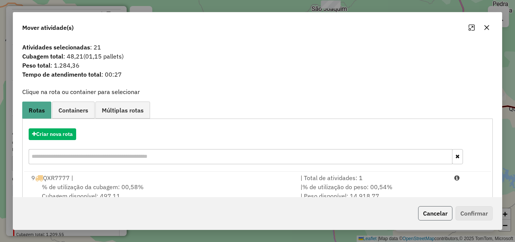
click at [437, 215] on button "Cancelar" at bounding box center [435, 213] width 34 height 14
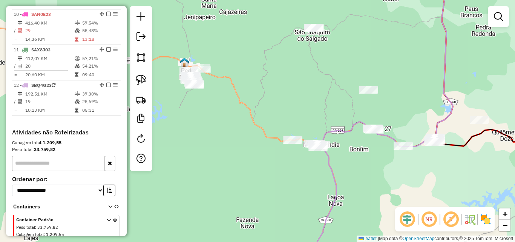
drag, startPoint x: 330, startPoint y: 158, endPoint x: 313, endPoint y: 181, distance: 28.9
click at [313, 181] on div "Janela de atendimento Grade de atendimento Capacidade Transportadoras Veículos …" at bounding box center [257, 121] width 515 height 242
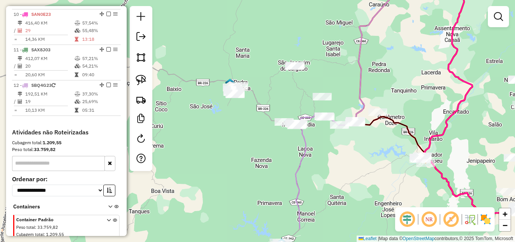
drag, startPoint x: 363, startPoint y: 190, endPoint x: 345, endPoint y: 154, distance: 40.5
click at [345, 154] on div "Janela de atendimento Grade de atendimento Capacidade Transportadoras Veículos …" at bounding box center [257, 121] width 515 height 242
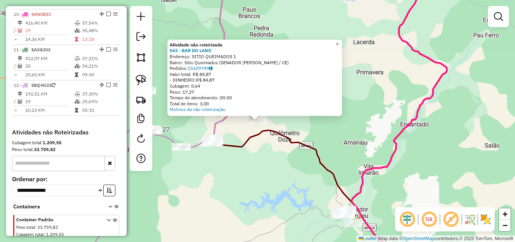
click at [259, 181] on div "Atividade não roteirizada 543 - BAR DO LANO Endereço: SITIO QUEIMADOS 1 Bairro:…" at bounding box center [257, 121] width 515 height 242
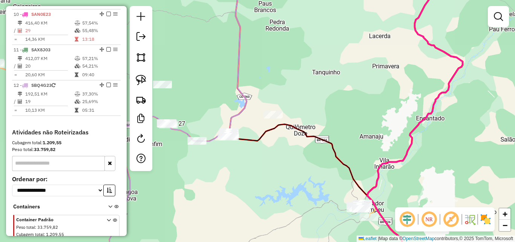
drag, startPoint x: 258, startPoint y: 180, endPoint x: 326, endPoint y: 138, distance: 79.9
click at [326, 138] on div "Janela de atendimento Grade de atendimento Capacidade Transportadoras Veículos …" at bounding box center [257, 121] width 515 height 242
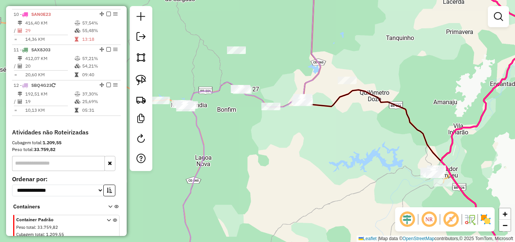
click at [322, 149] on div "Janela de atendimento Grade de atendimento Capacidade Transportadoras Veículos …" at bounding box center [257, 121] width 515 height 242
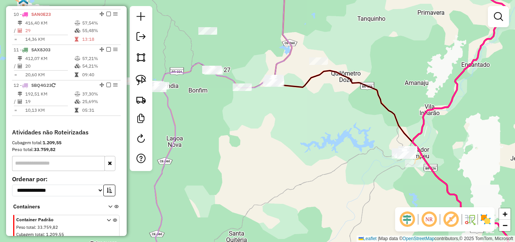
drag, startPoint x: 309, startPoint y: 152, endPoint x: 282, endPoint y: 135, distance: 32.5
click at [282, 135] on div "Janela de atendimento Grade de atendimento Capacidade Transportadoras Veículos …" at bounding box center [257, 121] width 515 height 242
click at [144, 80] on img at bounding box center [141, 80] width 11 height 11
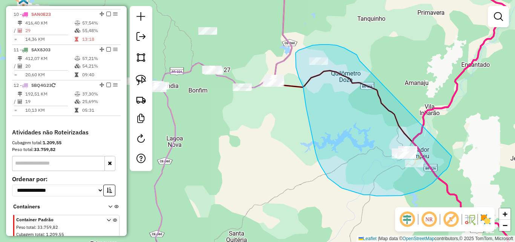
drag, startPoint x: 357, startPoint y: 55, endPoint x: 452, endPoint y: 145, distance: 131.2
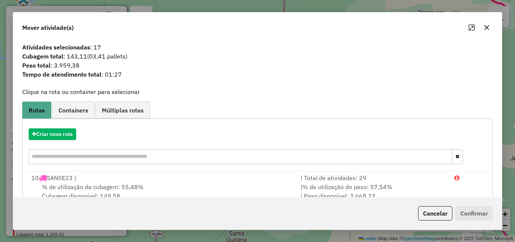
click at [427, 215] on button "Cancelar" at bounding box center [435, 213] width 34 height 14
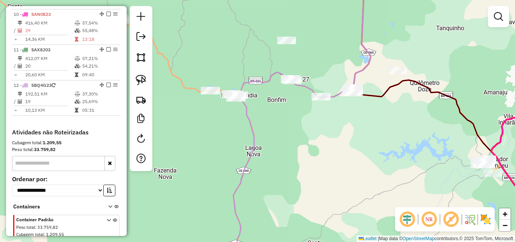
drag, startPoint x: 314, startPoint y: 178, endPoint x: 430, endPoint y: 187, distance: 116.5
click at [442, 188] on div "Janela de atendimento Grade de atendimento Capacidade Transportadoras Veículos …" at bounding box center [257, 121] width 515 height 242
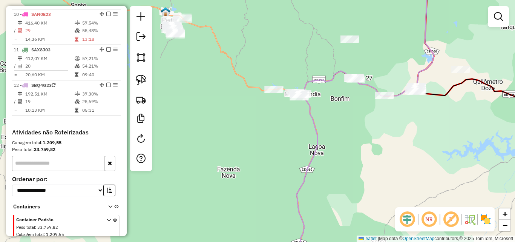
drag, startPoint x: 413, startPoint y: 171, endPoint x: 393, endPoint y: 170, distance: 20.7
click at [393, 170] on div "Janela de atendimento Grade de atendimento Capacidade Transportadoras Veículos …" at bounding box center [257, 121] width 515 height 242
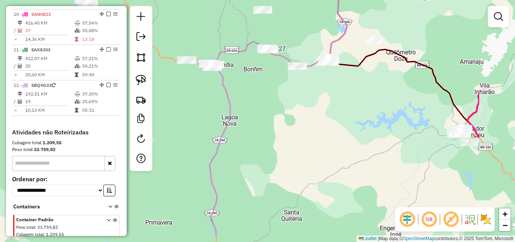
drag, startPoint x: 445, startPoint y: 178, endPoint x: 310, endPoint y: 138, distance: 141.2
click at [334, 143] on div "Janela de atendimento Grade de atendimento Capacidade Transportadoras Veículos …" at bounding box center [257, 121] width 515 height 242
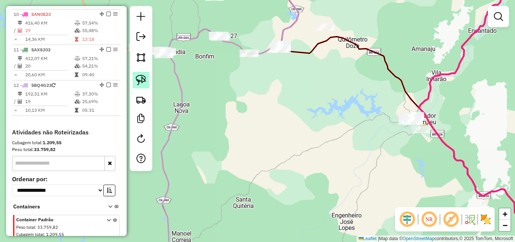
drag, startPoint x: 134, startPoint y: 77, endPoint x: 139, endPoint y: 80, distance: 5.1
click at [135, 77] on link at bounding box center [141, 80] width 17 height 17
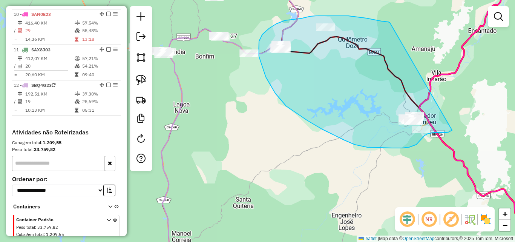
drag, startPoint x: 390, startPoint y: 23, endPoint x: 453, endPoint y: 128, distance: 122.8
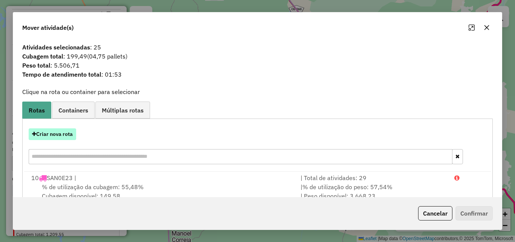
click at [64, 132] on button "Criar nova rota" at bounding box center [53, 134] width 48 height 12
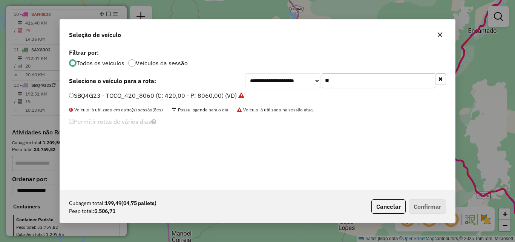
click at [358, 79] on input "**" at bounding box center [378, 80] width 113 height 15
type input "**"
click at [181, 94] on label "TIM8B89 - TRUCK 280 CXS 6780 (C: 280,00 - P: 6780,00) (VD)" at bounding box center [158, 95] width 179 height 9
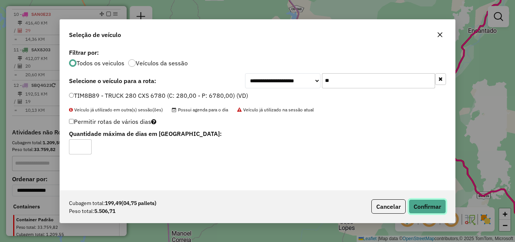
click at [418, 206] on button "Confirmar" at bounding box center [427, 206] width 37 height 14
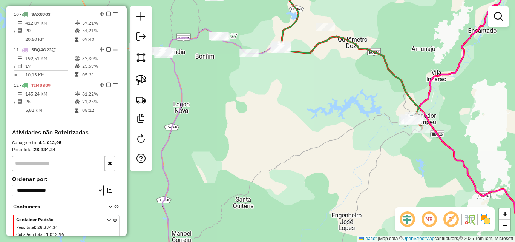
scroll to position [363, 0]
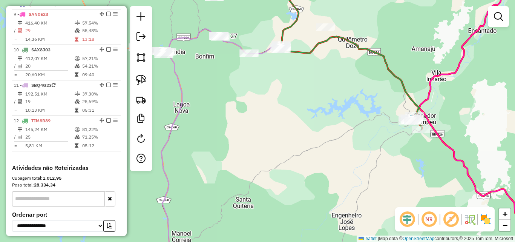
drag, startPoint x: 253, startPoint y: 154, endPoint x: 449, endPoint y: 182, distance: 197.7
click at [449, 182] on div "Janela de atendimento Grade de atendimento Capacidade Transportadoras Veículos …" at bounding box center [257, 121] width 515 height 242
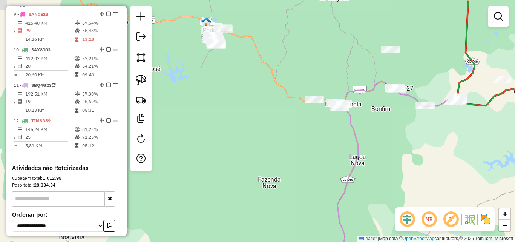
drag, startPoint x: 422, startPoint y: 155, endPoint x: 398, endPoint y: 185, distance: 38.3
click at [398, 185] on div "Janela de atendimento Grade de atendimento Capacidade Transportadoras Veículos …" at bounding box center [257, 121] width 515 height 242
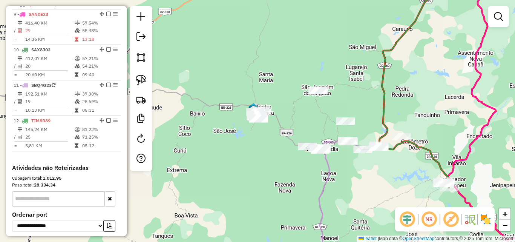
drag, startPoint x: 413, startPoint y: 184, endPoint x: 345, endPoint y: 185, distance: 67.5
click at [364, 186] on div "Janela de atendimento Grade de atendimento Capacidade Transportadoras Veículos …" at bounding box center [257, 121] width 515 height 242
click at [342, 185] on div "Janela de atendimento Grade de atendimento Capacidade Transportadoras Veículos …" at bounding box center [257, 121] width 515 height 242
click at [145, 83] on img at bounding box center [141, 80] width 11 height 11
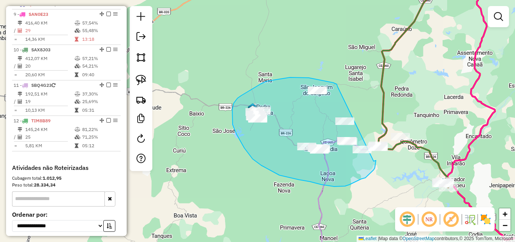
drag, startPoint x: 338, startPoint y: 86, endPoint x: 374, endPoint y: 161, distance: 82.8
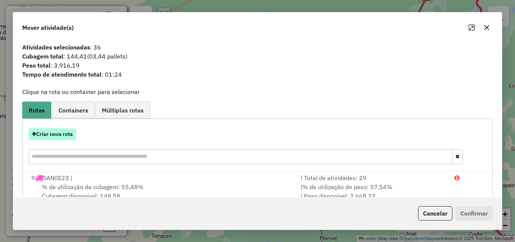
click at [66, 135] on button "Criar nova rota" at bounding box center [53, 134] width 48 height 12
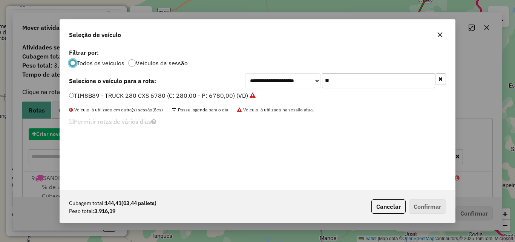
scroll to position [4, 2]
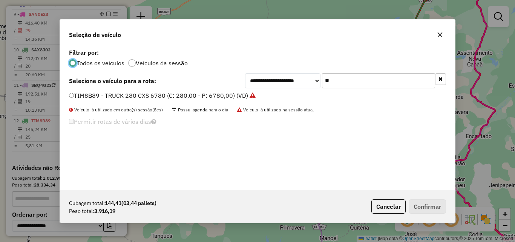
click at [350, 86] on input "**" at bounding box center [378, 80] width 113 height 15
type input "***"
click at [212, 95] on label "SAX9H83 - TOCO_336_8640 (C: 336,00 - P: 8640,00) (VD)" at bounding box center [156, 95] width 175 height 9
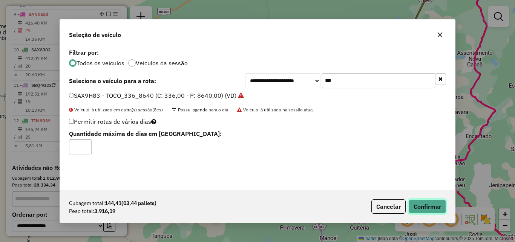
click at [427, 206] on button "Confirmar" at bounding box center [427, 206] width 37 height 14
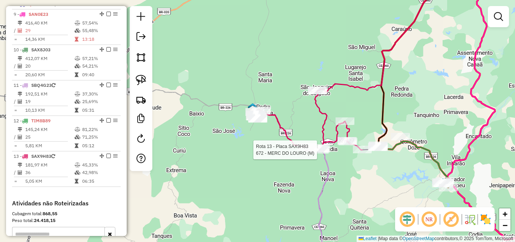
select select "*********"
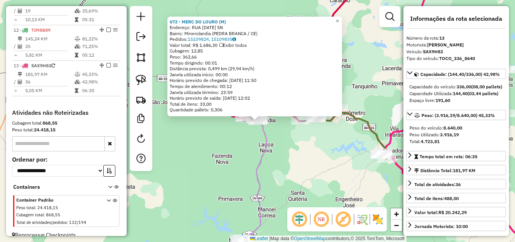
scroll to position [470, 0]
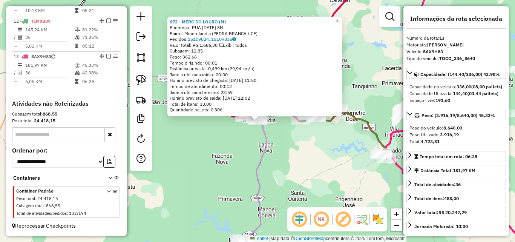
drag, startPoint x: 293, startPoint y: 184, endPoint x: 298, endPoint y: 172, distance: 13.5
click at [296, 176] on div "672 - MERC DO LOURO (M) Endereço: RUA [DATE] SN Bairro: Minerolandia ([GEOGRAPH…" at bounding box center [257, 121] width 515 height 242
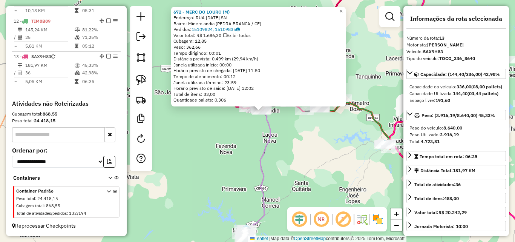
click at [296, 173] on div "672 - MERC DO LOURO (M) Endereço: RUA [DATE] SN Bairro: Minerolandia ([GEOGRAPH…" at bounding box center [257, 121] width 515 height 242
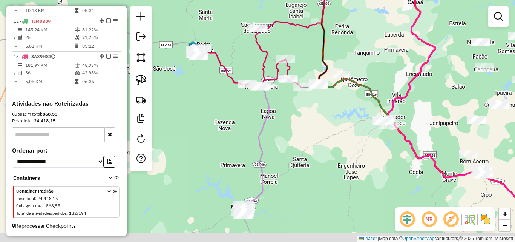
drag, startPoint x: 300, startPoint y: 194, endPoint x: 286, endPoint y: 146, distance: 49.4
click at [298, 138] on div "Janela de atendimento Grade de atendimento Capacidade Transportadoras Veículos …" at bounding box center [257, 121] width 515 height 242
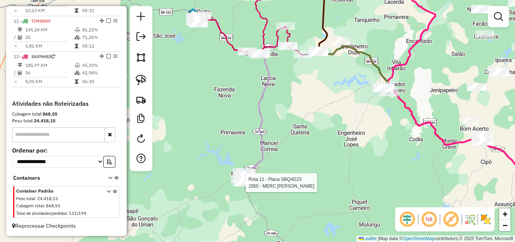
select select "*********"
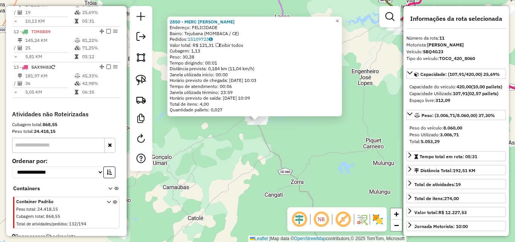
scroll to position [444, 0]
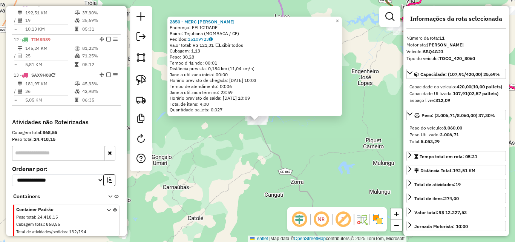
click at [313, 161] on div "2850 - MERC [PERSON_NAME]: FELICIDADE Bairro: [GEOGRAPHIC_DATA] ([GEOGRAPHIC_DA…" at bounding box center [257, 121] width 515 height 242
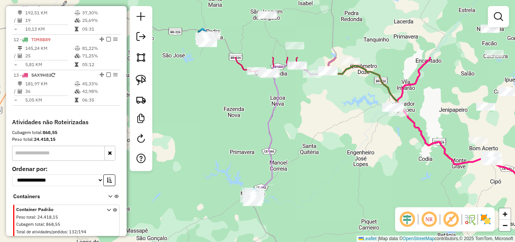
drag, startPoint x: 313, startPoint y: 130, endPoint x: 311, endPoint y: 219, distance: 89.4
click at [310, 219] on div "Janela de atendimento Grade de atendimento Capacidade Transportadoras Veículos …" at bounding box center [257, 121] width 515 height 242
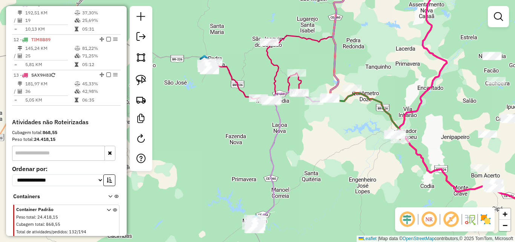
drag, startPoint x: 307, startPoint y: 164, endPoint x: 307, endPoint y: 183, distance: 19.2
click at [307, 183] on div "Janela de atendimento Grade de atendimento Capacidade Transportadoras Veículos …" at bounding box center [257, 121] width 515 height 242
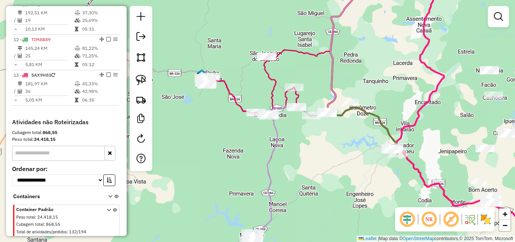
drag, startPoint x: 307, startPoint y: 181, endPoint x: 304, endPoint y: 195, distance: 14.6
click at [304, 195] on div "Janela de atendimento Grade de atendimento Capacidade Transportadoras Veículos …" at bounding box center [257, 121] width 515 height 242
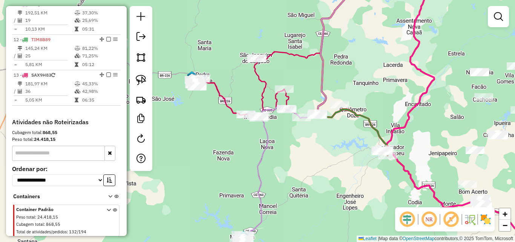
drag, startPoint x: 320, startPoint y: 172, endPoint x: 288, endPoint y: 159, distance: 34.7
click at [296, 162] on div "Janela de atendimento Grade de atendimento Capacidade Transportadoras Veículos …" at bounding box center [257, 121] width 515 height 242
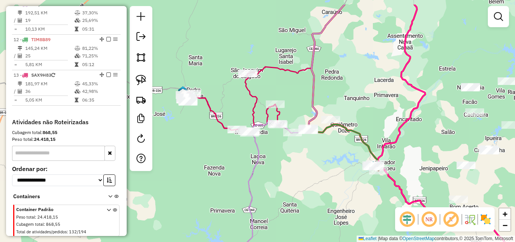
drag, startPoint x: 286, startPoint y: 157, endPoint x: 294, endPoint y: 186, distance: 30.0
click at [294, 186] on div "Janela de atendimento Grade de atendimento Capacidade Transportadoras Veículos …" at bounding box center [257, 121] width 515 height 242
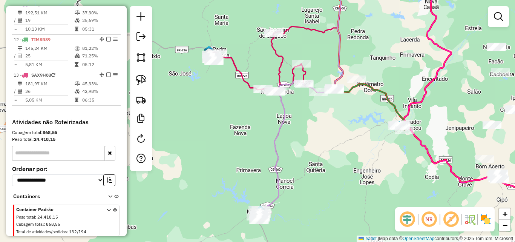
drag, startPoint x: 294, startPoint y: 186, endPoint x: 320, endPoint y: 145, distance: 48.3
click at [320, 145] on div "Janela de atendimento Grade de atendimento Capacidade Transportadoras Veículos …" at bounding box center [257, 121] width 515 height 242
click at [144, 83] on img at bounding box center [141, 80] width 11 height 11
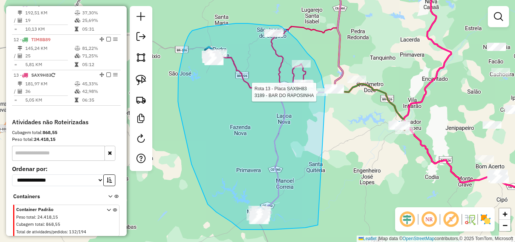
click at [325, 92] on div "Rota 13 - Placa SAX9H83 3189 - BAR DO RAPOSINHA Janela de atendimento Grade de …" at bounding box center [257, 121] width 515 height 242
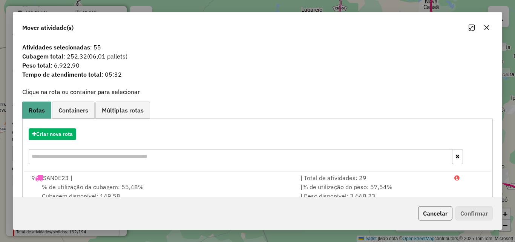
click at [430, 208] on button "Cancelar" at bounding box center [435, 213] width 34 height 14
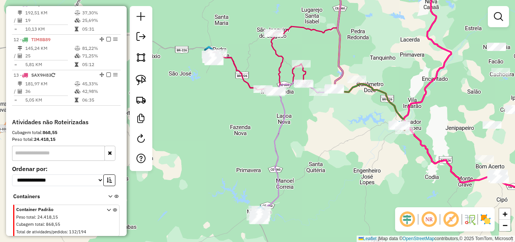
click at [308, 148] on div "Janela de atendimento Grade de atendimento Capacidade Transportadoras Veículos …" at bounding box center [257, 121] width 515 height 242
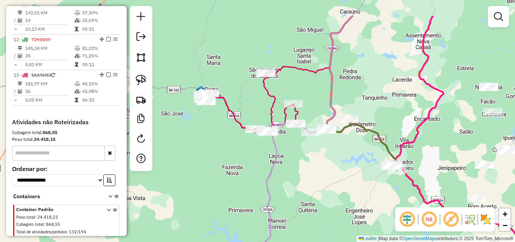
drag, startPoint x: 316, startPoint y: 129, endPoint x: 308, endPoint y: 169, distance: 41.5
click at [308, 169] on div "Janela de atendimento Grade de atendimento Capacidade Transportadoras Veículos …" at bounding box center [257, 121] width 515 height 242
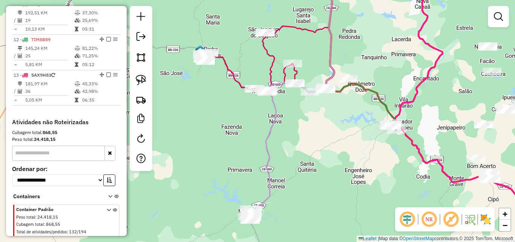
drag, startPoint x: 307, startPoint y: 184, endPoint x: 305, endPoint y: 149, distance: 35.2
click at [307, 146] on div "Janela de atendimento Grade de atendimento Capacidade Transportadoras Veículos …" at bounding box center [257, 121] width 515 height 242
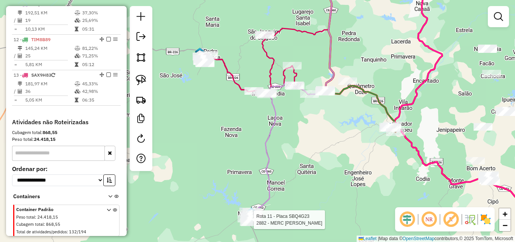
select select "*********"
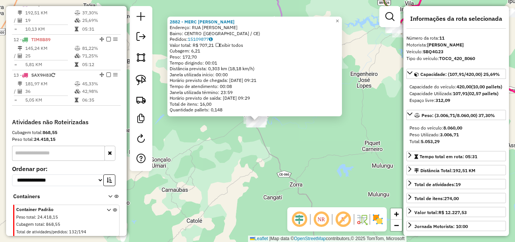
click at [308, 168] on div "2882 - MERC [PERSON_NAME] Endereço: RUA GENEROSA DE [PERSON_NAME]: [GEOGRAPHIC_…" at bounding box center [257, 121] width 515 height 242
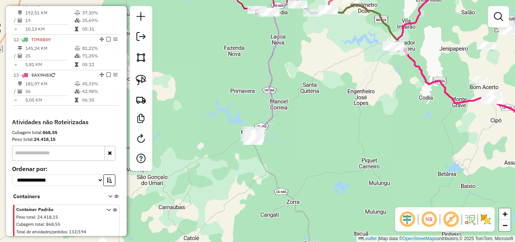
drag, startPoint x: 301, startPoint y: 132, endPoint x: 313, endPoint y: 239, distance: 107.7
click at [313, 239] on div "Janela de atendimento Grade de atendimento Capacidade Transportadoras Veículos …" at bounding box center [257, 121] width 515 height 242
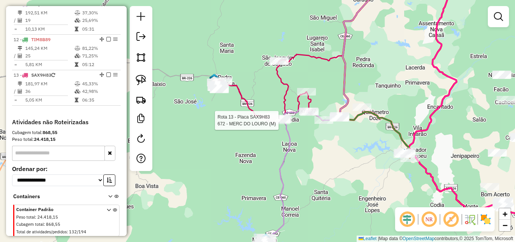
select select "*********"
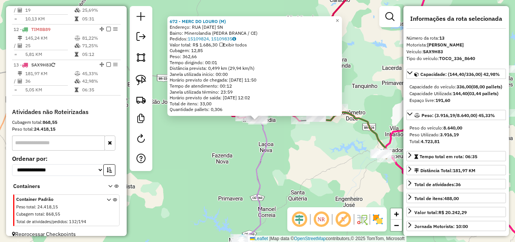
scroll to position [470, 0]
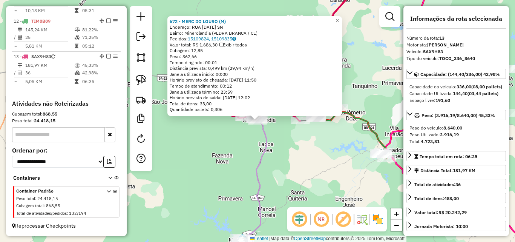
click at [299, 155] on div "672 - MERC DO LOURO (M) Endereço: RUA [DATE] SN Bairro: Minerolandia ([GEOGRAPH…" at bounding box center [257, 121] width 515 height 242
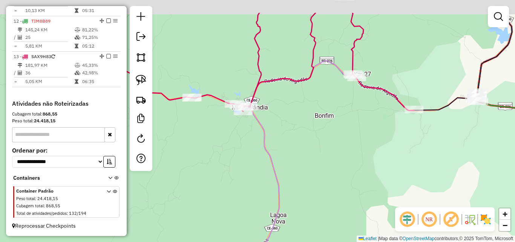
drag, startPoint x: 257, startPoint y: 98, endPoint x: 270, endPoint y: 154, distance: 57.6
click at [270, 154] on icon at bounding box center [376, 158] width 272 height 290
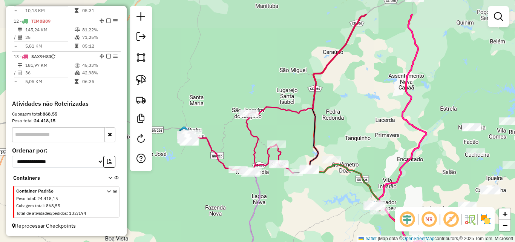
drag, startPoint x: 302, startPoint y: 149, endPoint x: 285, endPoint y: 187, distance: 42.0
click at [285, 187] on div "Janela de atendimento Grade de atendimento Capacidade Transportadoras Veículos …" at bounding box center [257, 121] width 515 height 242
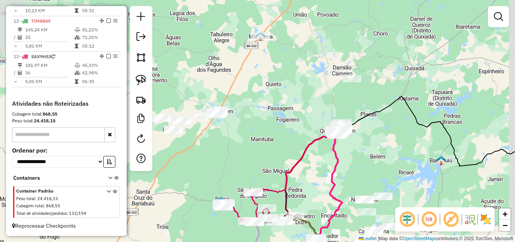
drag, startPoint x: 322, startPoint y: 51, endPoint x: 298, endPoint y: 146, distance: 98.1
click at [298, 146] on div "Janela de atendimento Grade de atendimento Capacidade Transportadoras Veículos …" at bounding box center [257, 121] width 515 height 242
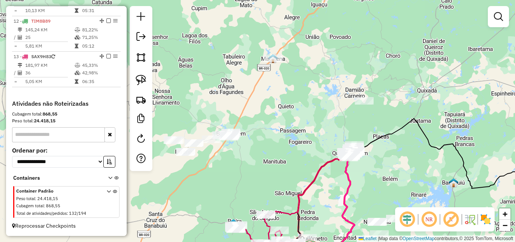
drag, startPoint x: 275, startPoint y: 141, endPoint x: 293, endPoint y: 171, distance: 35.6
click at [293, 171] on div "Janela de atendimento Grade de atendimento Capacidade Transportadoras Veículos …" at bounding box center [257, 121] width 515 height 242
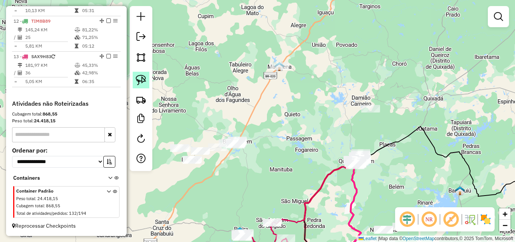
click at [147, 78] on link at bounding box center [141, 80] width 17 height 17
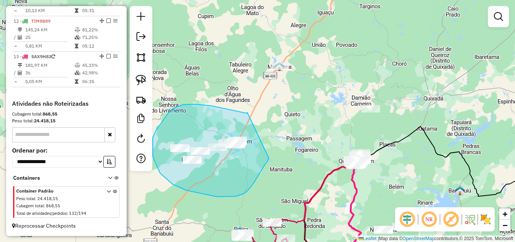
drag, startPoint x: 248, startPoint y: 113, endPoint x: 269, endPoint y: 155, distance: 46.9
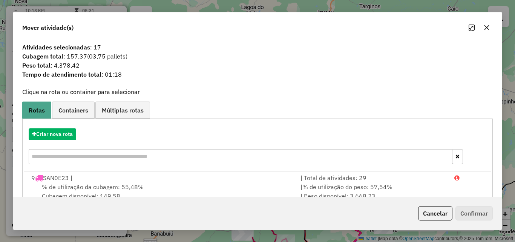
click at [440, 215] on button "Cancelar" at bounding box center [435, 213] width 34 height 14
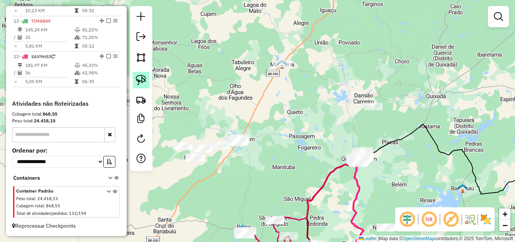
click at [142, 81] on img at bounding box center [141, 80] width 11 height 11
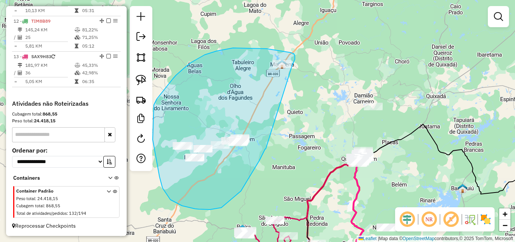
drag, startPoint x: 293, startPoint y: 64, endPoint x: 285, endPoint y: 144, distance: 81.1
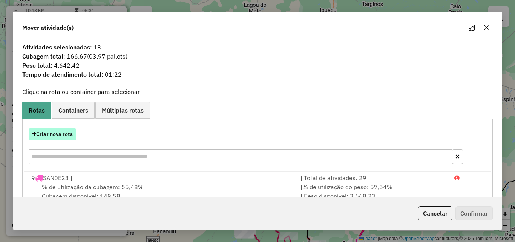
click at [45, 132] on button "Criar nova rota" at bounding box center [53, 134] width 48 height 12
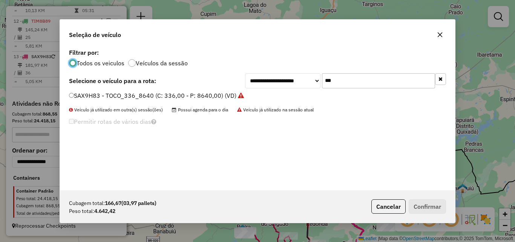
scroll to position [4, 2]
click at [354, 82] on input "***" at bounding box center [378, 80] width 113 height 15
type input "**"
click at [216, 91] on label "SAW7H03 - TRUCK_336_6630 (C: 336,00 - P: 6630,00) (VD)" at bounding box center [155, 95] width 173 height 9
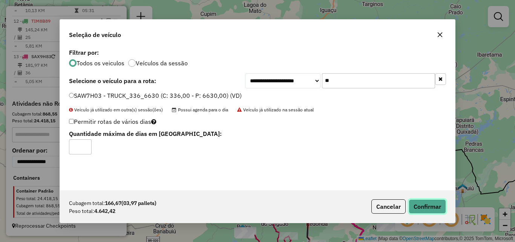
click at [425, 204] on button "Confirmar" at bounding box center [427, 206] width 37 height 14
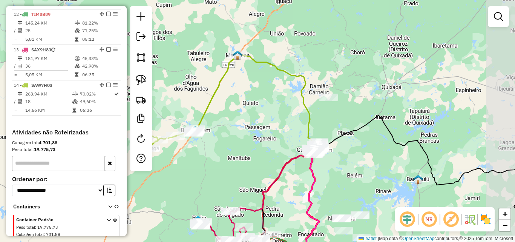
drag, startPoint x: 300, startPoint y: 142, endPoint x: 272, endPoint y: 134, distance: 29.0
click at [265, 134] on div "Janela de atendimento Grade de atendimento Capacidade Transportadoras Veículos …" at bounding box center [257, 121] width 515 height 242
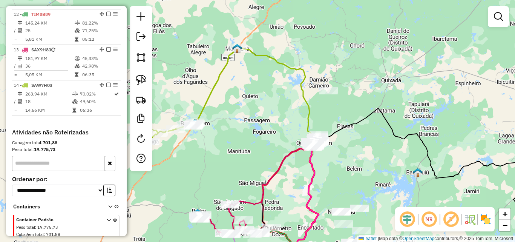
drag, startPoint x: 342, startPoint y: 164, endPoint x: 321, endPoint y: 99, distance: 69.1
click at [321, 99] on div "Janela de atendimento Grade de atendimento Capacidade Transportadoras Veículos …" at bounding box center [257, 121] width 515 height 242
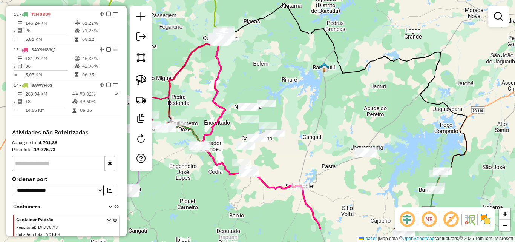
drag, startPoint x: 389, startPoint y: 126, endPoint x: 332, endPoint y: 107, distance: 59.8
click at [332, 107] on div "Janela de atendimento Grade de atendimento Capacidade Transportadoras Veículos …" at bounding box center [257, 121] width 515 height 242
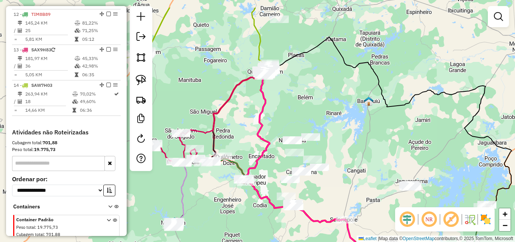
drag, startPoint x: 315, startPoint y: 89, endPoint x: 333, endPoint y: 112, distance: 29.3
click at [359, 124] on div "Janela de atendimento Grade de atendimento Capacidade Transportadoras Veículos …" at bounding box center [257, 121] width 515 height 242
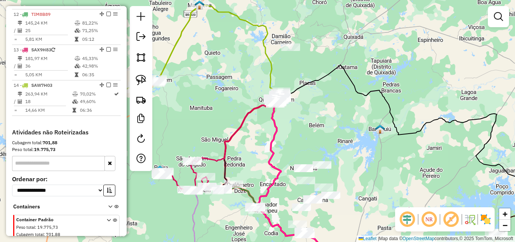
drag, startPoint x: 307, startPoint y: 95, endPoint x: 321, endPoint y: 124, distance: 32.2
click at [322, 124] on div "Janela de atendimento Grade de atendimento Capacidade Transportadoras Veículos …" at bounding box center [257, 121] width 515 height 242
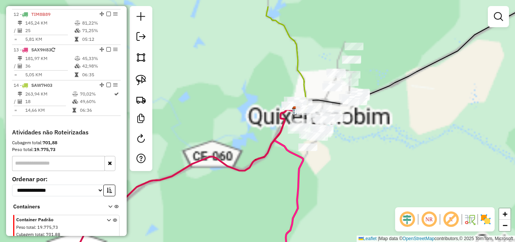
drag, startPoint x: 358, startPoint y: 150, endPoint x: 343, endPoint y: 144, distance: 15.8
click at [366, 150] on div "Janela de atendimento Grade de atendimento Capacidade Transportadoras Veículos …" at bounding box center [257, 121] width 515 height 242
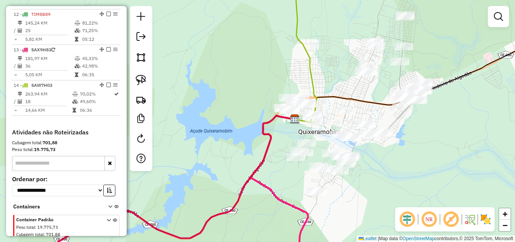
drag, startPoint x: 449, startPoint y: 117, endPoint x: 433, endPoint y: 141, distance: 29.1
click at [440, 141] on div "Janela de atendimento Grade de atendimento Capacidade Transportadoras Veículos …" at bounding box center [257, 121] width 515 height 242
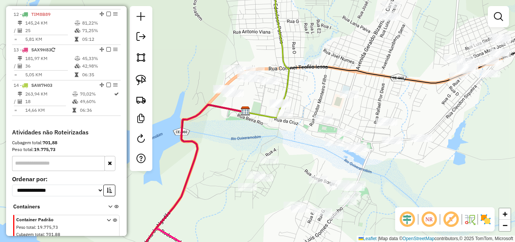
drag, startPoint x: 345, startPoint y: 107, endPoint x: 350, endPoint y: 91, distance: 17.4
click at [355, 85] on div "Janela de atendimento Grade de atendimento Capacidade Transportadoras Veículos …" at bounding box center [257, 121] width 515 height 242
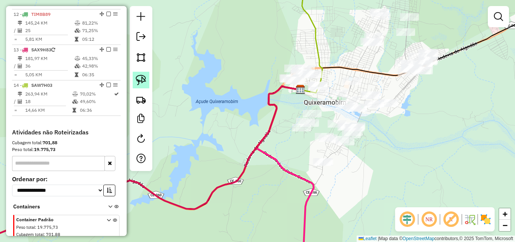
click at [144, 78] on img at bounding box center [141, 80] width 11 height 11
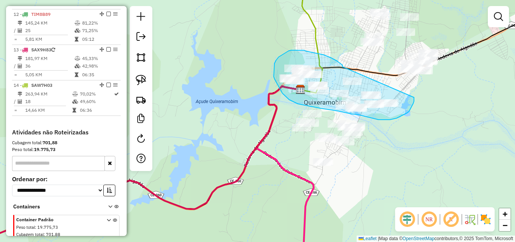
drag, startPoint x: 343, startPoint y: 67, endPoint x: 414, endPoint y: 97, distance: 77.5
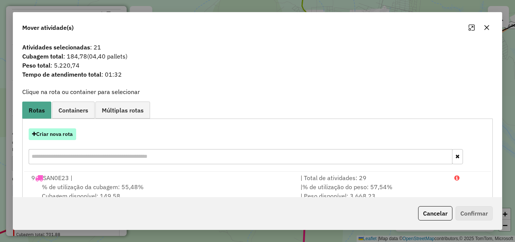
click at [71, 131] on button "Criar nova rota" at bounding box center [53, 134] width 48 height 12
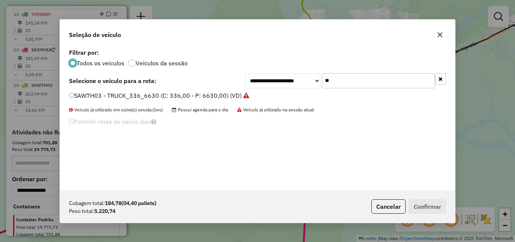
click at [373, 85] on input "**" at bounding box center [378, 80] width 113 height 15
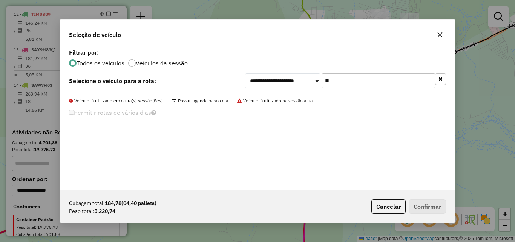
type input "*"
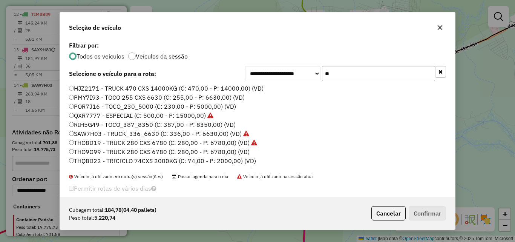
type input "*"
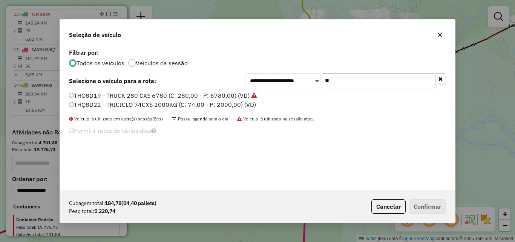
type input "**"
click at [210, 107] on label "THQ8D22 - TRICICLO 74CXS 2000KG (C: 74,00 - P: 2000,00) (VD)" at bounding box center [162, 104] width 187 height 9
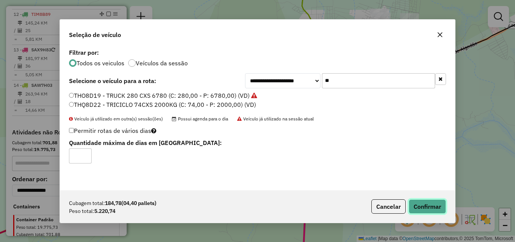
click at [424, 203] on button "Confirmar" at bounding box center [427, 206] width 37 height 14
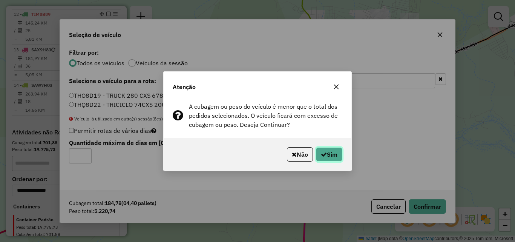
click at [324, 149] on button "Sim" at bounding box center [329, 154] width 26 height 14
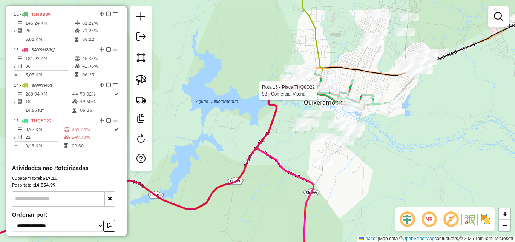
select select "*********"
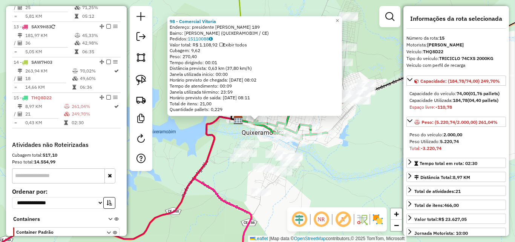
scroll to position [540, 0]
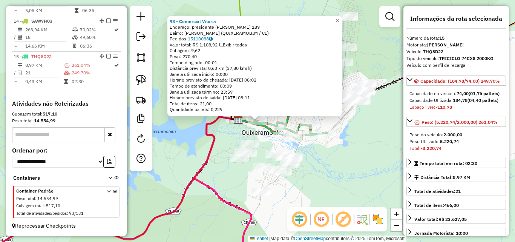
click at [367, 134] on div "98 - Comercial [PERSON_NAME]: presidente [PERSON_NAME] 189 Bairro: [PERSON_NAME…" at bounding box center [257, 121] width 515 height 242
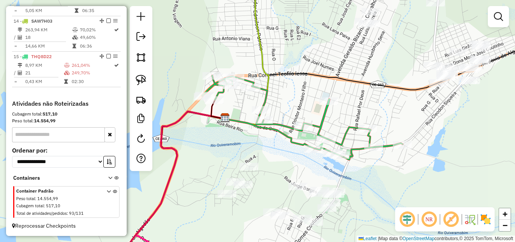
select select "*********"
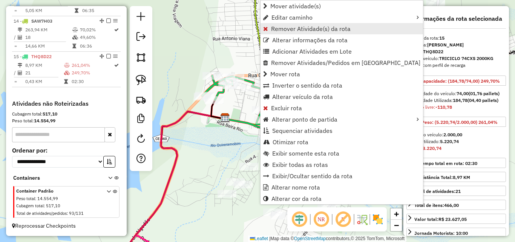
click at [284, 28] on span "Remover Atividade(s) da rota" at bounding box center [311, 29] width 80 height 6
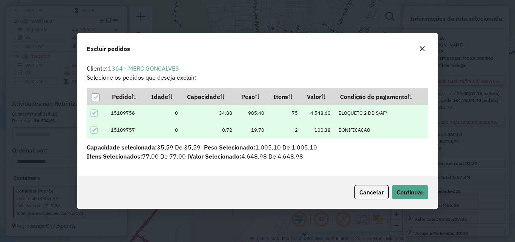
scroll to position [5, 2]
click at [408, 189] on span "Continuar" at bounding box center [410, 192] width 27 height 8
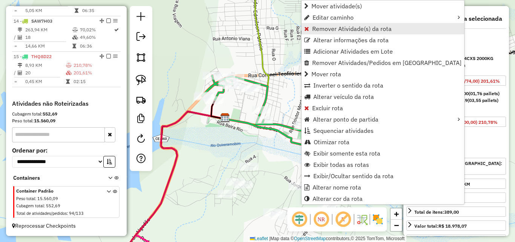
click at [331, 30] on span "Remover Atividade(s) da rota" at bounding box center [352, 29] width 80 height 6
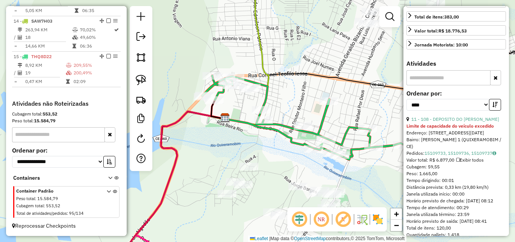
scroll to position [189, 0]
click at [439, 121] on link "11 - 108 - DEPOSITO DO [PERSON_NAME]" at bounding box center [455, 119] width 88 height 6
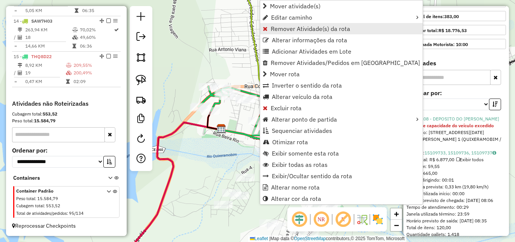
click at [290, 27] on span "Remover Atividade(s) da rota" at bounding box center [311, 29] width 80 height 6
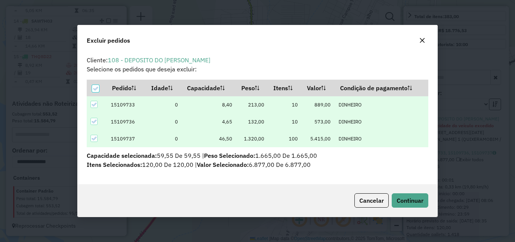
scroll to position [0, 0]
click at [405, 199] on span "Continuar" at bounding box center [410, 200] width 27 height 8
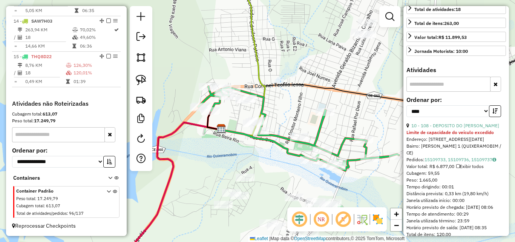
scroll to position [182, 0]
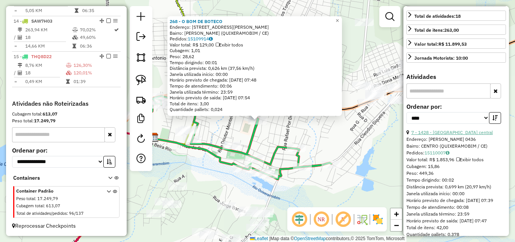
click at [431, 130] on link "7 - 1428 - [GEOGRAPHIC_DATA] central" at bounding box center [451, 132] width 81 height 6
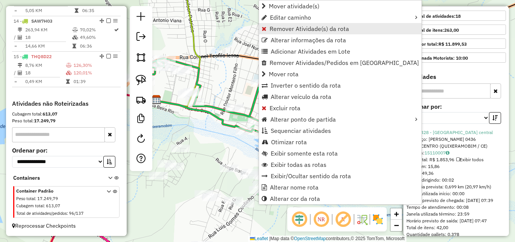
click at [283, 30] on span "Remover Atividade(s) da rota" at bounding box center [310, 29] width 80 height 6
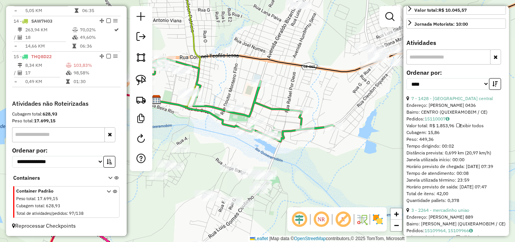
scroll to position [257, 0]
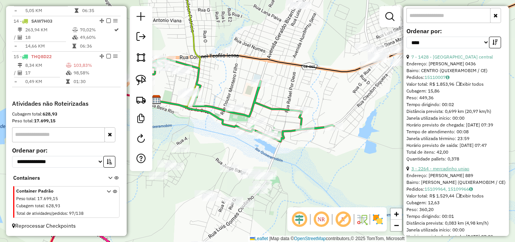
click at [433, 171] on link "3 - 2264 - mercadinho uniao" at bounding box center [440, 169] width 58 height 6
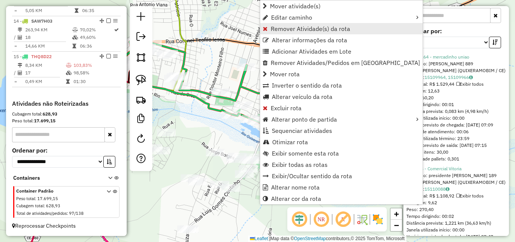
click at [276, 32] on span "Remover Atividade(s) da rota" at bounding box center [311, 29] width 80 height 6
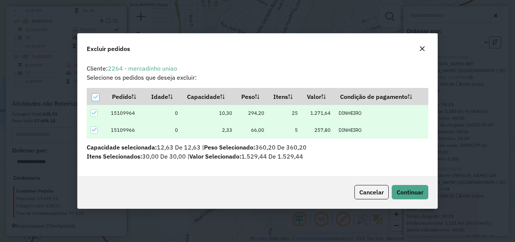
scroll to position [0, 0]
click at [399, 188] on button "Continuar" at bounding box center [410, 192] width 37 height 14
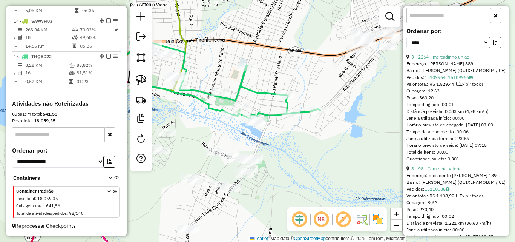
click at [439, 172] on div "8 - 98 - Comercial Vitoria" at bounding box center [457, 168] width 100 height 7
click at [437, 171] on link "8 - 98 - Comercial Vitoria" at bounding box center [436, 169] width 50 height 6
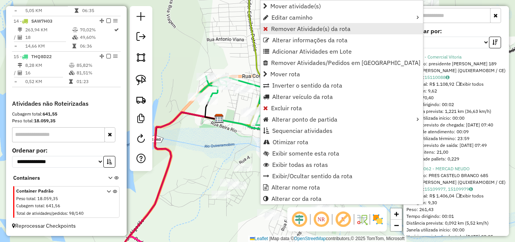
click at [285, 30] on span "Remover Atividade(s) da rota" at bounding box center [311, 29] width 80 height 6
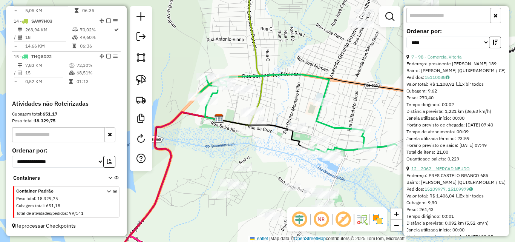
click at [435, 171] on link "12 - 2062 - MERCAD NEUDO" at bounding box center [440, 169] width 58 height 6
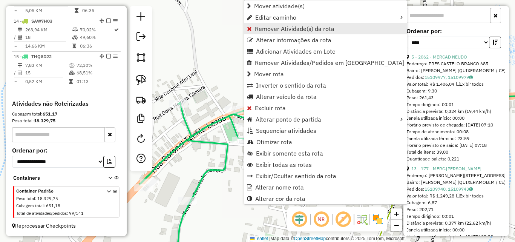
click at [281, 30] on span "Remover Atividade(s) da rota" at bounding box center [295, 29] width 80 height 6
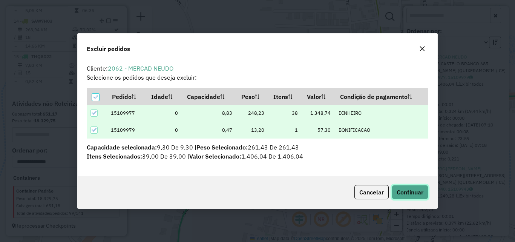
click at [410, 192] on span "Continuar" at bounding box center [410, 192] width 27 height 8
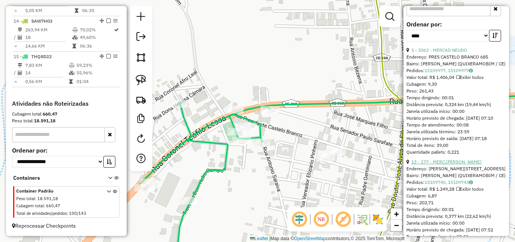
click at [441, 164] on link "13 - 177 - MERC.[PERSON_NAME]" at bounding box center [446, 162] width 70 height 6
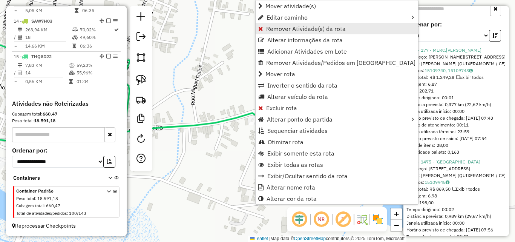
click at [273, 30] on span "Remover Atividade(s) da rota" at bounding box center [306, 29] width 80 height 6
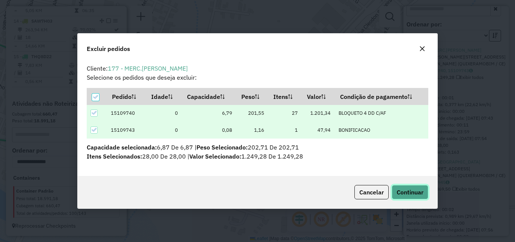
click at [407, 191] on span "Continuar" at bounding box center [410, 192] width 27 height 8
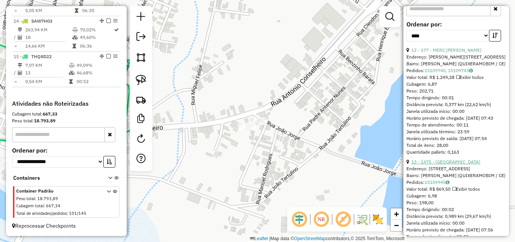
click at [439, 164] on link "13 - 1475 - [GEOGRAPHIC_DATA]" at bounding box center [445, 162] width 69 height 6
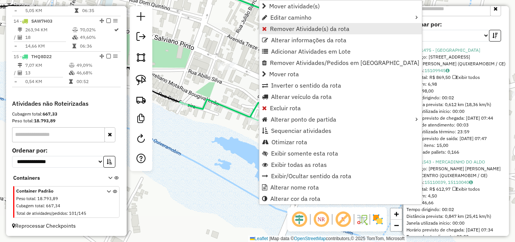
click at [286, 31] on span "Remover Atividade(s) da rota" at bounding box center [310, 29] width 80 height 6
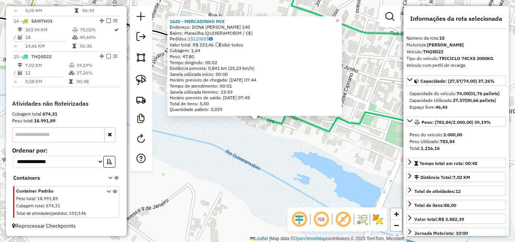
click at [267, 149] on div "1620 - MERCADINHO MIX Endereço: DONA [PERSON_NAME] 140 Bairro: Maravilha (QUIXE…" at bounding box center [257, 121] width 515 height 242
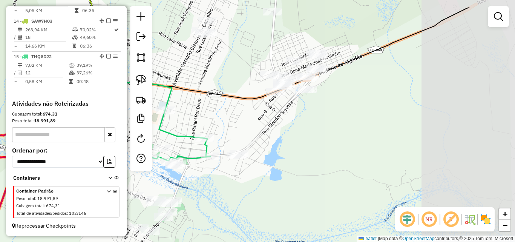
drag, startPoint x: 355, startPoint y: 123, endPoint x: 258, endPoint y: 121, distance: 96.9
click at [258, 121] on div "Janela de atendimento Grade de atendimento Capacidade Transportadoras Veículos …" at bounding box center [257, 121] width 515 height 242
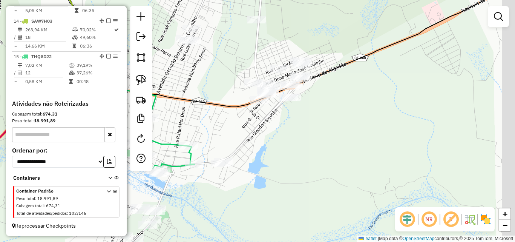
drag, startPoint x: 290, startPoint y: 130, endPoint x: 263, endPoint y: 138, distance: 27.9
click at [272, 140] on div "Janela de atendimento Grade de atendimento Capacidade Transportadoras Veículos …" at bounding box center [257, 121] width 515 height 242
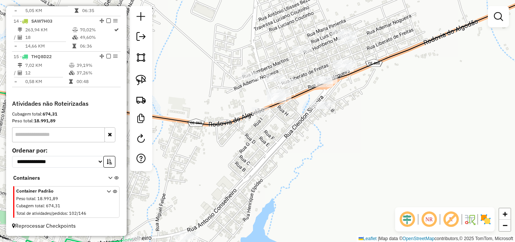
drag, startPoint x: 337, startPoint y: 144, endPoint x: 257, endPoint y: 159, distance: 81.4
click at [262, 159] on div "Janela de atendimento Grade de atendimento Capacidade Transportadoras Veículos …" at bounding box center [257, 121] width 515 height 242
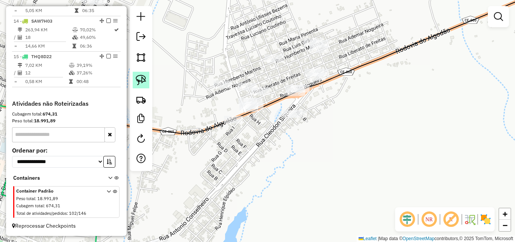
click at [146, 80] on link at bounding box center [141, 80] width 17 height 17
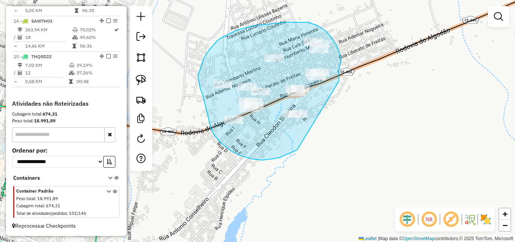
drag, startPoint x: 339, startPoint y: 80, endPoint x: 297, endPoint y: 150, distance: 81.0
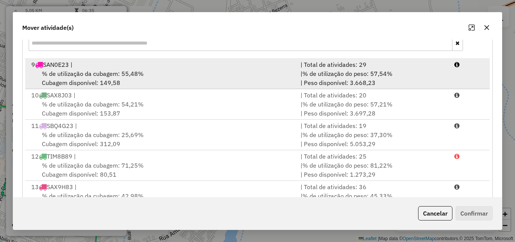
scroll to position [63, 0]
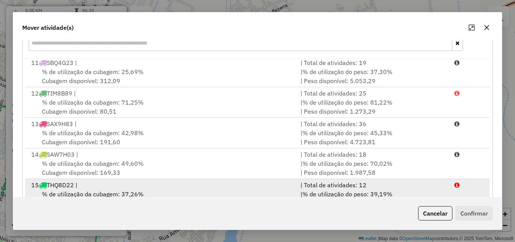
drag, startPoint x: 213, startPoint y: 191, endPoint x: 242, endPoint y: 192, distance: 29.1
click at [214, 191] on div "% de utilização da cubagem: 37,26% Cubagem disponível: 46,43" at bounding box center [161, 198] width 269 height 18
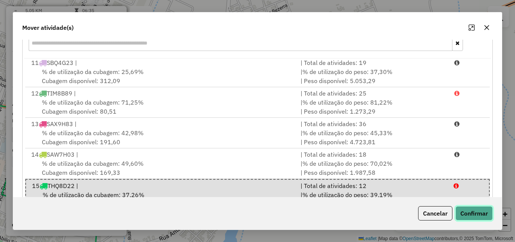
click at [464, 215] on button "Confirmar" at bounding box center [474, 213] width 37 height 14
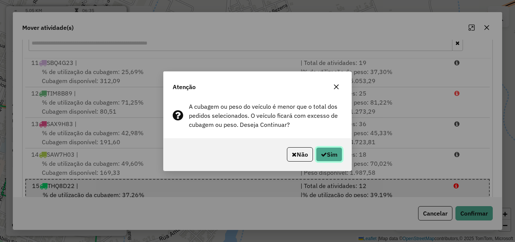
click at [336, 155] on button "Sim" at bounding box center [329, 154] width 26 height 14
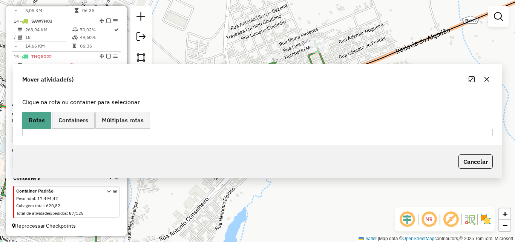
scroll to position [0, 0]
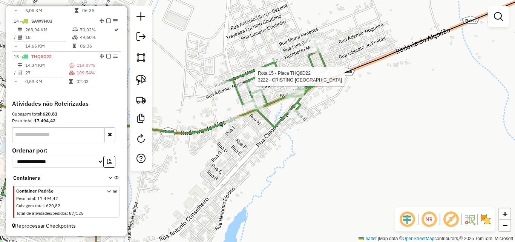
select select "*********"
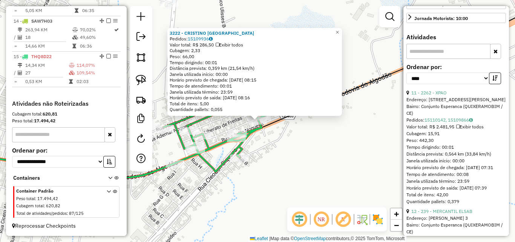
scroll to position [226, 0]
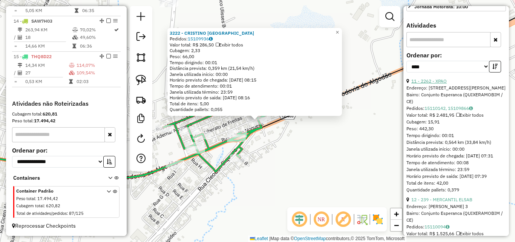
click at [440, 84] on link "11 - 2262 - XPAO" at bounding box center [428, 81] width 35 height 6
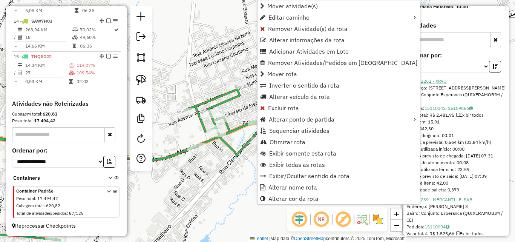
click at [436, 84] on link "11 - 2262 - XPAO" at bounding box center [428, 81] width 35 height 6
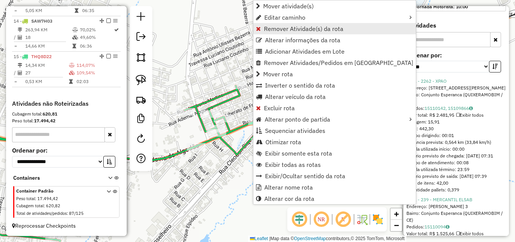
click at [284, 32] on span "Remover Atividade(s) da rota" at bounding box center [304, 29] width 80 height 6
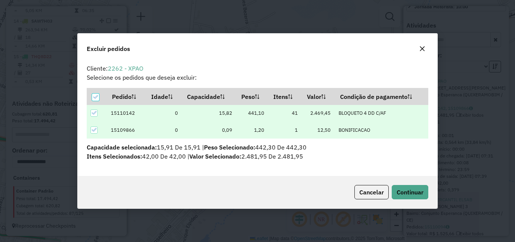
scroll to position [0, 0]
click at [404, 187] on button "Continuar" at bounding box center [410, 192] width 37 height 14
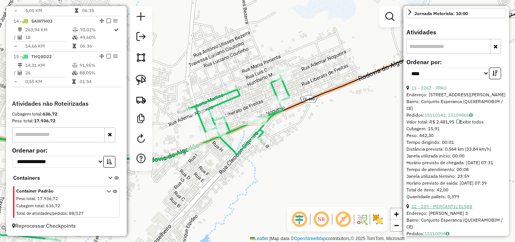
click at [437, 209] on link "12 - 239 - MERCANTIL ELSAB" at bounding box center [441, 206] width 61 height 6
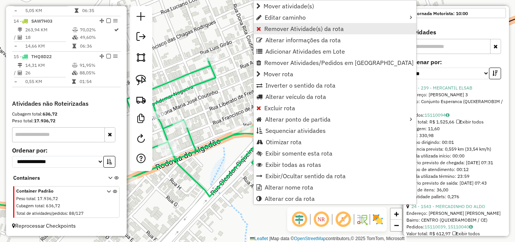
click at [281, 29] on span "Remover Atividade(s) da rota" at bounding box center [304, 29] width 80 height 6
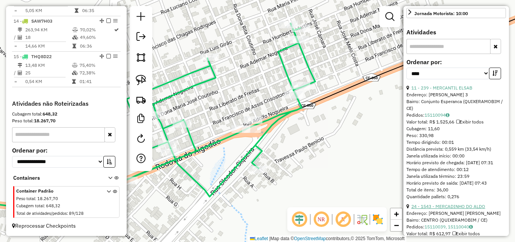
click at [434, 209] on link "24 - 1543 - MERCADINHO DO ALDO" at bounding box center [448, 206] width 74 height 6
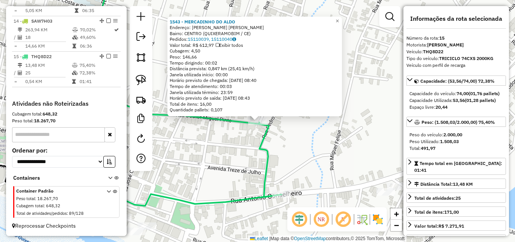
click at [348, 150] on div "1543 - MERCADINHO DO [PERSON_NAME]: [PERSON_NAME] SN Bairro: CENTRO (QUIXERAMOB…" at bounding box center [257, 121] width 515 height 242
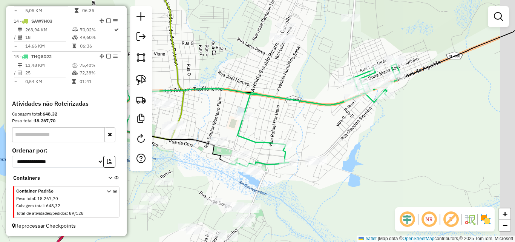
drag, startPoint x: 360, startPoint y: 123, endPoint x: 317, endPoint y: 130, distance: 44.0
click at [317, 130] on div "Janela de atendimento Grade de atendimento Capacidade Transportadoras Veículos …" at bounding box center [257, 121] width 515 height 242
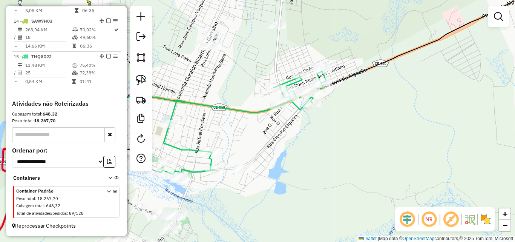
drag, startPoint x: 343, startPoint y: 124, endPoint x: 291, endPoint y: 127, distance: 51.8
click at [291, 127] on div "Janela de atendimento Grade de atendimento Capacidade Transportadoras Veículos …" at bounding box center [257, 121] width 515 height 242
select select "*********"
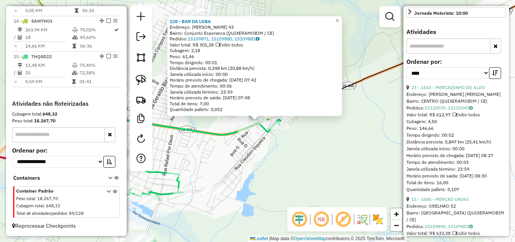
scroll to position [226, 0]
click at [451, 89] on link "23 - 1543 - MERCADINHO DO ALDO" at bounding box center [448, 88] width 74 height 6
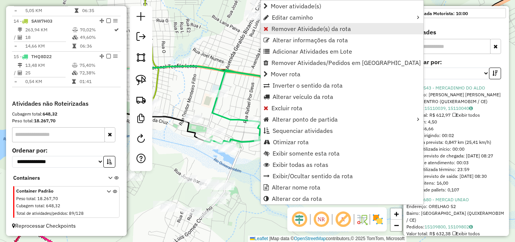
click at [303, 31] on span "Remover Atividade(s) da rota" at bounding box center [312, 29] width 80 height 6
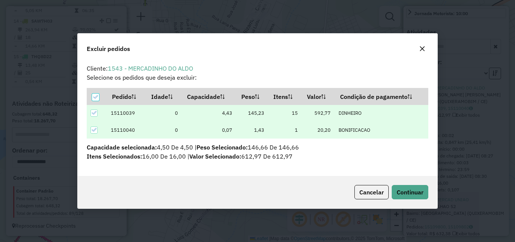
scroll to position [5, 2]
click at [406, 187] on button "Continuar" at bounding box center [410, 192] width 37 height 14
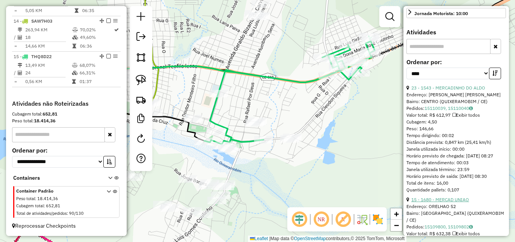
click at [456, 202] on link "15 - 1680 - MERCAD UNIAO" at bounding box center [440, 199] width 58 height 6
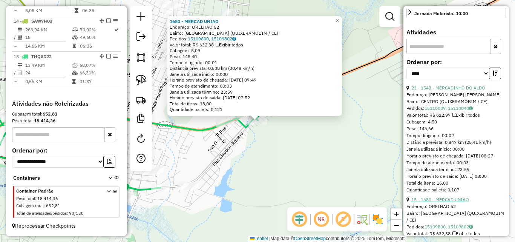
scroll to position [264, 0]
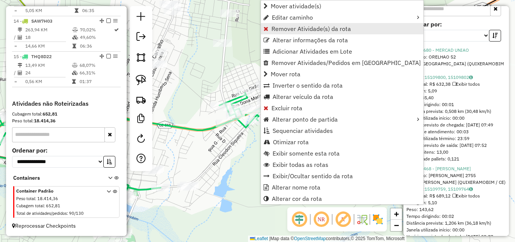
click at [298, 29] on span "Remover Atividade(s) da rota" at bounding box center [312, 29] width 80 height 6
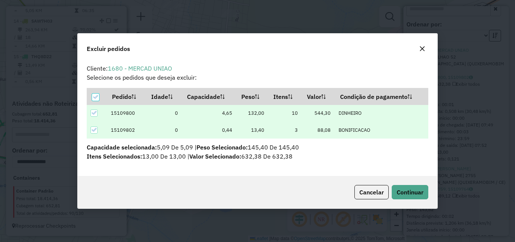
scroll to position [5, 2]
click at [401, 186] on button "Continuar" at bounding box center [410, 192] width 37 height 14
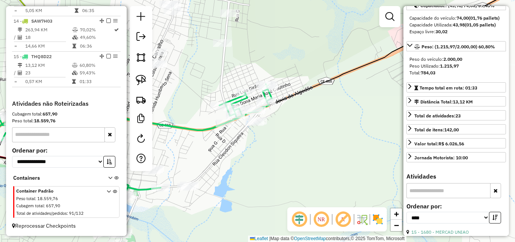
scroll to position [0, 0]
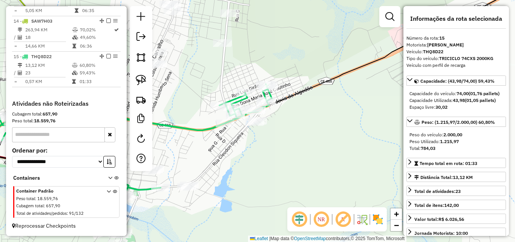
click at [297, 137] on div "Janela de atendimento Grade de atendimento Capacidade Transportadoras Veículos …" at bounding box center [257, 121] width 515 height 242
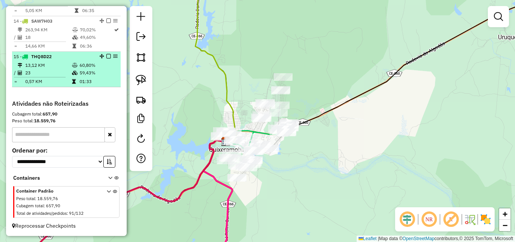
drag, startPoint x: 105, startPoint y: 57, endPoint x: 117, endPoint y: 67, distance: 15.5
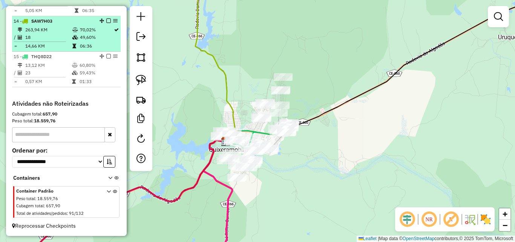
click at [106, 57] on em at bounding box center [108, 56] width 5 height 5
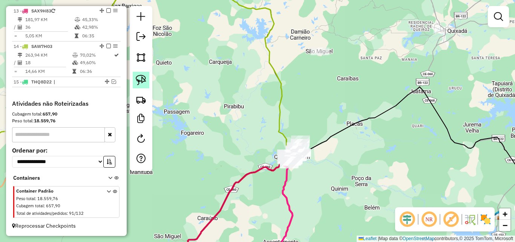
drag, startPoint x: 141, startPoint y: 79, endPoint x: 285, endPoint y: 108, distance: 146.9
click at [141, 80] on img at bounding box center [141, 80] width 11 height 11
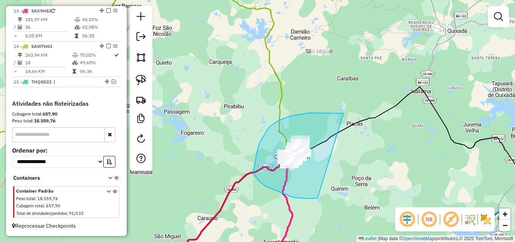
drag, startPoint x: 305, startPoint y: 113, endPoint x: 328, endPoint y: 187, distance: 77.9
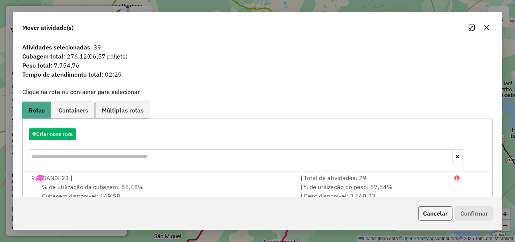
scroll to position [515, 0]
click at [433, 213] on button "Cancelar" at bounding box center [435, 213] width 34 height 14
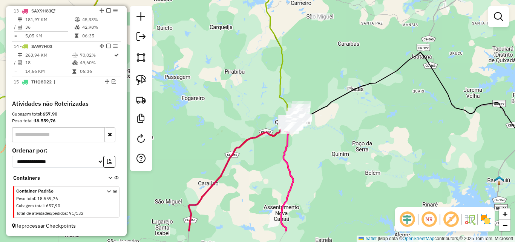
drag, startPoint x: 333, startPoint y: 187, endPoint x: 336, endPoint y: 138, distance: 49.1
click at [335, 139] on div "Janela de atendimento Grade de atendimento Capacidade Transportadoras Veículos …" at bounding box center [257, 121] width 515 height 242
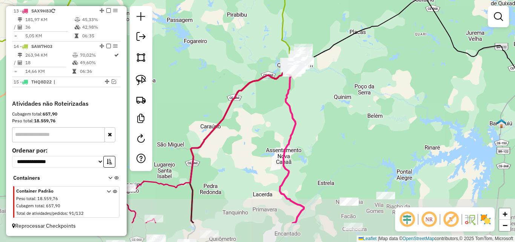
drag, startPoint x: 311, startPoint y: 173, endPoint x: 314, endPoint y: 121, distance: 52.9
click at [313, 122] on div "Janela de atendimento Grade de atendimento Capacidade Transportadoras Veículos …" at bounding box center [257, 121] width 515 height 242
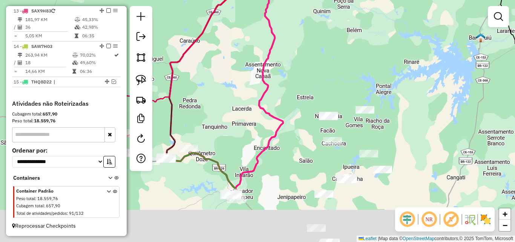
drag, startPoint x: 313, startPoint y: 141, endPoint x: 294, endPoint y: 76, distance: 68.2
click at [294, 76] on div "Janela de atendimento Grade de atendimento Capacidade Transportadoras Veículos …" at bounding box center [257, 121] width 515 height 242
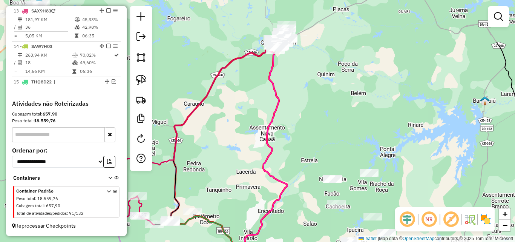
drag, startPoint x: 305, startPoint y: 73, endPoint x: 310, endPoint y: 142, distance: 69.5
click at [310, 142] on div "Janela de atendimento Grade de atendimento Capacidade Transportadoras Veículos …" at bounding box center [257, 121] width 515 height 242
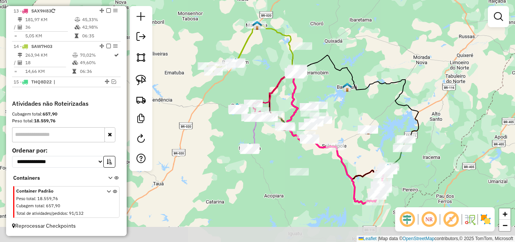
drag, startPoint x: 357, startPoint y: 137, endPoint x: 366, endPoint y: 109, distance: 29.0
click at [366, 109] on div "Janela de atendimento Grade de atendimento Capacidade Transportadoras Veículos …" at bounding box center [257, 121] width 515 height 242
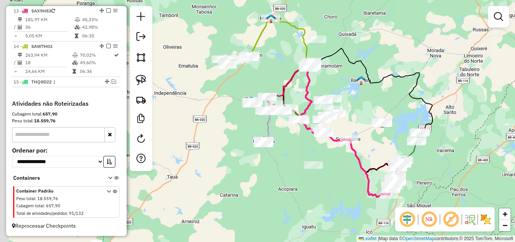
drag, startPoint x: 354, startPoint y: 112, endPoint x: 368, endPoint y: 105, distance: 15.5
click at [368, 105] on div "Janela de atendimento Grade de atendimento Capacidade Transportadoras Veículos …" at bounding box center [257, 121] width 515 height 242
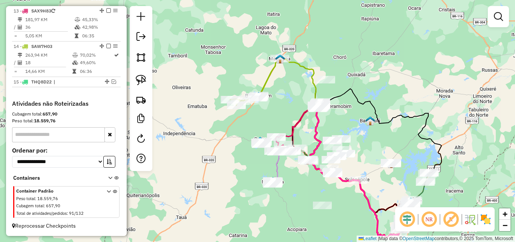
drag, startPoint x: 358, startPoint y: 89, endPoint x: 367, endPoint y: 130, distance: 41.4
click at [367, 130] on div "Janela de atendimento Grade de atendimento Capacidade Transportadoras Veículos …" at bounding box center [257, 121] width 515 height 242
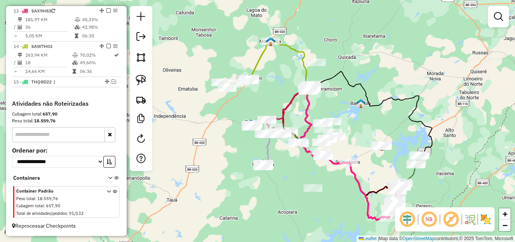
drag, startPoint x: 367, startPoint y: 141, endPoint x: 345, endPoint y: 104, distance: 43.1
click at [345, 104] on div "Janela de atendimento Grade de atendimento Capacidade Transportadoras Veículos …" at bounding box center [257, 121] width 515 height 242
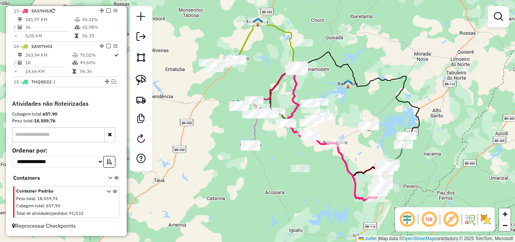
click at [342, 130] on div "Janela de atendimento Grade de atendimento Capacidade Transportadoras Veículos …" at bounding box center [257, 121] width 515 height 242
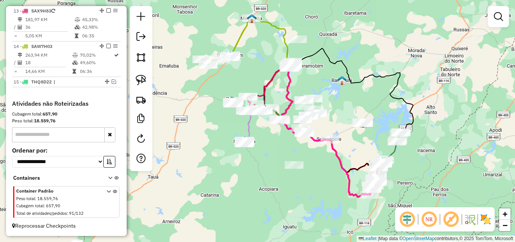
drag, startPoint x: 387, startPoint y: 111, endPoint x: 344, endPoint y: 109, distance: 43.8
click at [345, 108] on div "Janela de atendimento Grade de atendimento Capacidade Transportadoras Veículos …" at bounding box center [257, 121] width 515 height 242
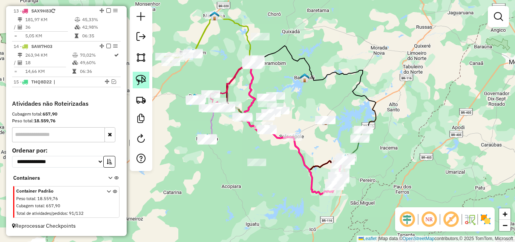
click at [145, 81] on img at bounding box center [141, 80] width 11 height 11
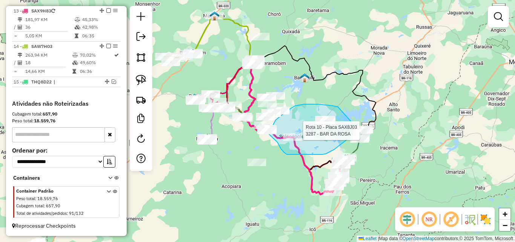
click at [359, 130] on div "Rota 10 - Placa SAX8J03 2075 - CONV RECANTO DO QUEI Rota 10 - Placa SAX8J03 328…" at bounding box center [257, 121] width 515 height 242
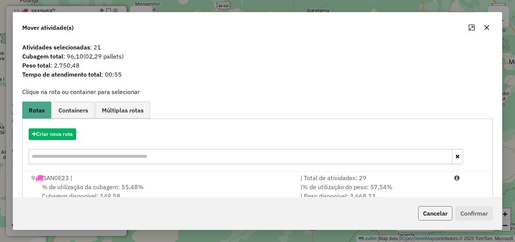
click at [442, 214] on button "Cancelar" at bounding box center [435, 213] width 34 height 14
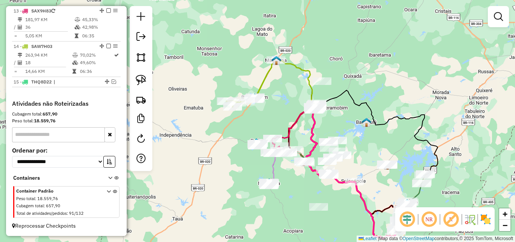
drag, startPoint x: 186, startPoint y: 131, endPoint x: 252, endPoint y: 176, distance: 79.6
click at [250, 176] on div "Janela de atendimento Grade de atendimento Capacidade Transportadoras Veículos …" at bounding box center [257, 121] width 515 height 242
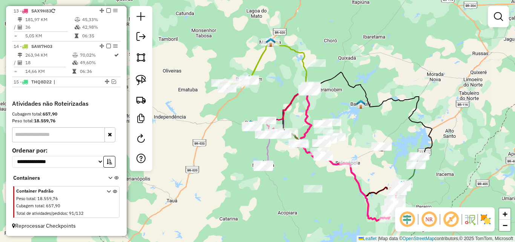
drag, startPoint x: 309, startPoint y: 143, endPoint x: 301, endPoint y: 124, distance: 19.9
click at [301, 124] on div "Janela de atendimento Grade de atendimento Capacidade Transportadoras Veículos …" at bounding box center [257, 121] width 515 height 242
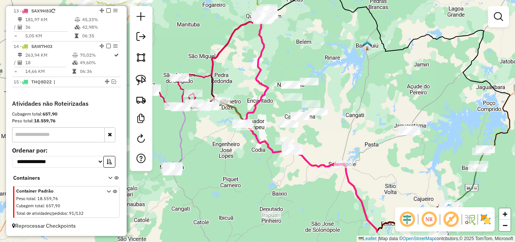
drag, startPoint x: 380, startPoint y: 171, endPoint x: 332, endPoint y: 138, distance: 58.5
click at [332, 138] on div "Janela de atendimento Grade de atendimento Capacidade Transportadoras Veículos …" at bounding box center [257, 121] width 515 height 242
